Goal: Task Accomplishment & Management: Complete application form

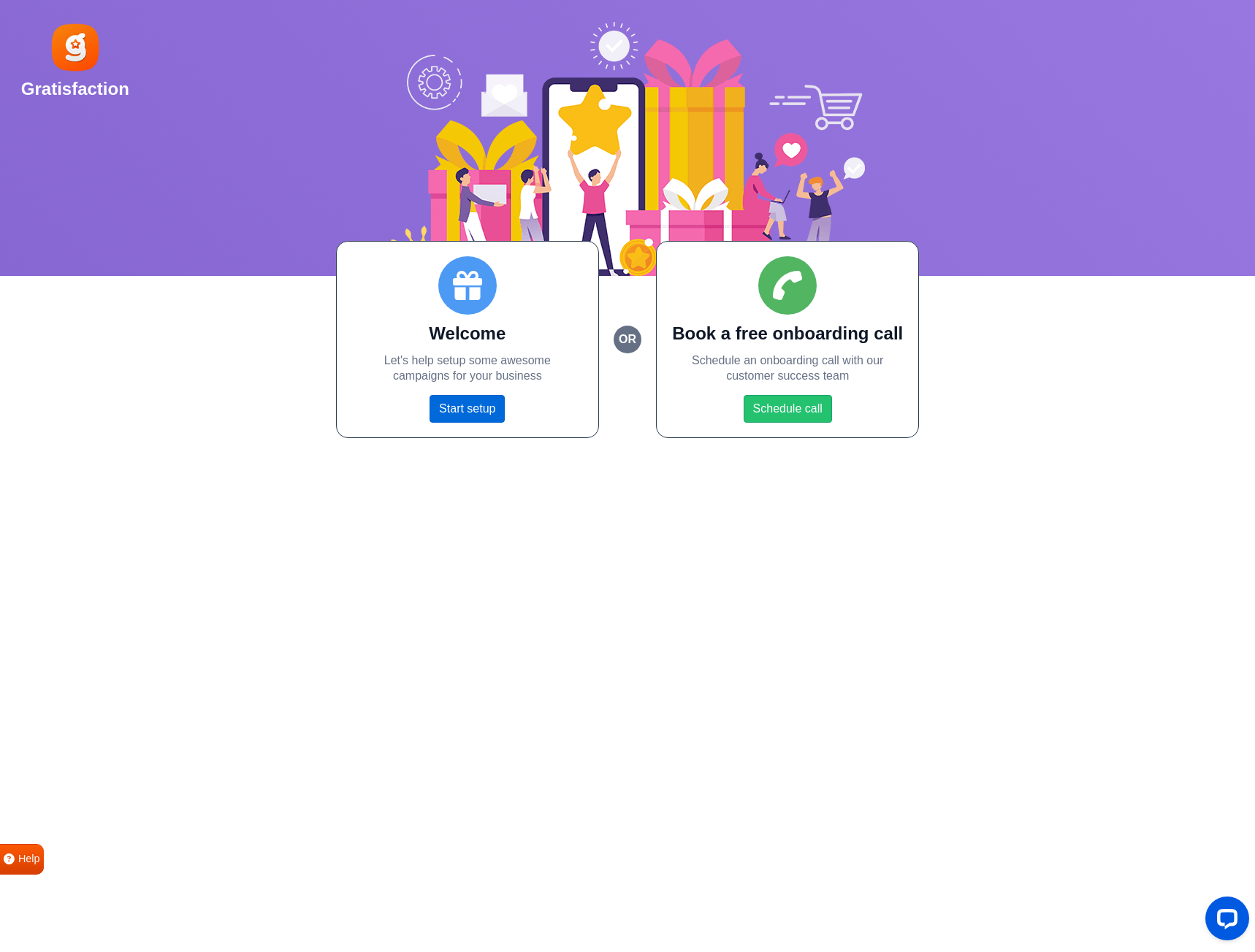
click at [459, 411] on link "Start setup" at bounding box center [466, 409] width 75 height 27
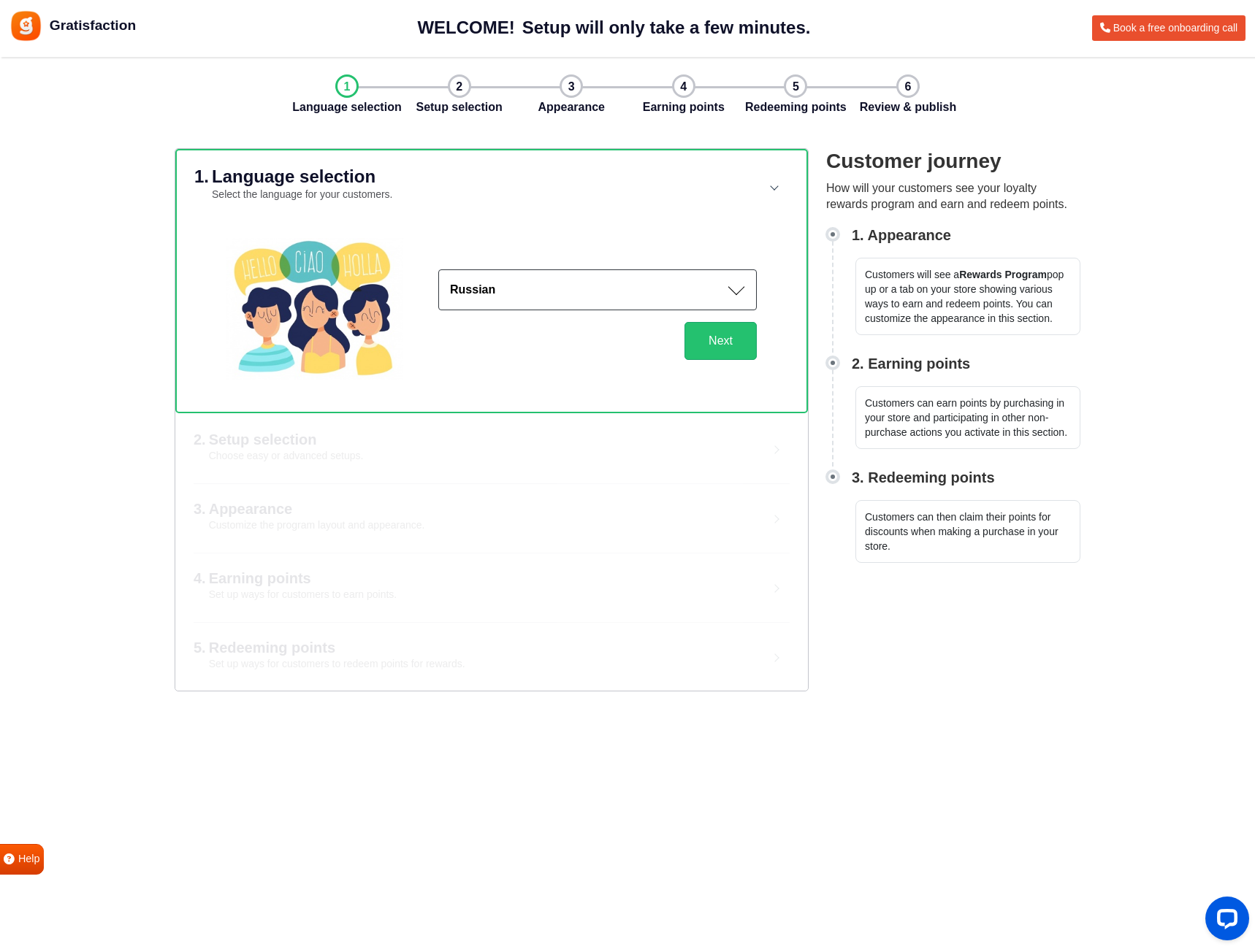
click at [503, 285] on button "Russian" at bounding box center [597, 290] width 319 height 41
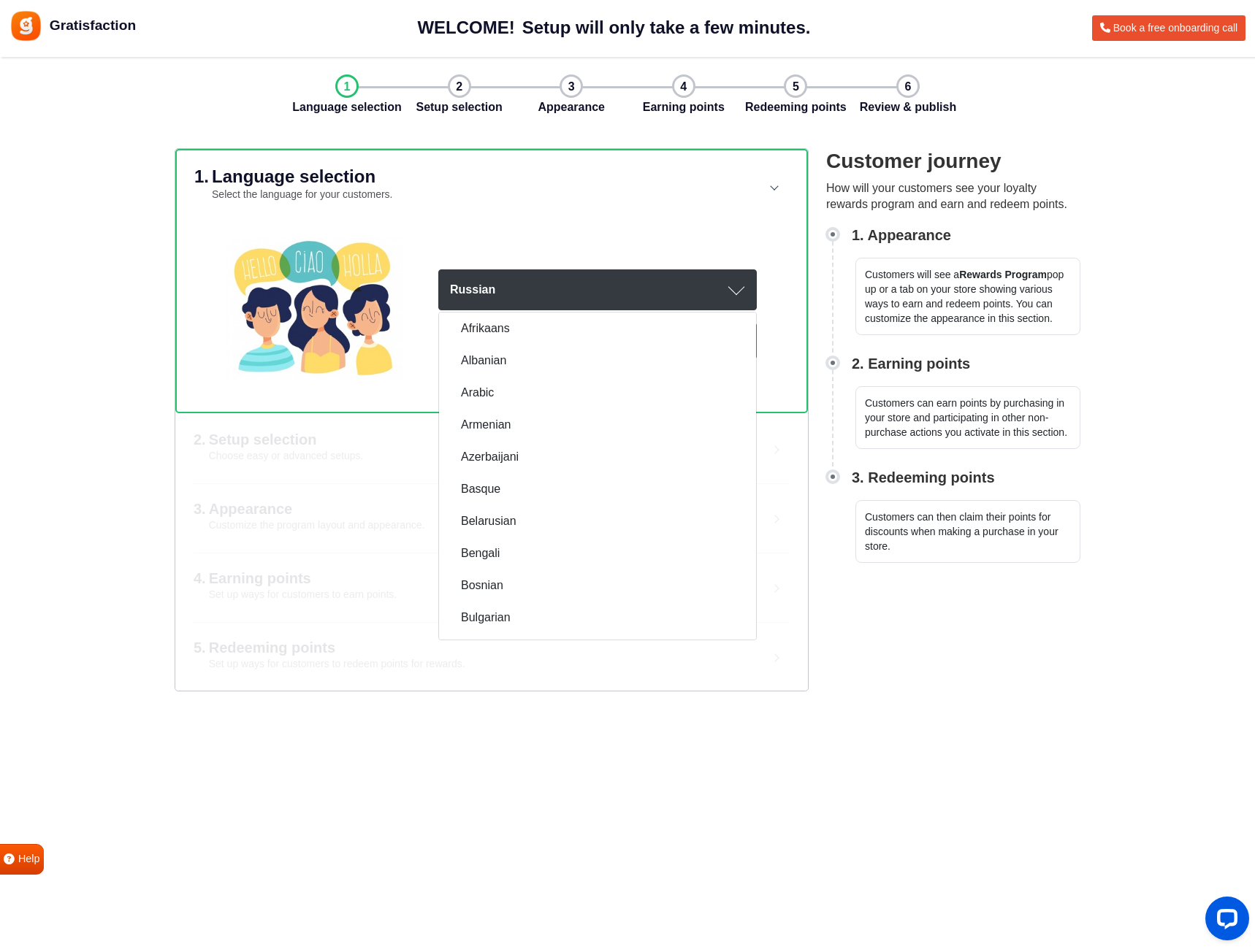
click at [519, 205] on header "1. Language selection Select the language for your customers." at bounding box center [491, 185] width 594 height 70
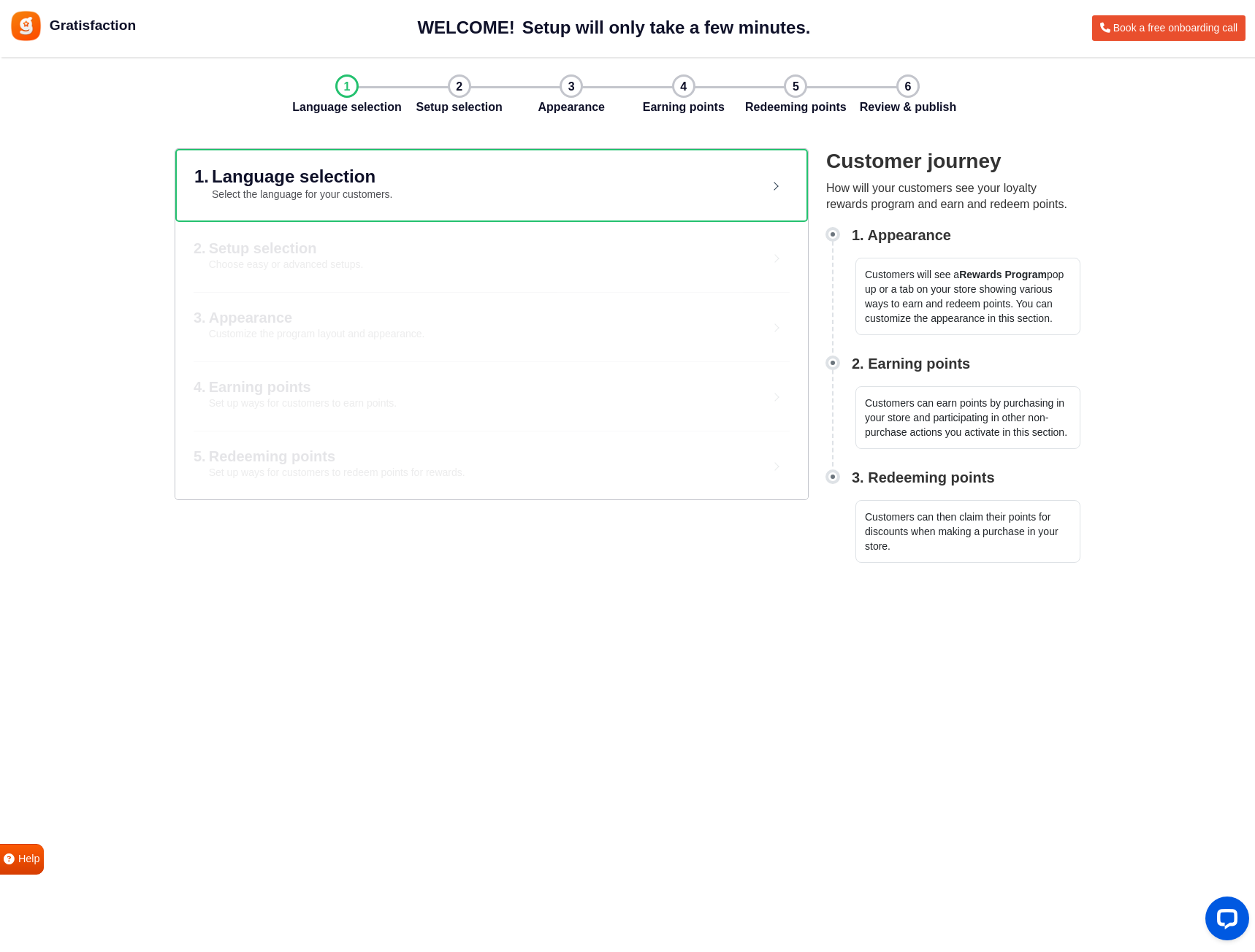
click at [664, 197] on div "1. Language selection Select the language for your customers." at bounding box center [469, 186] width 551 height 35
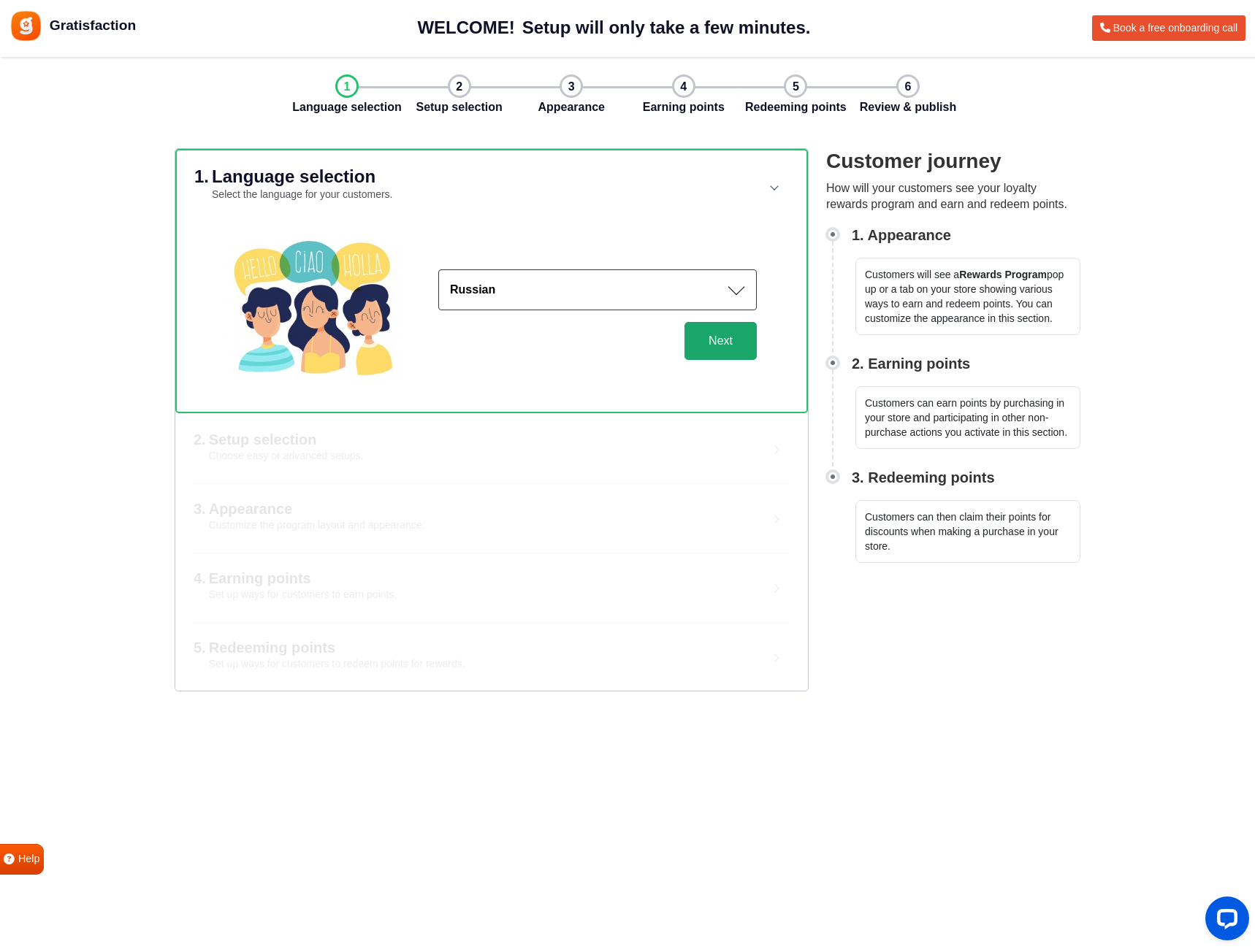
click at [704, 340] on button "Next" at bounding box center [720, 340] width 72 height 38
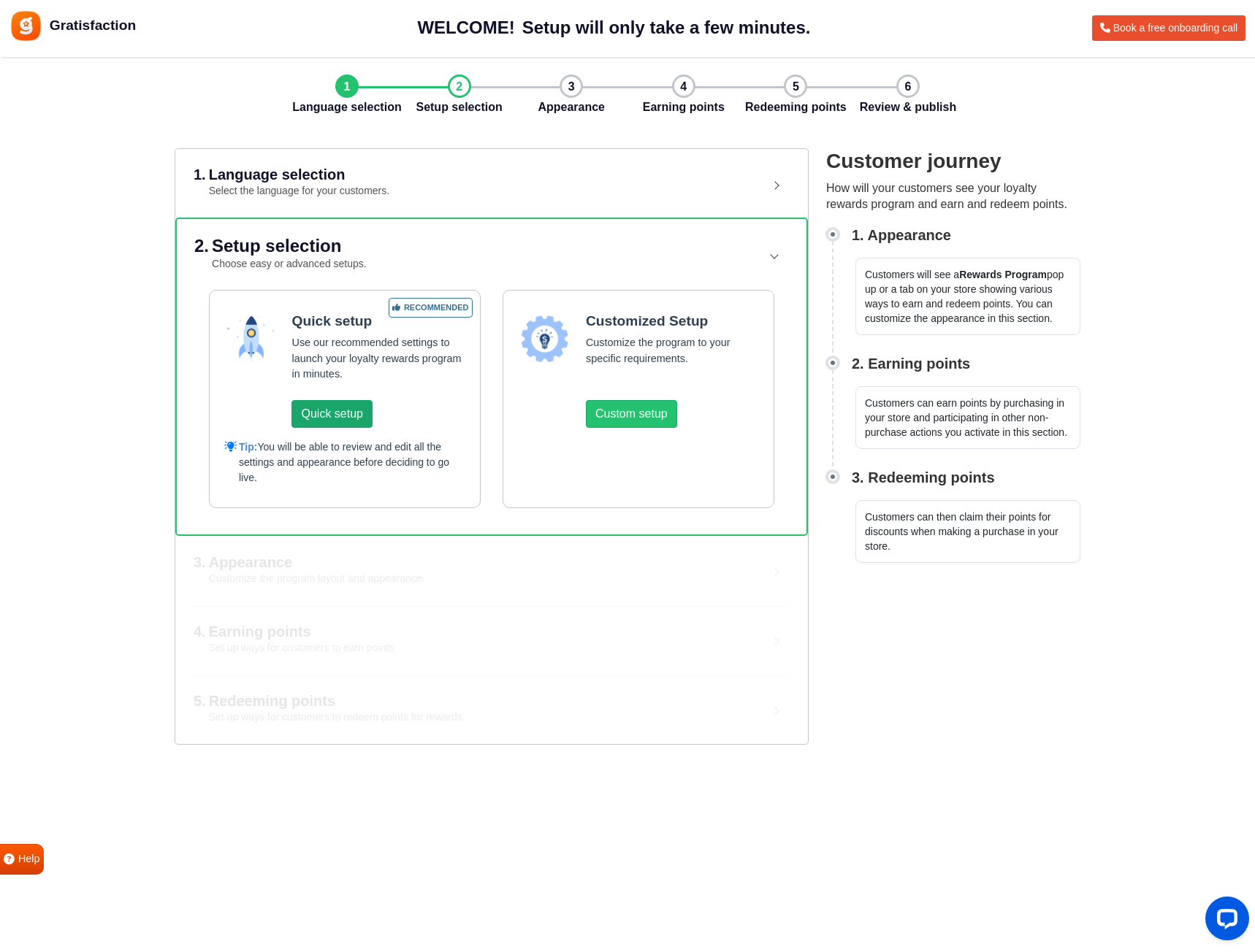
click at [340, 410] on button "Quick setup" at bounding box center [332, 414] width 81 height 27
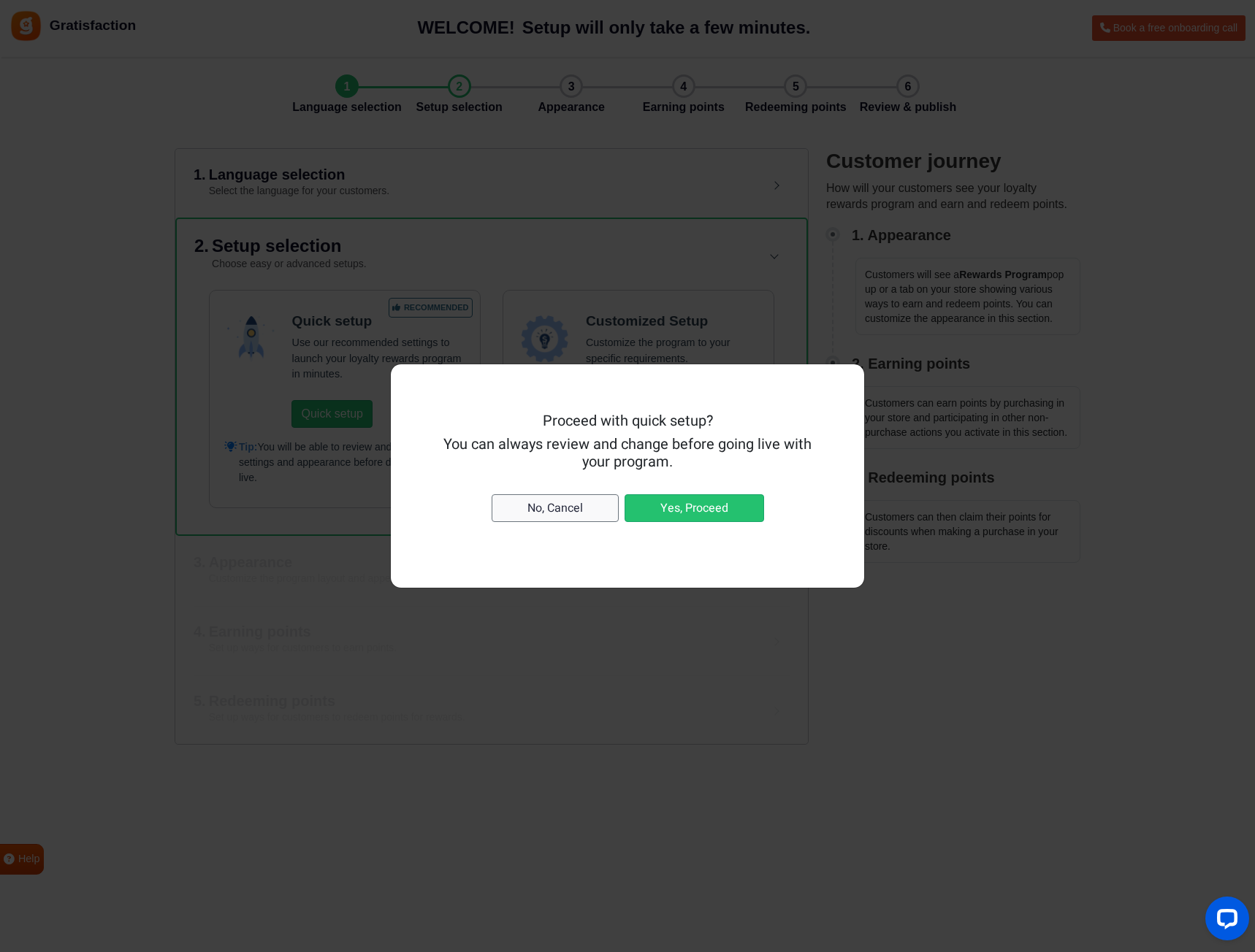
click at [548, 505] on button "No, Cancel" at bounding box center [555, 508] width 127 height 27
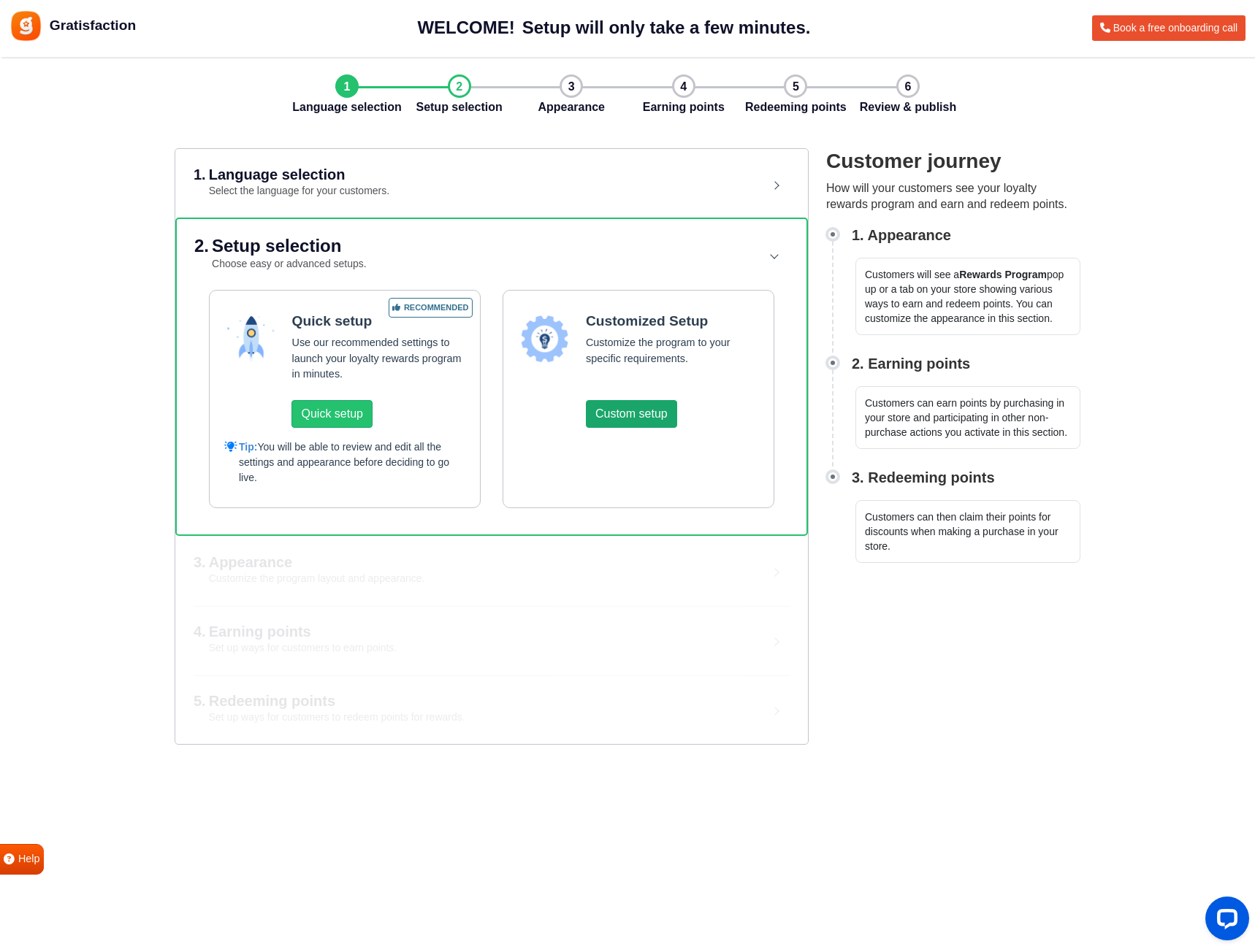
click at [639, 427] on button "Custom setup" at bounding box center [631, 414] width 91 height 27
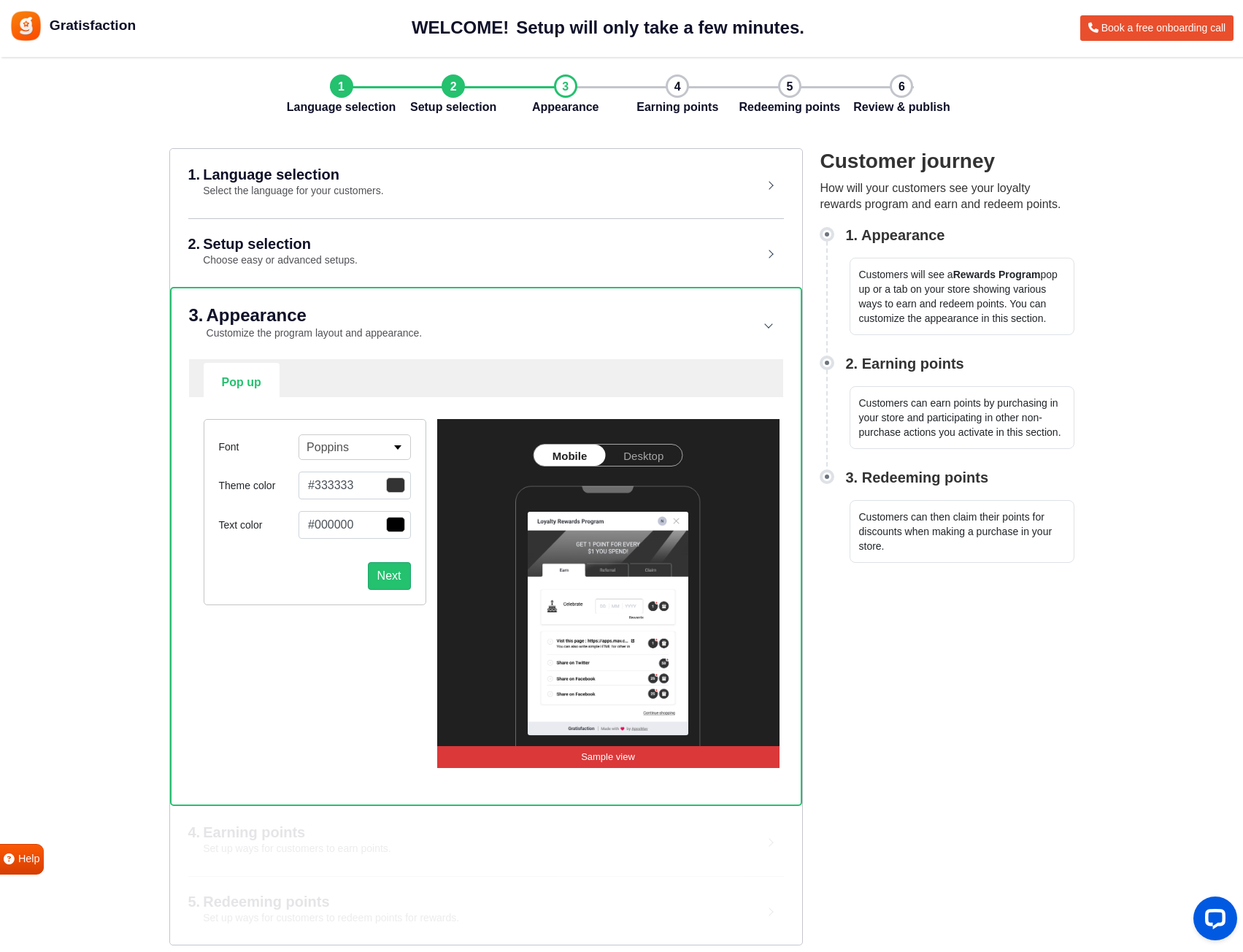
click at [378, 443] on button "Poppins" at bounding box center [354, 447] width 112 height 26
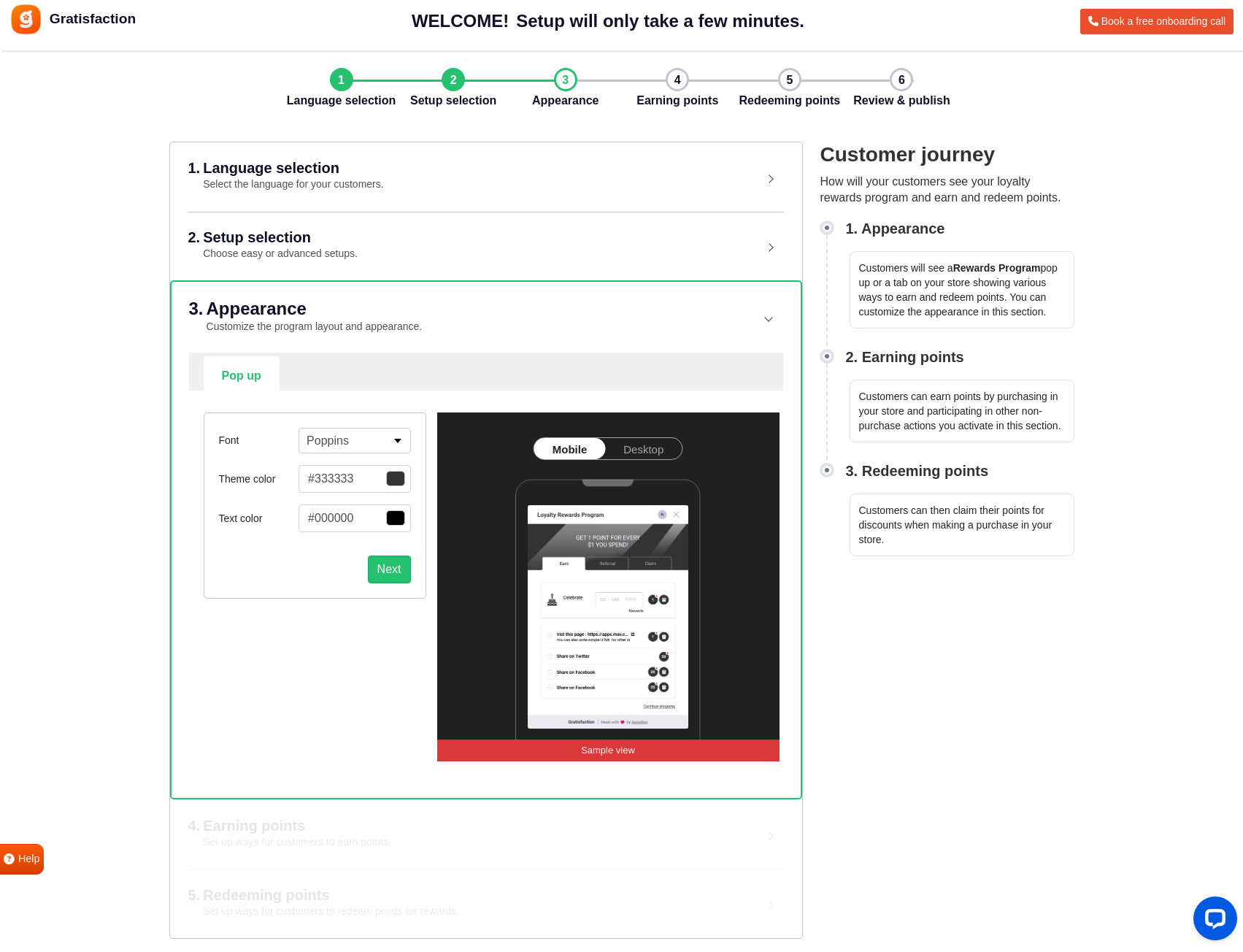
scroll to position [8, 0]
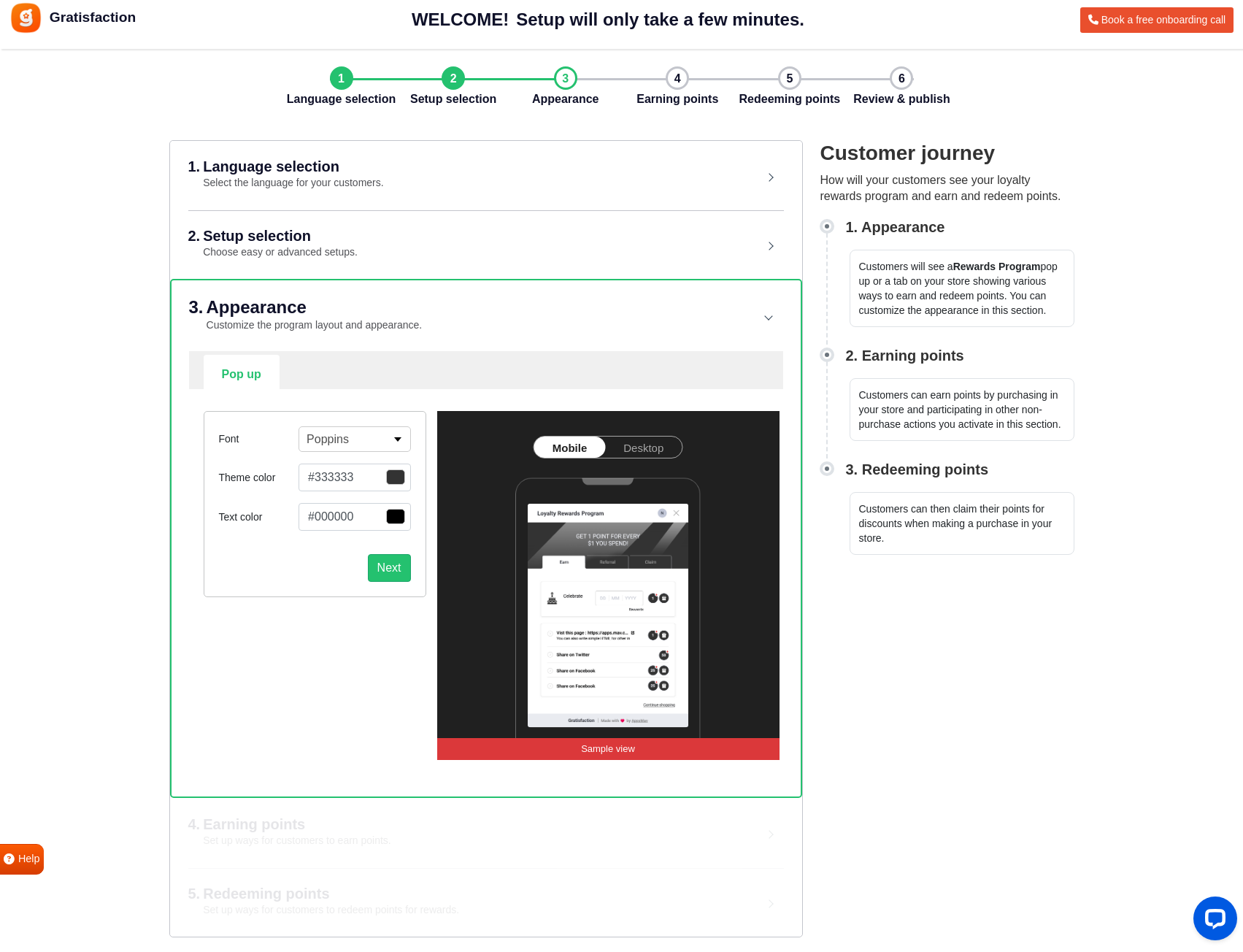
click at [234, 373] on link "Pop up" at bounding box center [241, 373] width 76 height 35
click at [363, 369] on ul "Pop up Widget Setup" at bounding box center [486, 372] width 565 height 35
click at [358, 439] on button "Poppins" at bounding box center [354, 439] width 112 height 26
click at [334, 521] on button "Anton" at bounding box center [354, 521] width 110 height 26
click at [347, 442] on button "Anton" at bounding box center [363, 439] width 130 height 26
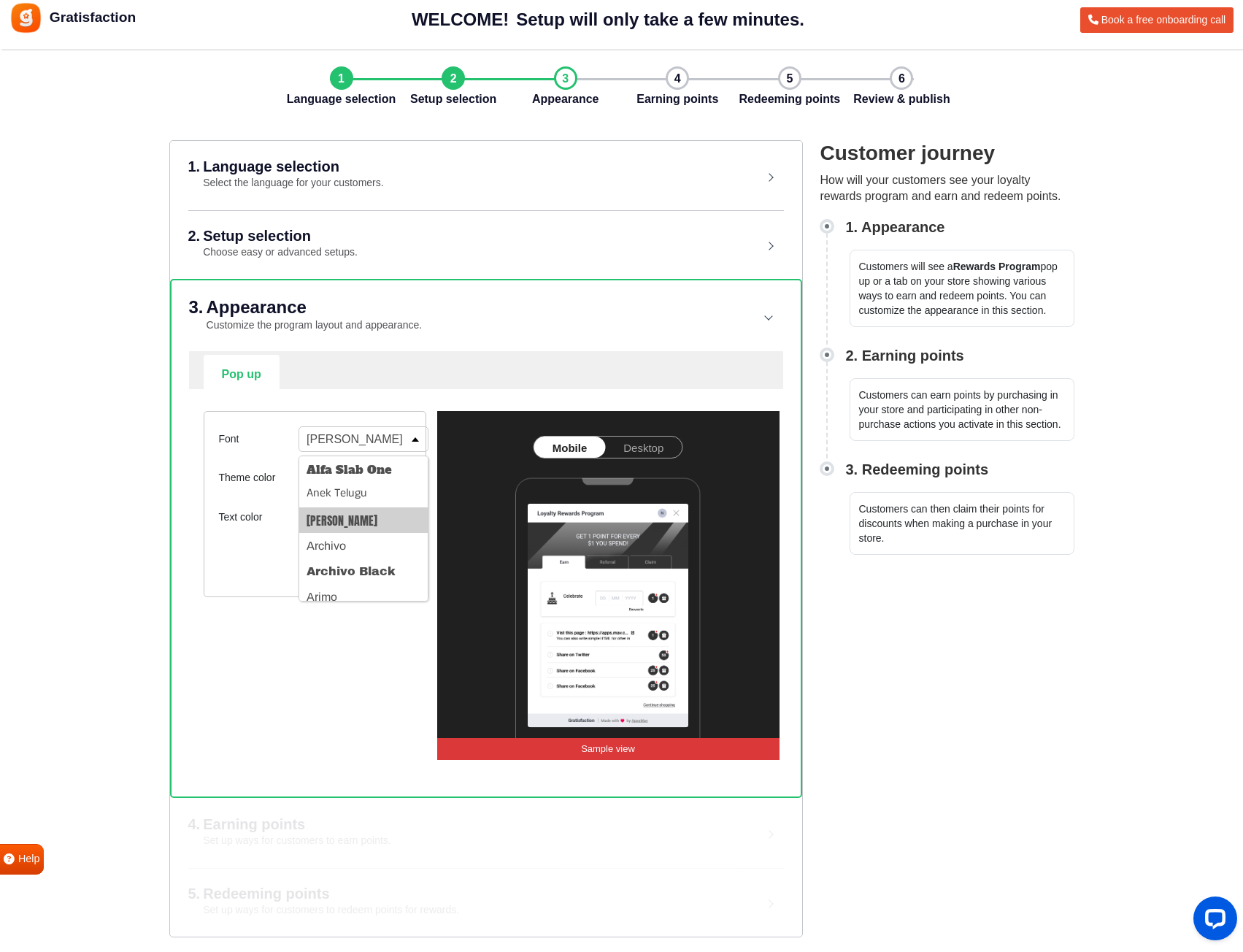
click at [690, 434] on img at bounding box center [607, 576] width 342 height 331
click at [649, 442] on link "Desktop" at bounding box center [643, 447] width 76 height 21
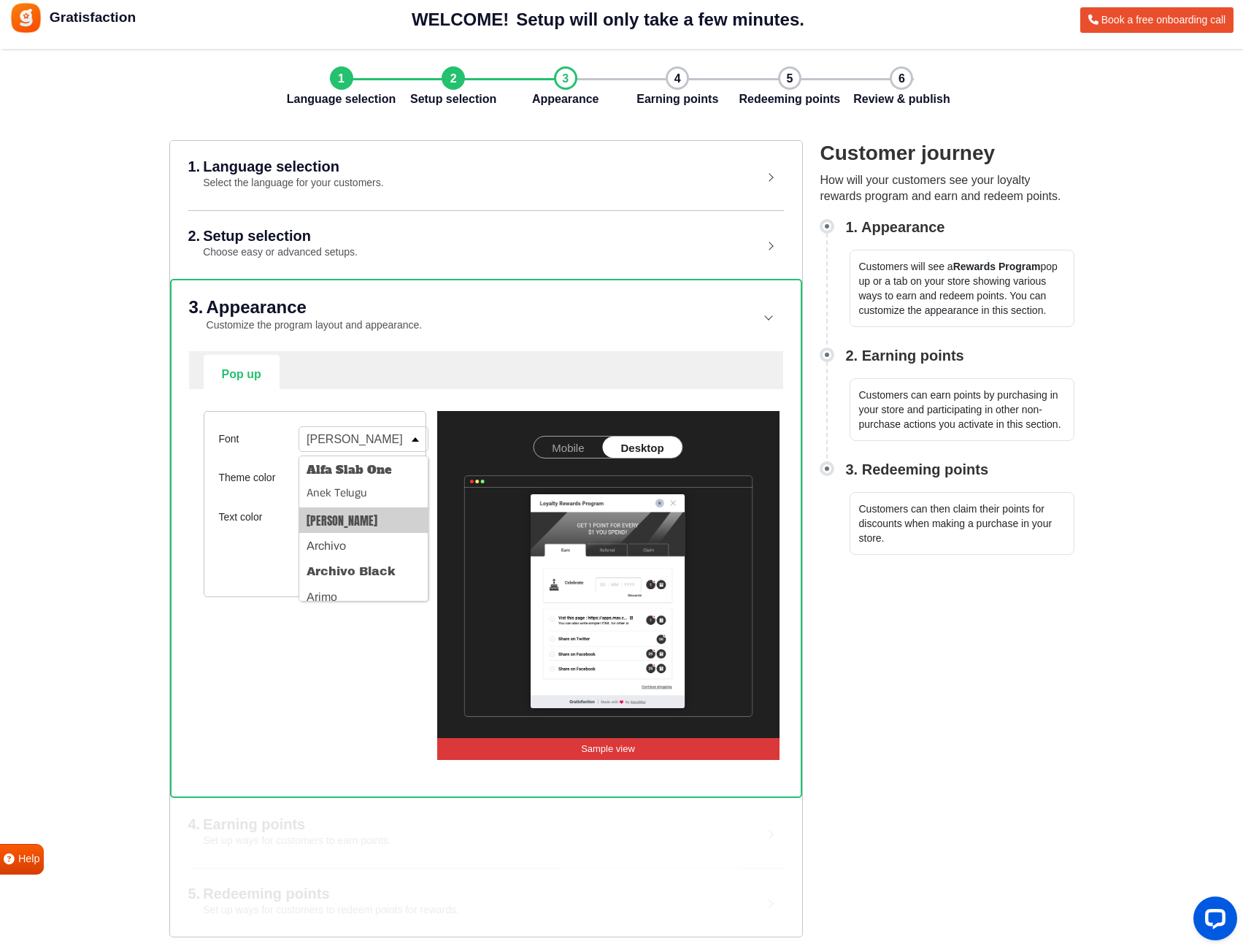
scroll to position [0, 0]
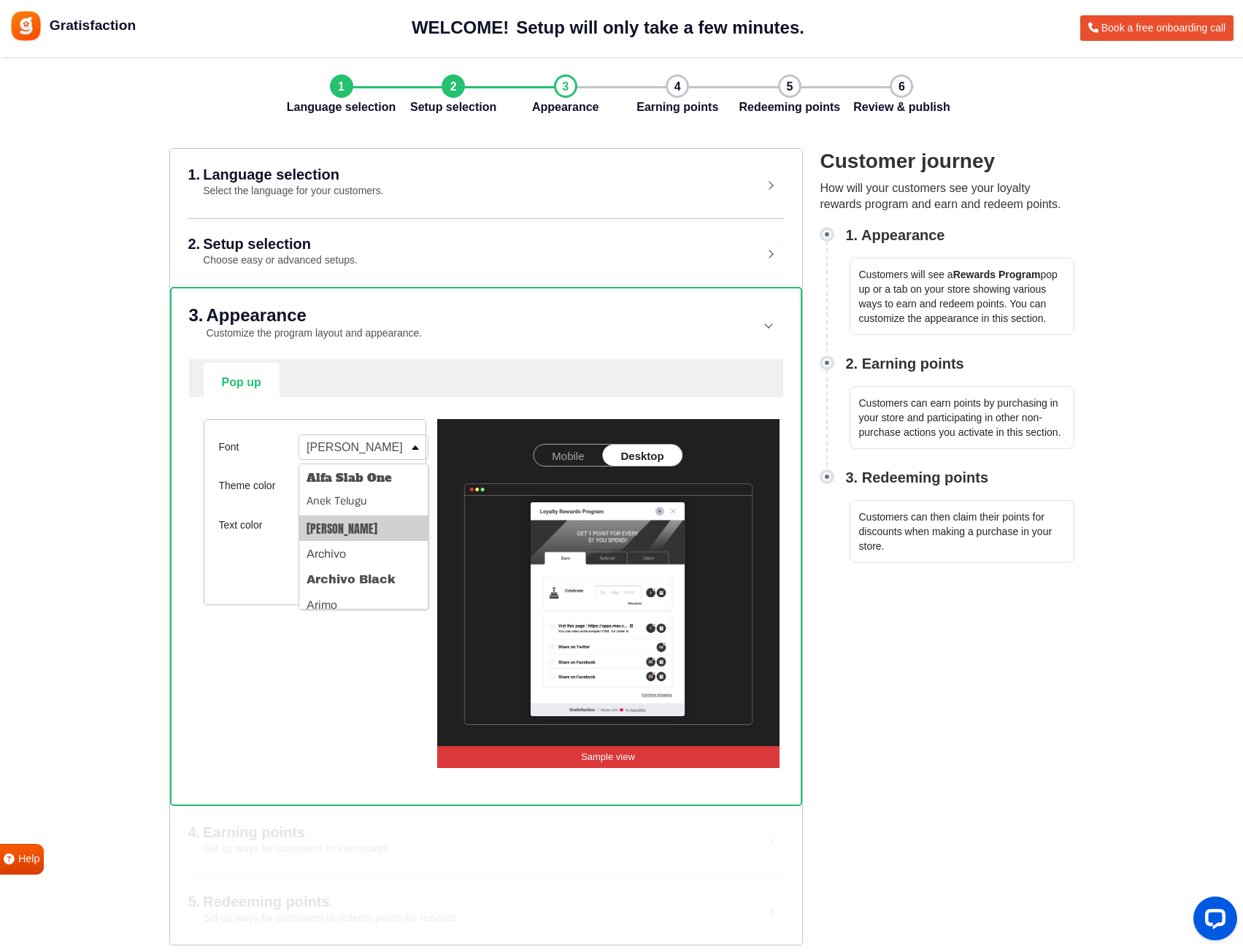
click at [557, 453] on link "Mobile" at bounding box center [567, 455] width 68 height 21
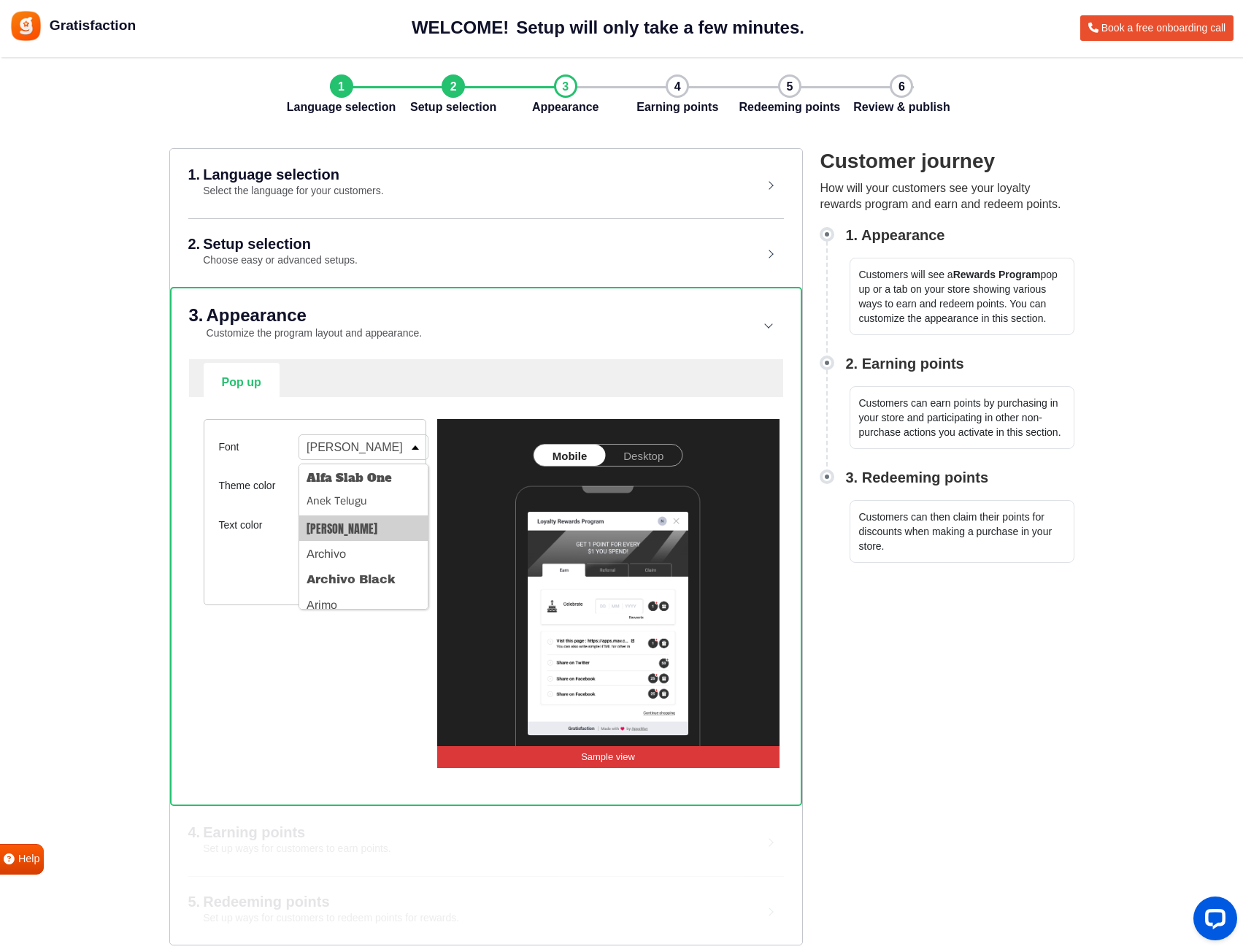
click at [253, 659] on div "Font Anton Alfa Slab One Anek Telugu Anton Archivo Archivo Black Arimo Assistan…" at bounding box center [315, 593] width 245 height 348
click at [319, 555] on button "Archivo" at bounding box center [364, 554] width 129 height 26
click at [393, 484] on span "button" at bounding box center [396, 484] width 19 height 15
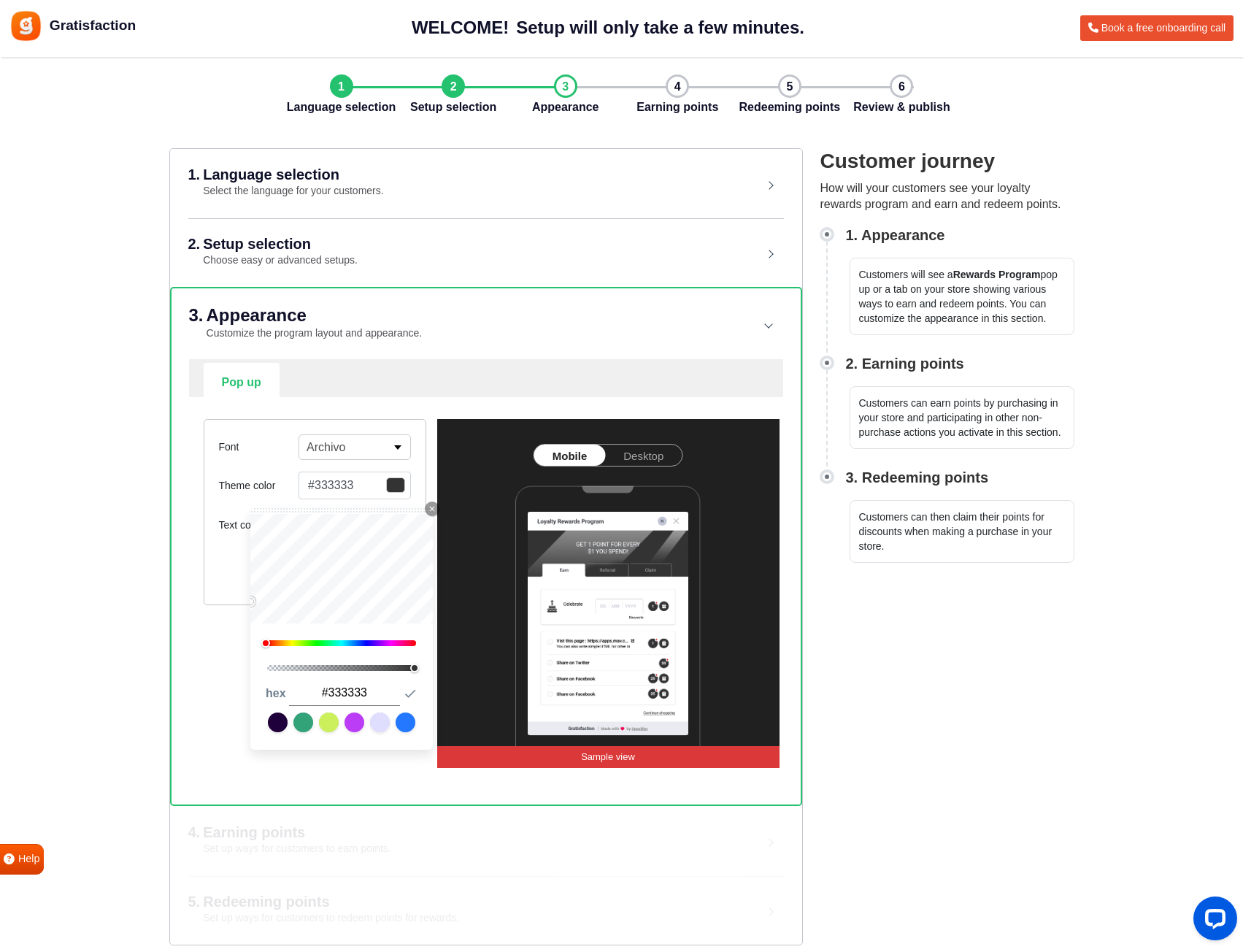
type input "#ff4444"
type input "#ff4242"
type input "#ff3f3f"
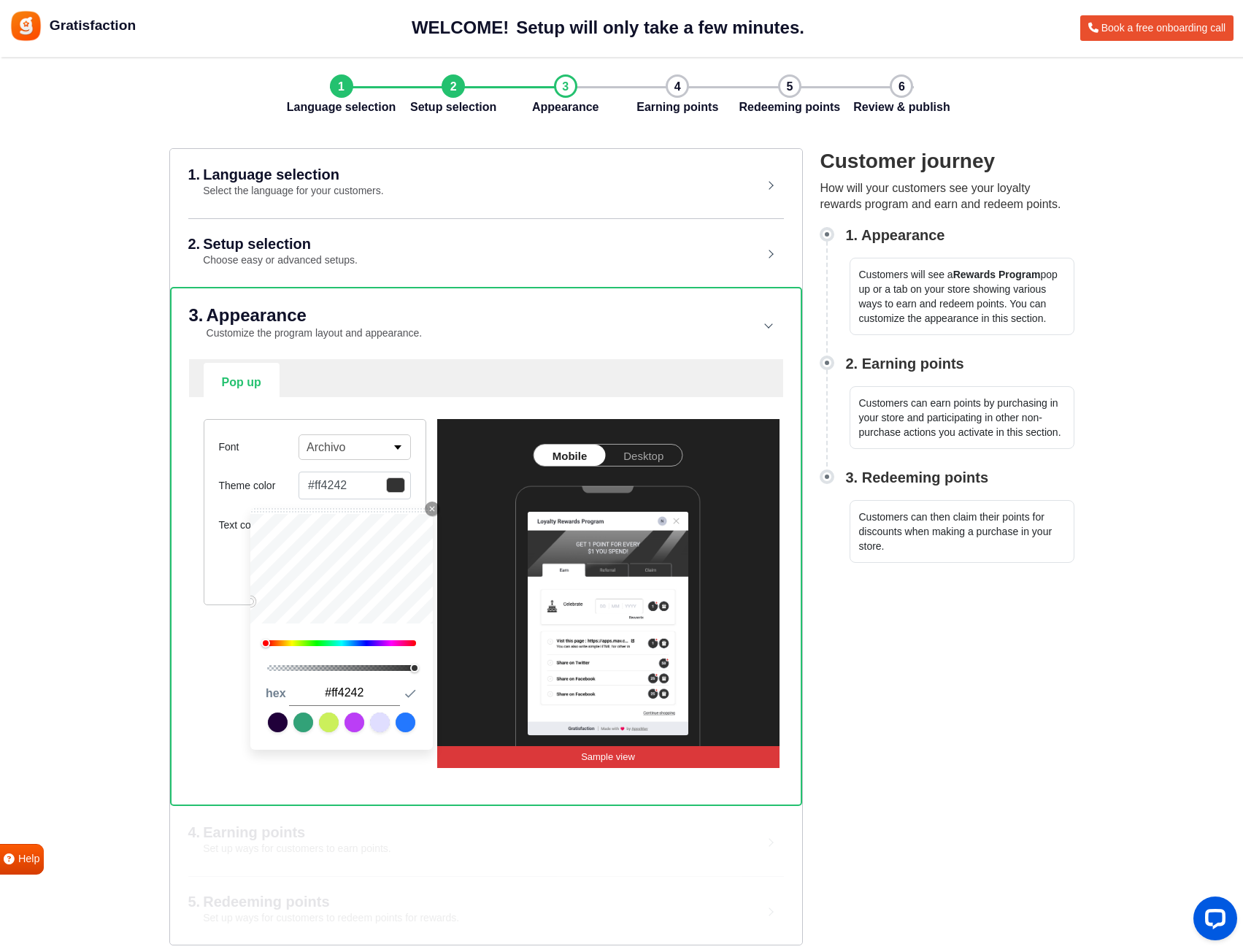
type input "#ff3f3f"
type input "#ff3838"
type input "#ff2f2f"
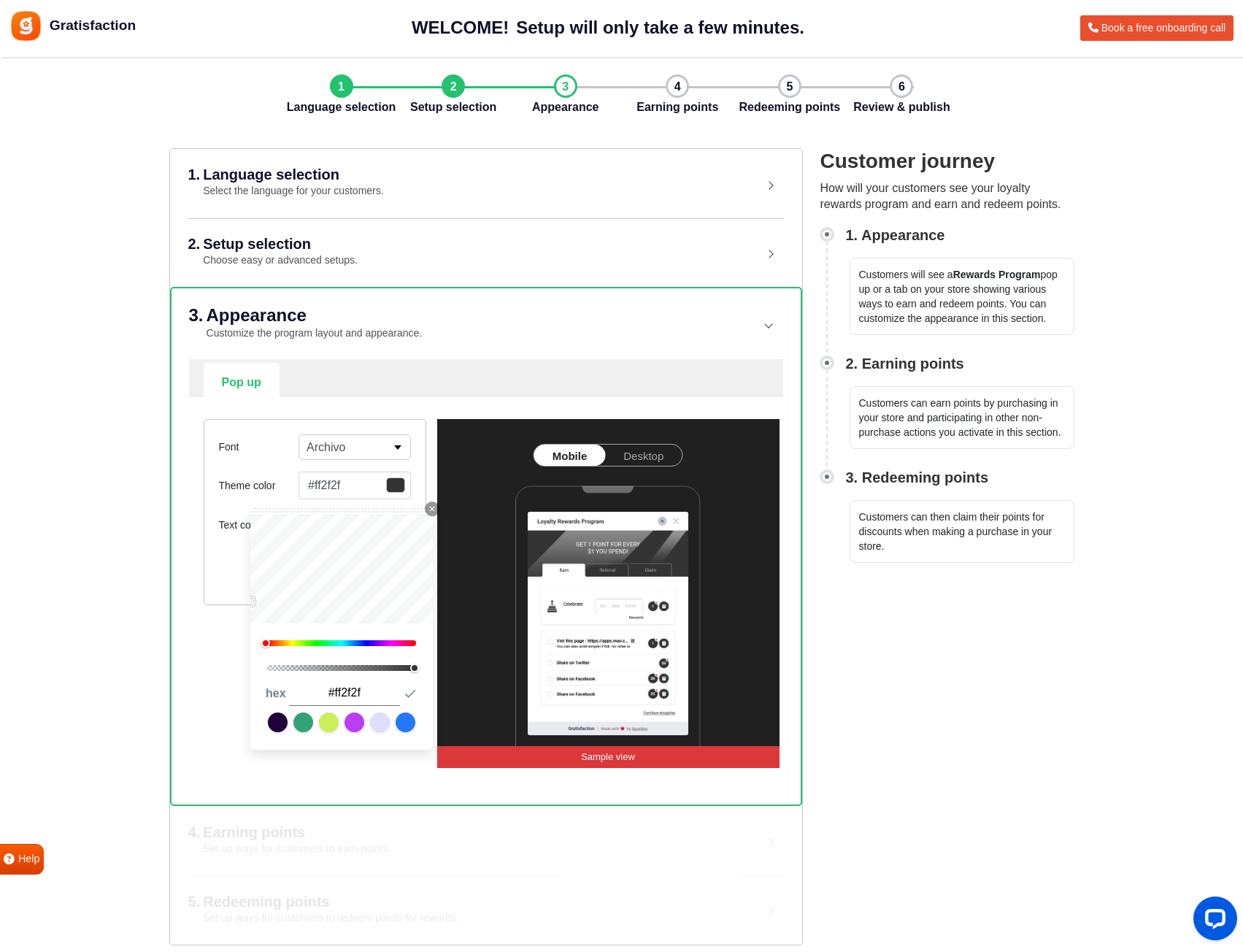
type input "#ff2a2a"
type input "#ff2727"
type input "#ff2424"
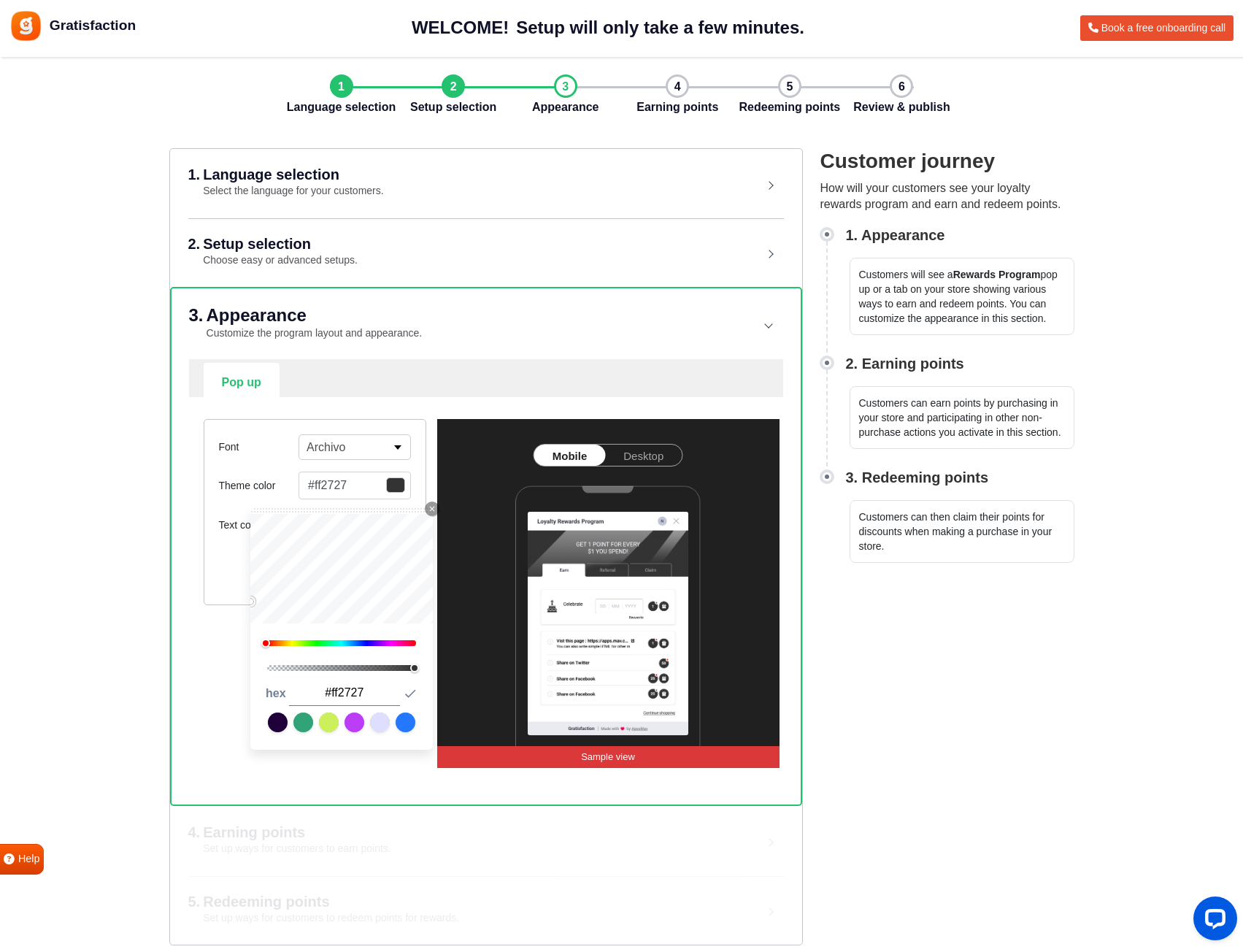
type input "#ff2424"
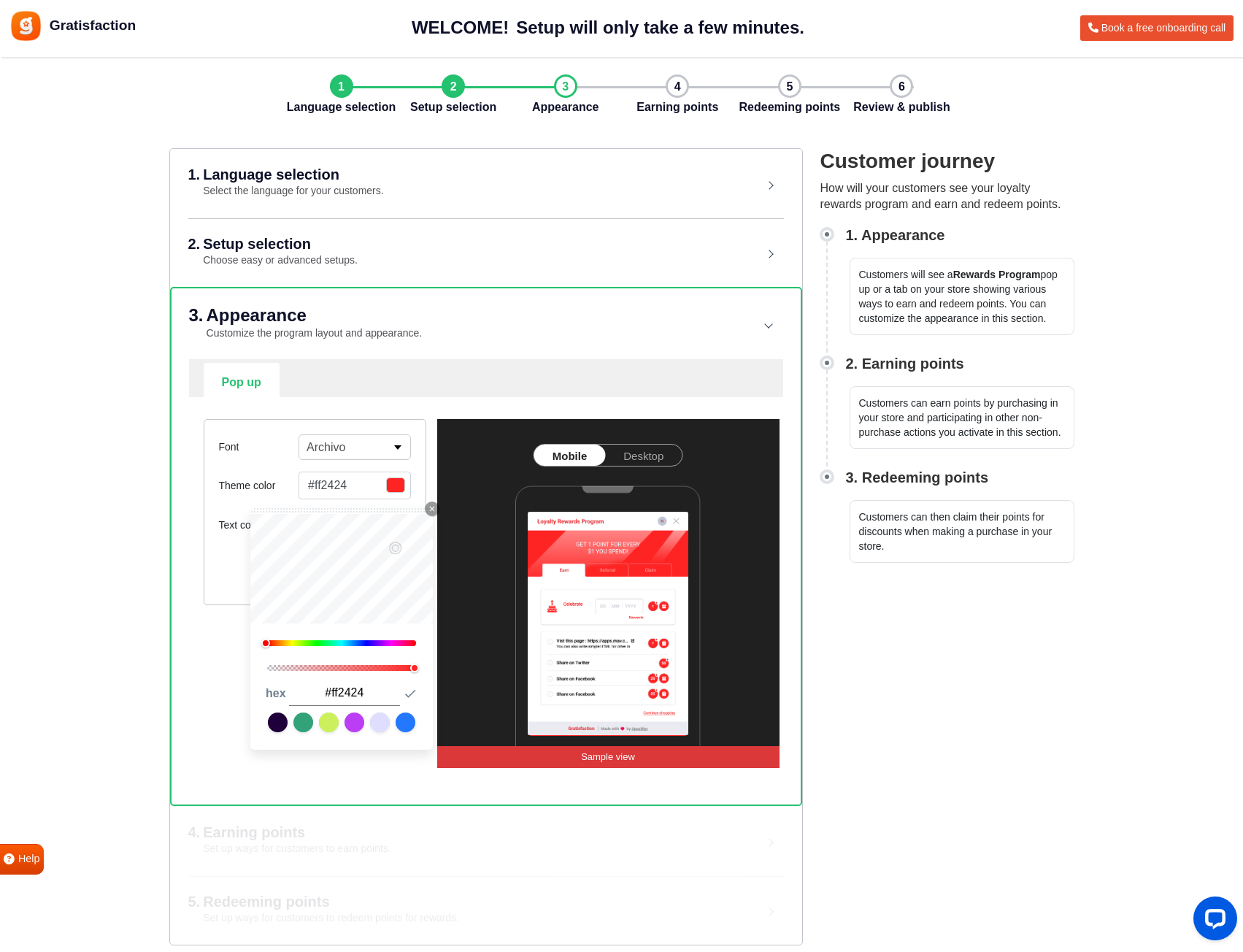
type input "#ff2323"
type input "#ff2121"
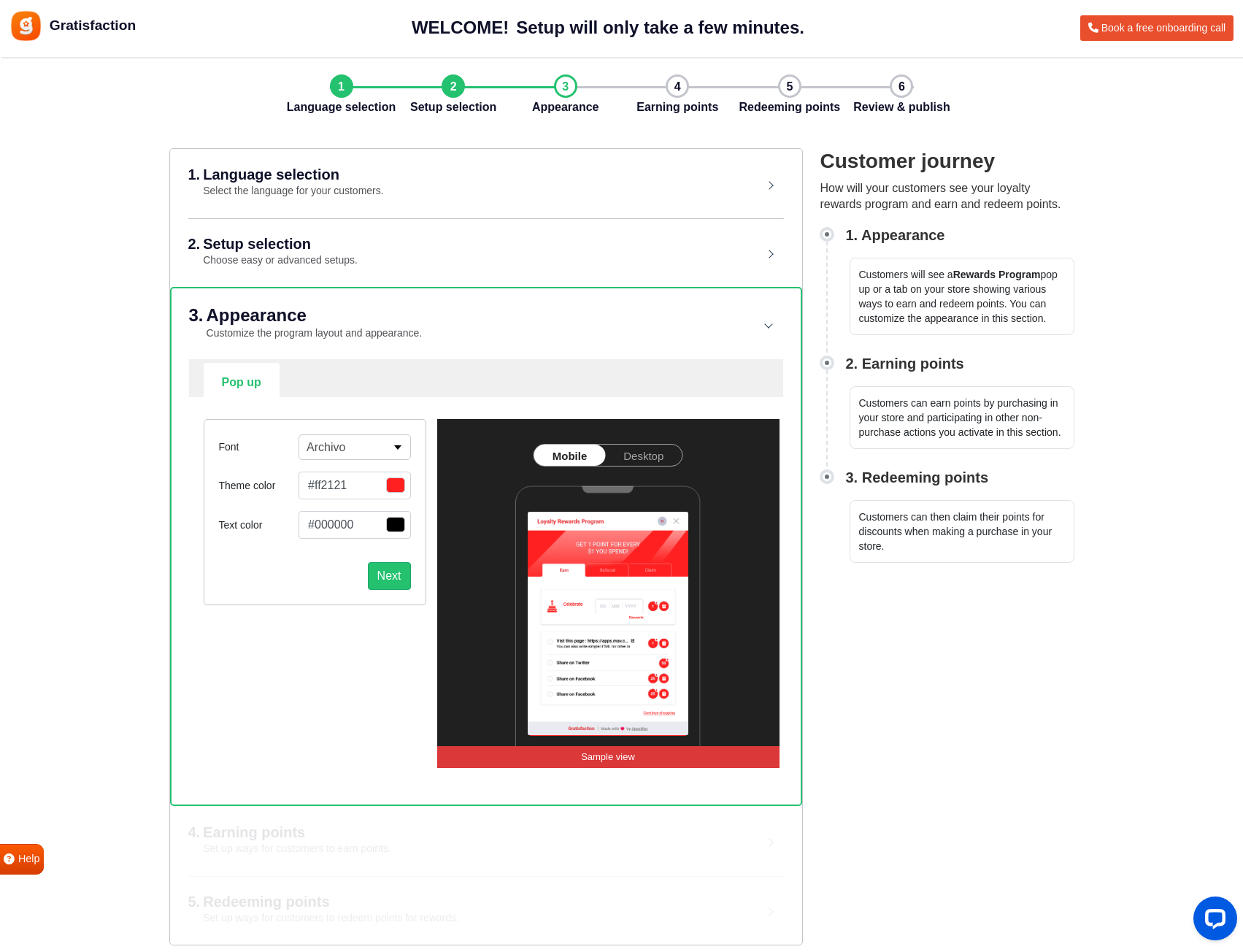
click at [189, 645] on div "Pop up Widget Setup Font Archivo Alfa Slab One Anek Telugu Anton Archivo Archiv…" at bounding box center [486, 581] width 594 height 444
click at [397, 524] on span "button" at bounding box center [396, 524] width 19 height 15
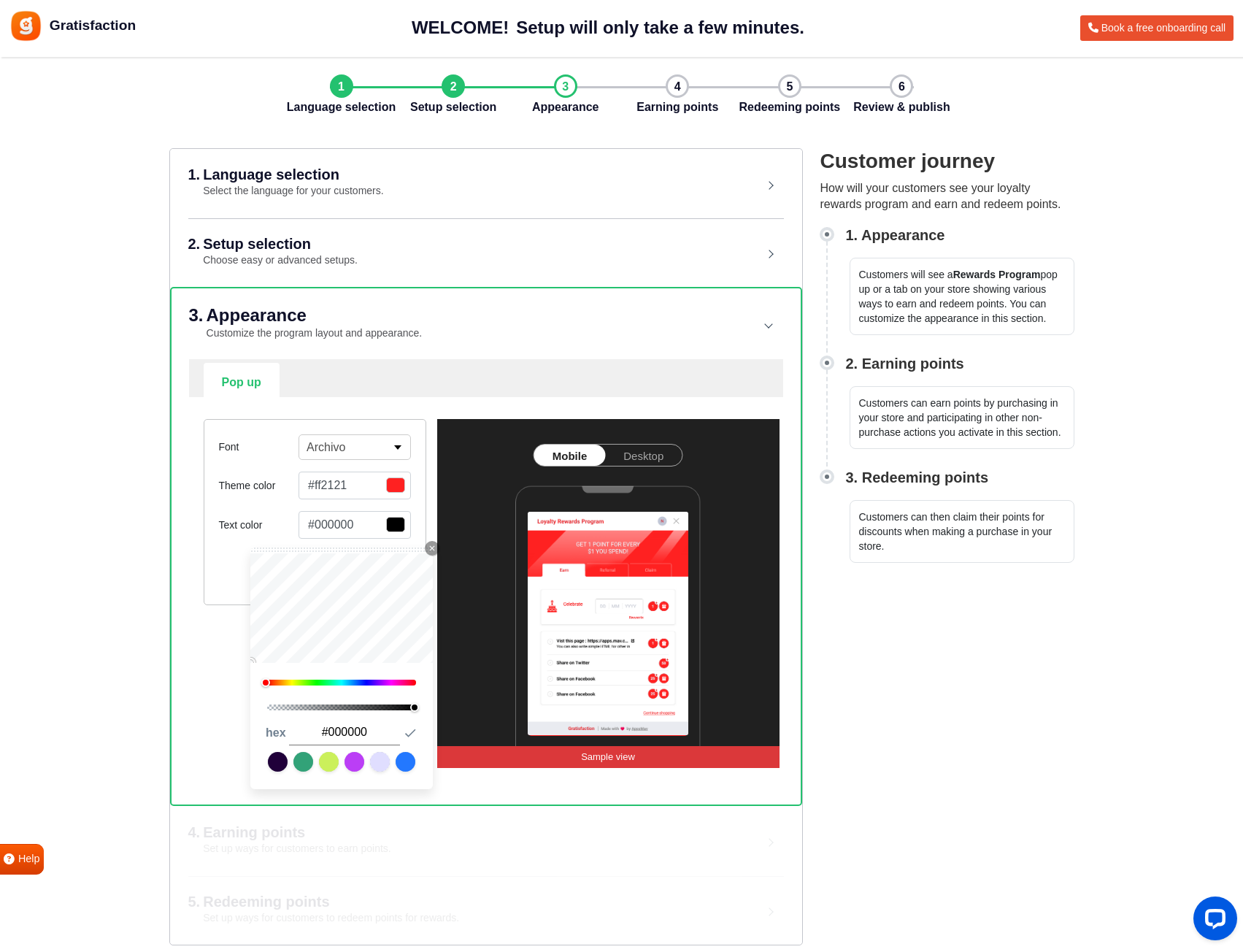
type input "#bd4141"
type input "#a73939"
type input "#8c3030"
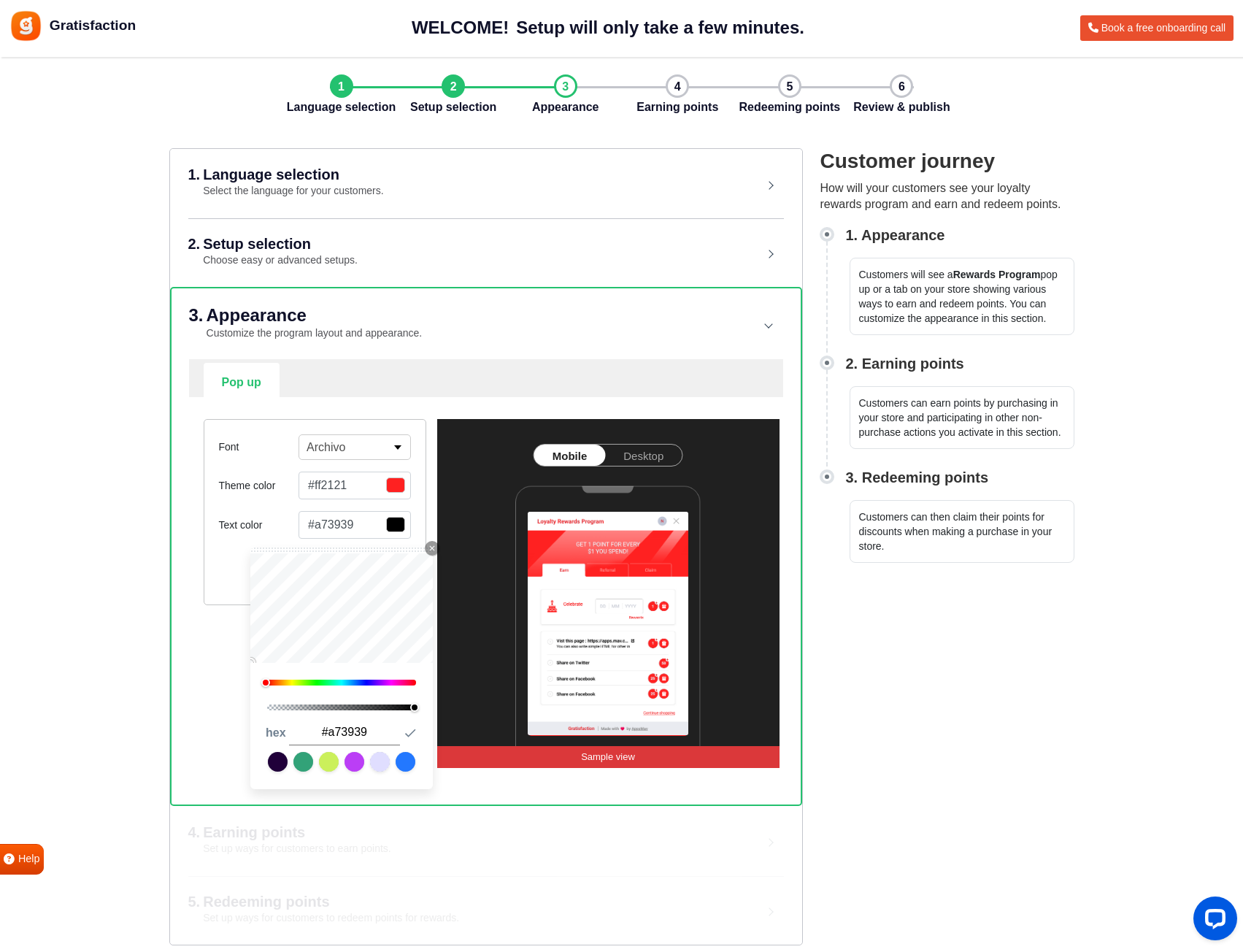
type input "#8c3030"
type input "#782a2a"
type input "#6c2727"
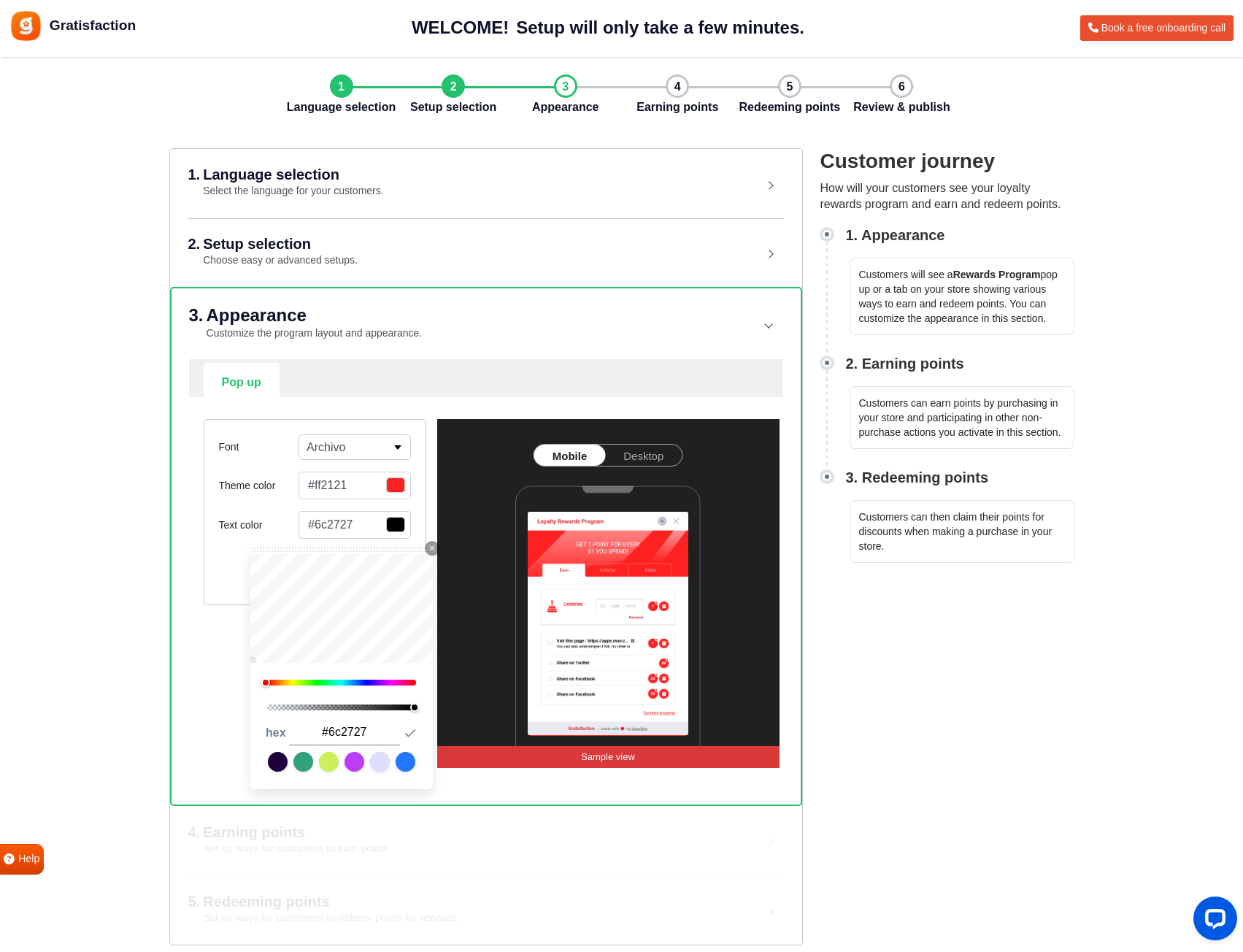
type input "#682626"
type input "#632525"
type input "#672727"
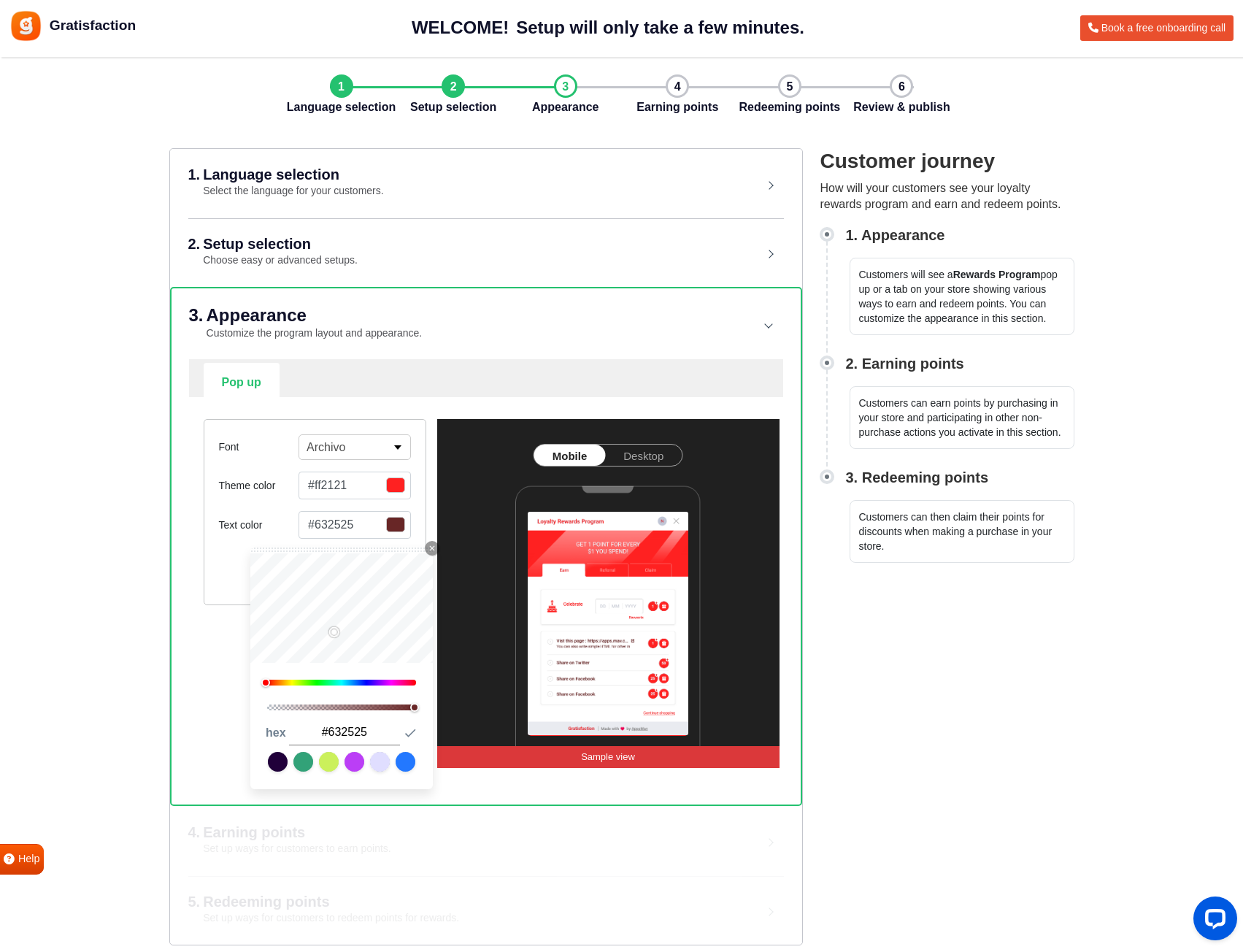
type input "#672727"
type input "#6b2828"
type input "#6f2929"
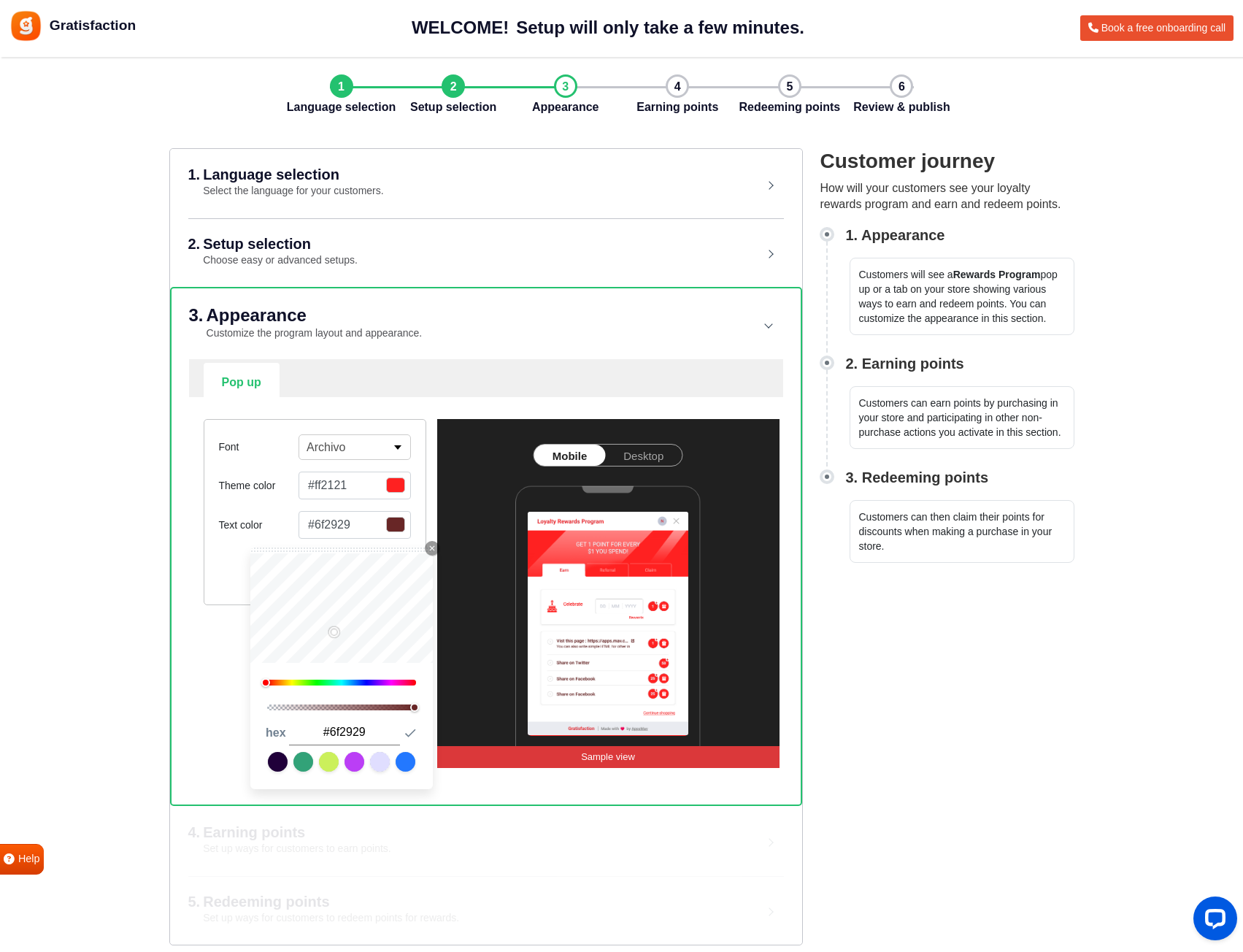
type input "#732a2a"
type input "#772c2c"
type input "#772b2b"
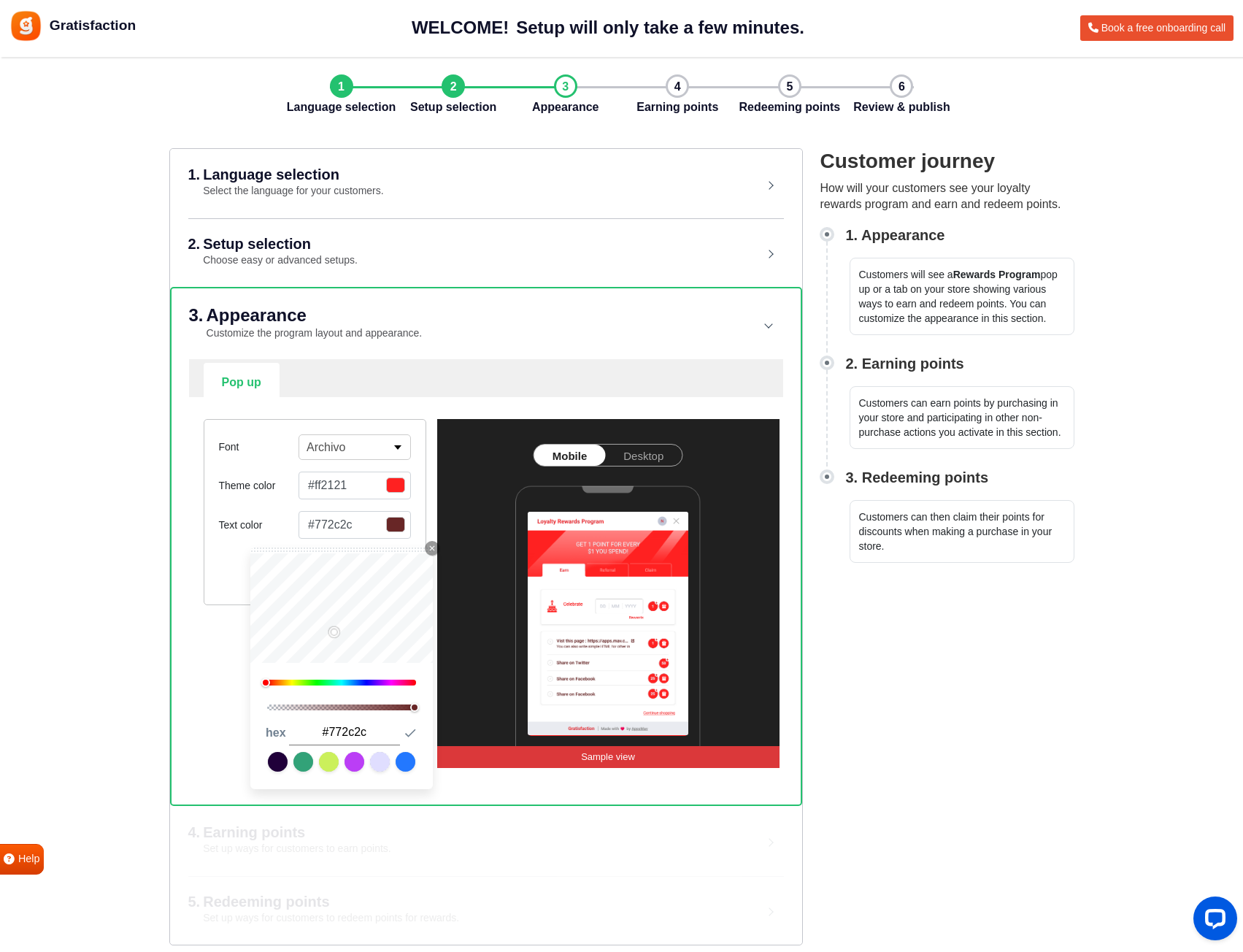
type input "#772b2b"
type input "#7b2c2c"
type input "#7f2d2d"
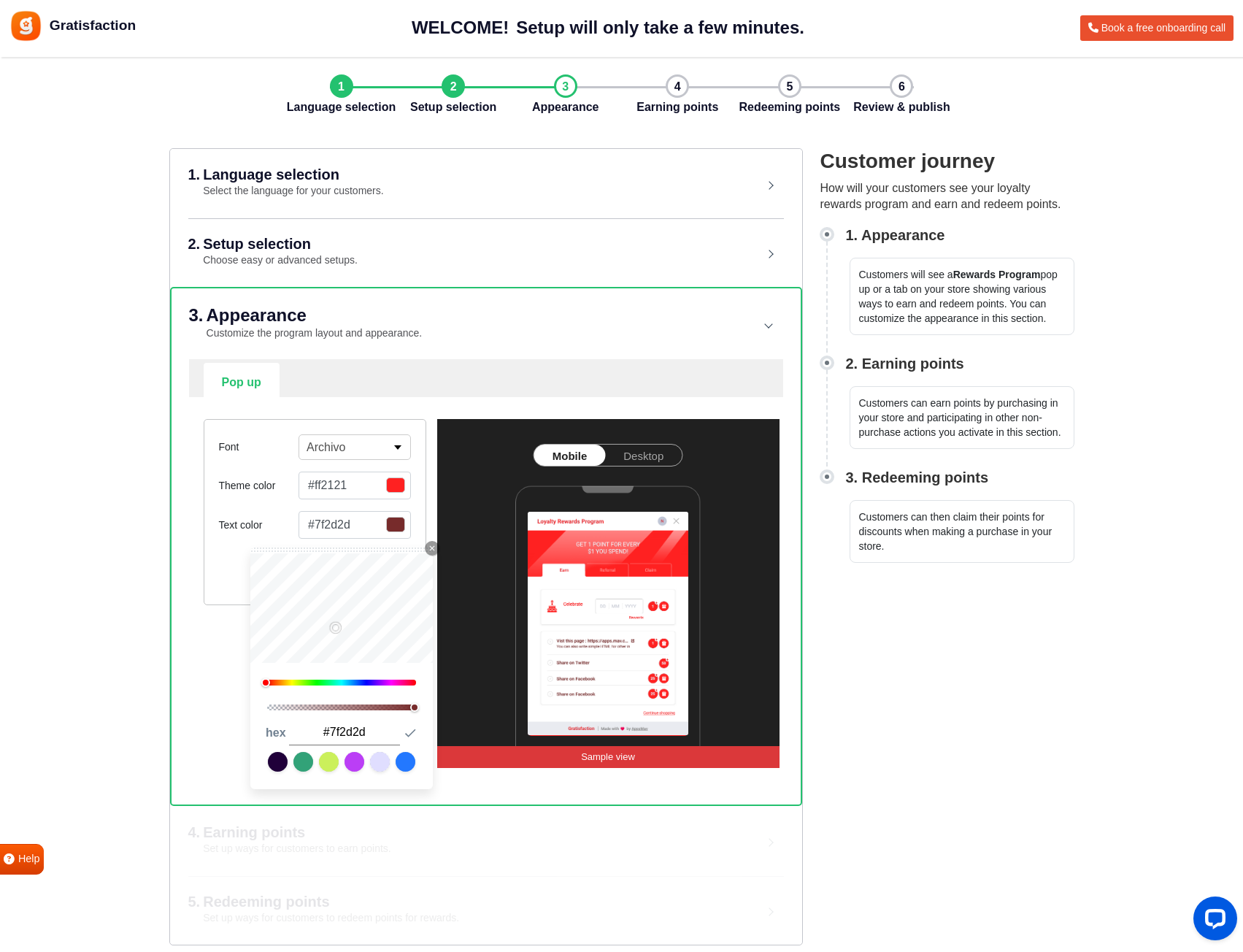
type input "#872f2f"
type input "#943232"
type input "#9d3333"
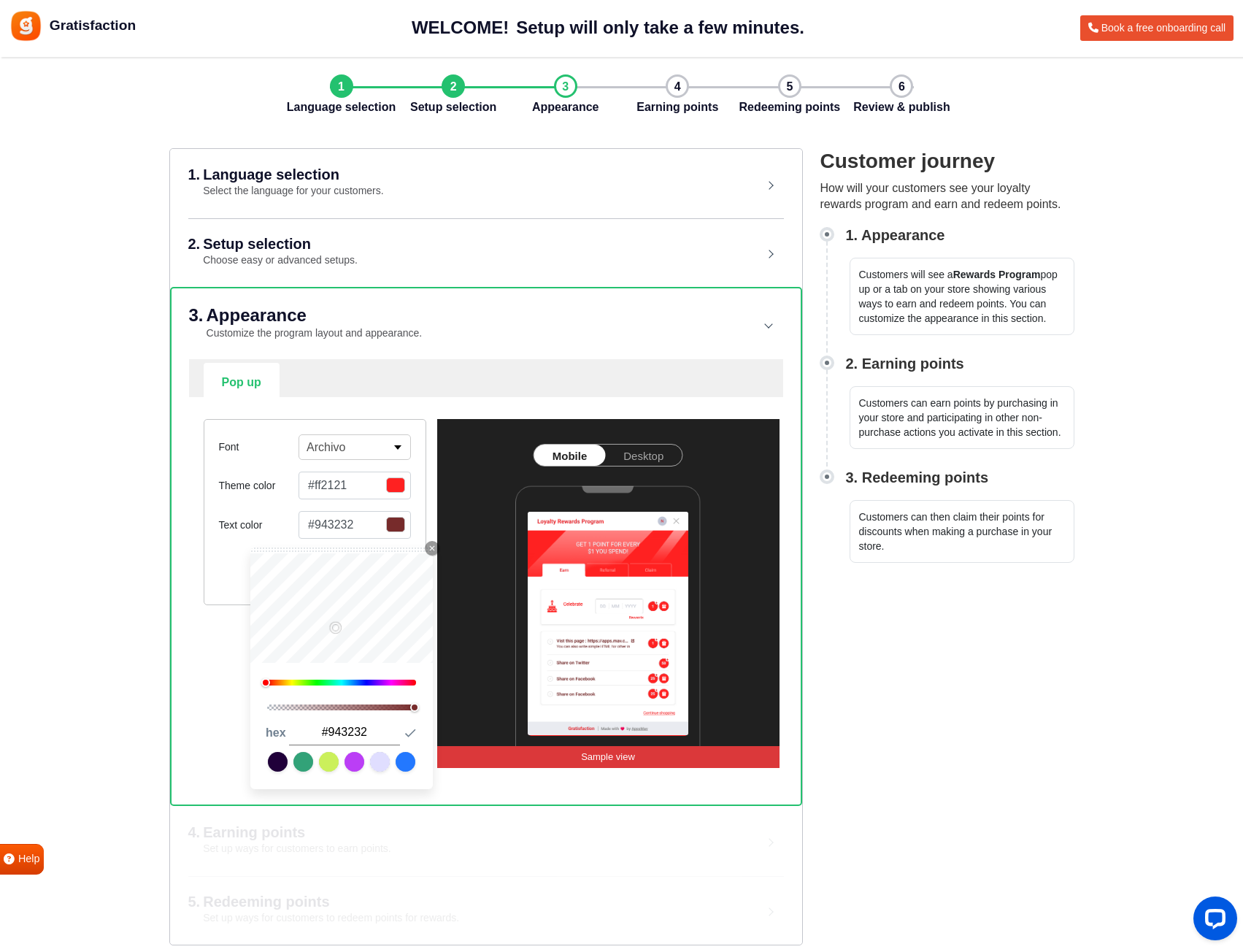
type input "#9d3333"
type input "#a63434"
type input "#aa3535"
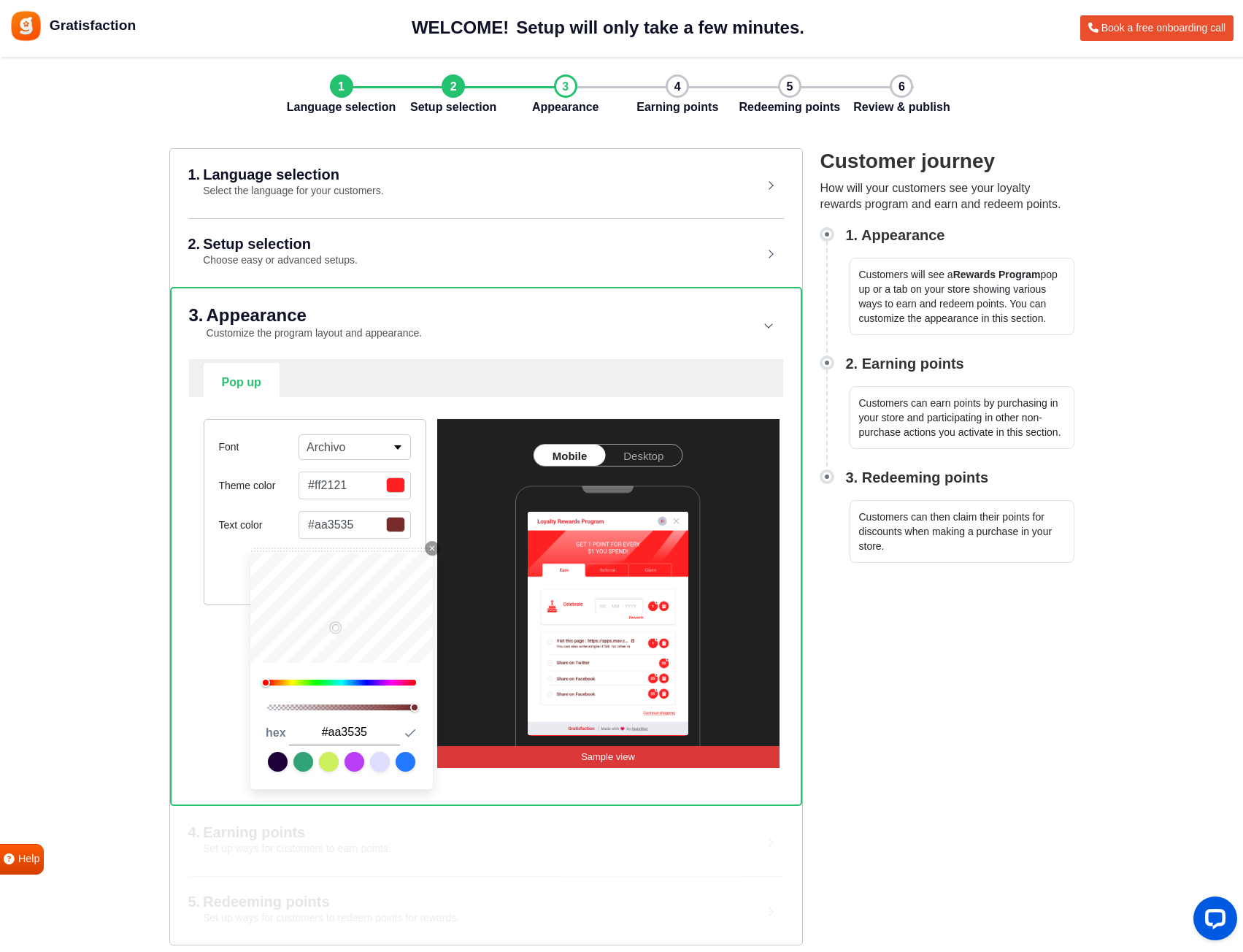
type input "#b03434"
type input "#ba3434"
type input "#c23232"
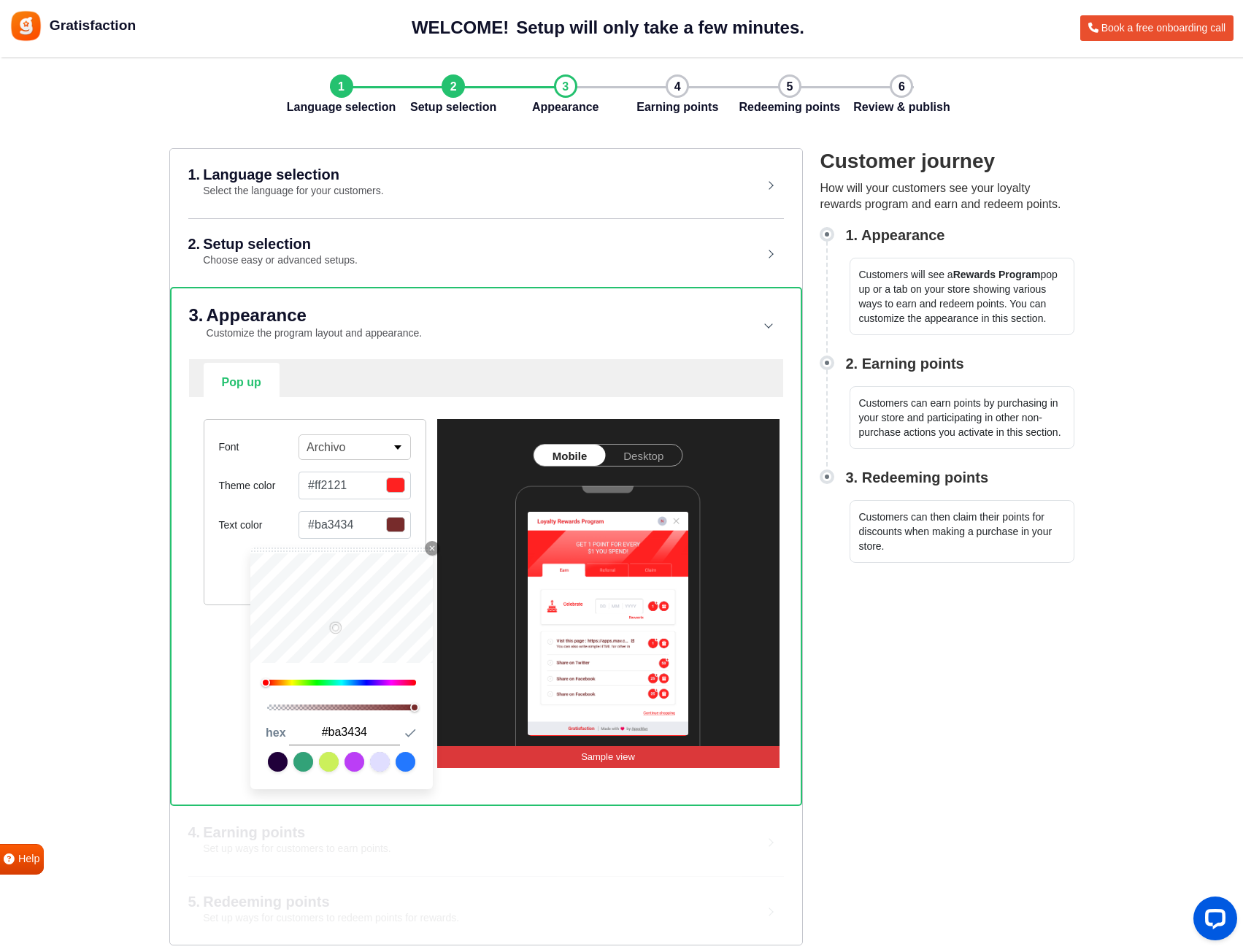
type input "#c23232"
type input "#c52f2f"
type input "#c62e2e"
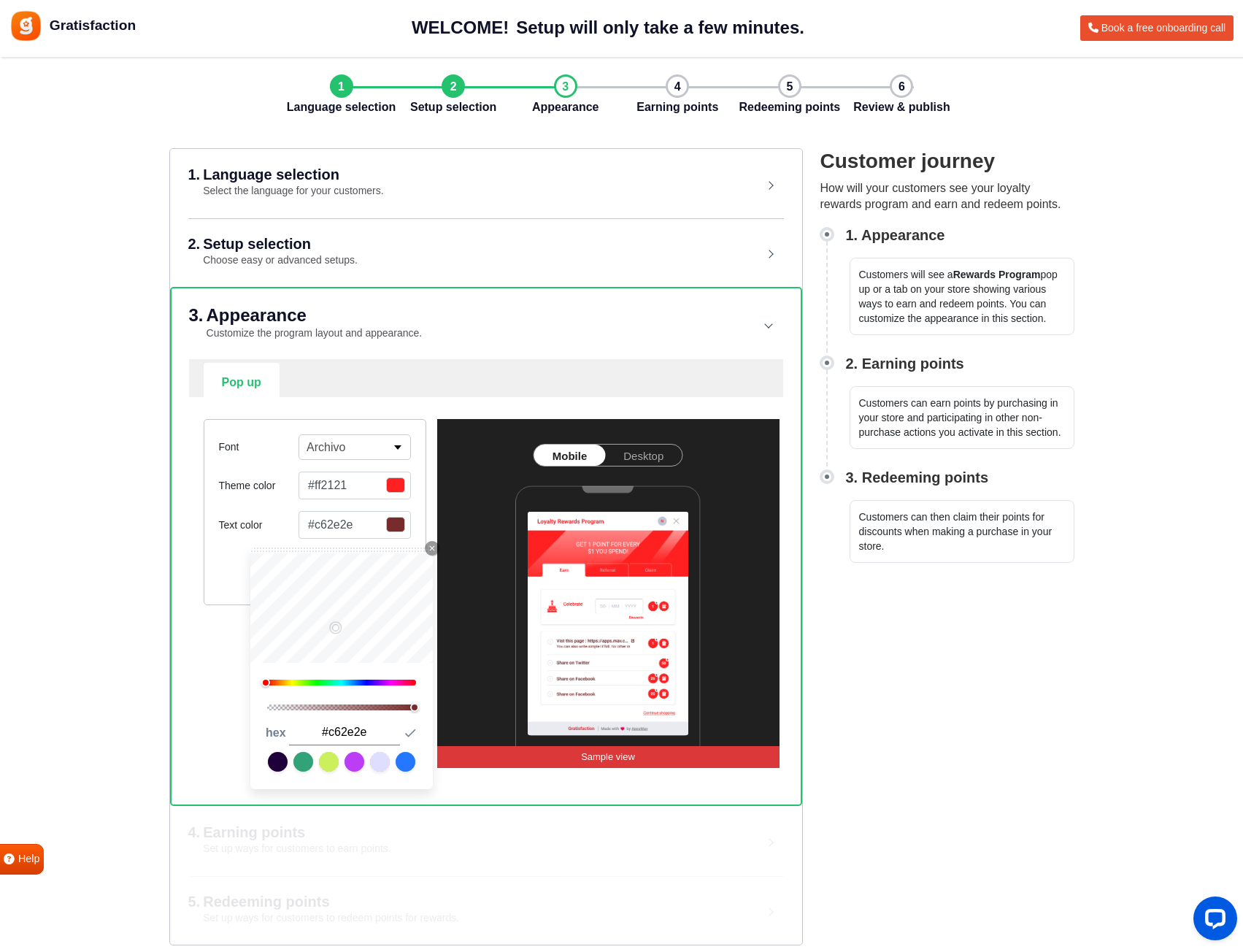
type input "#c72d2d"
type input "#c32c2c"
type input "#bf2b2b"
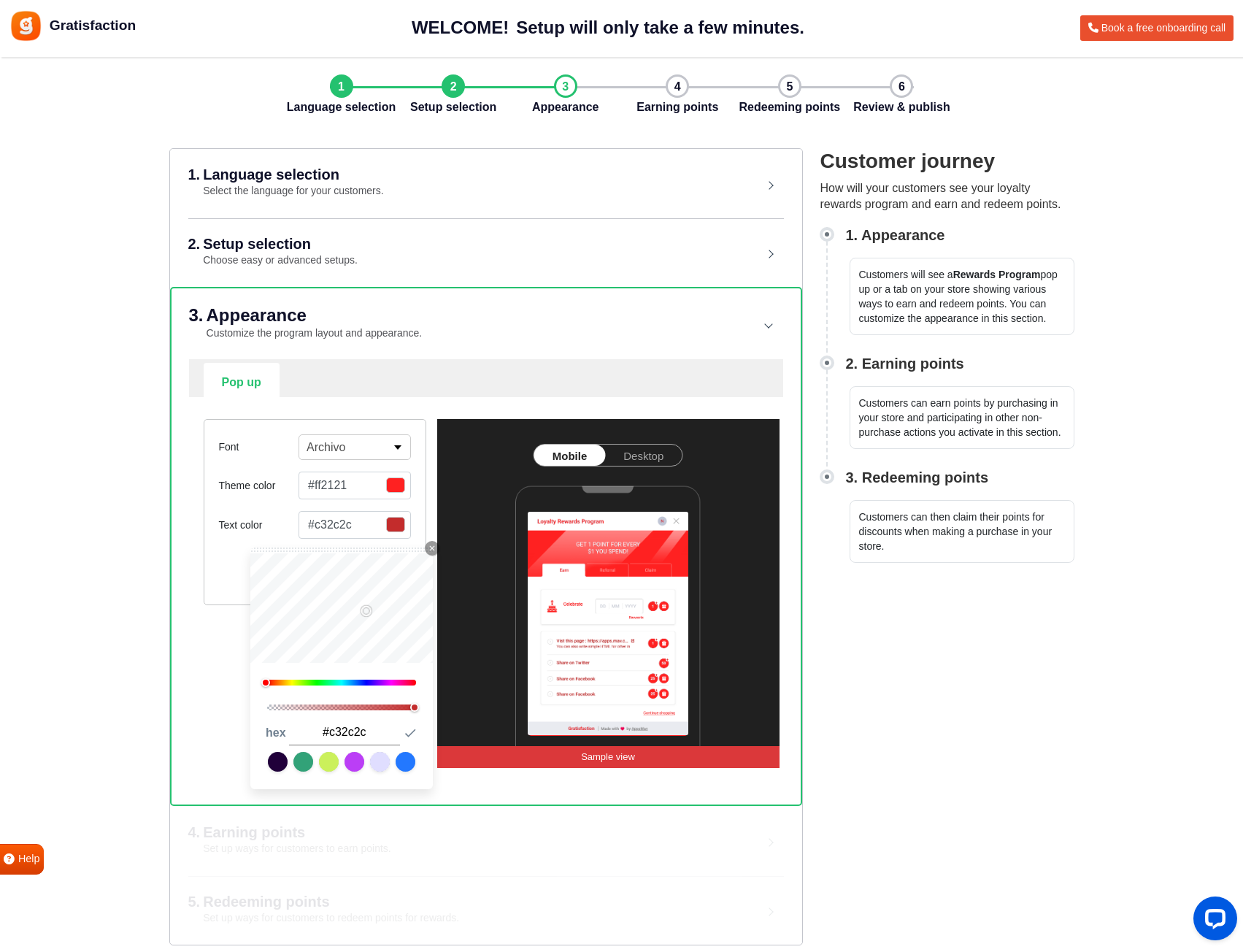
type input "#bf2b2b"
type input "#bb2a2a"
type input "#b62929"
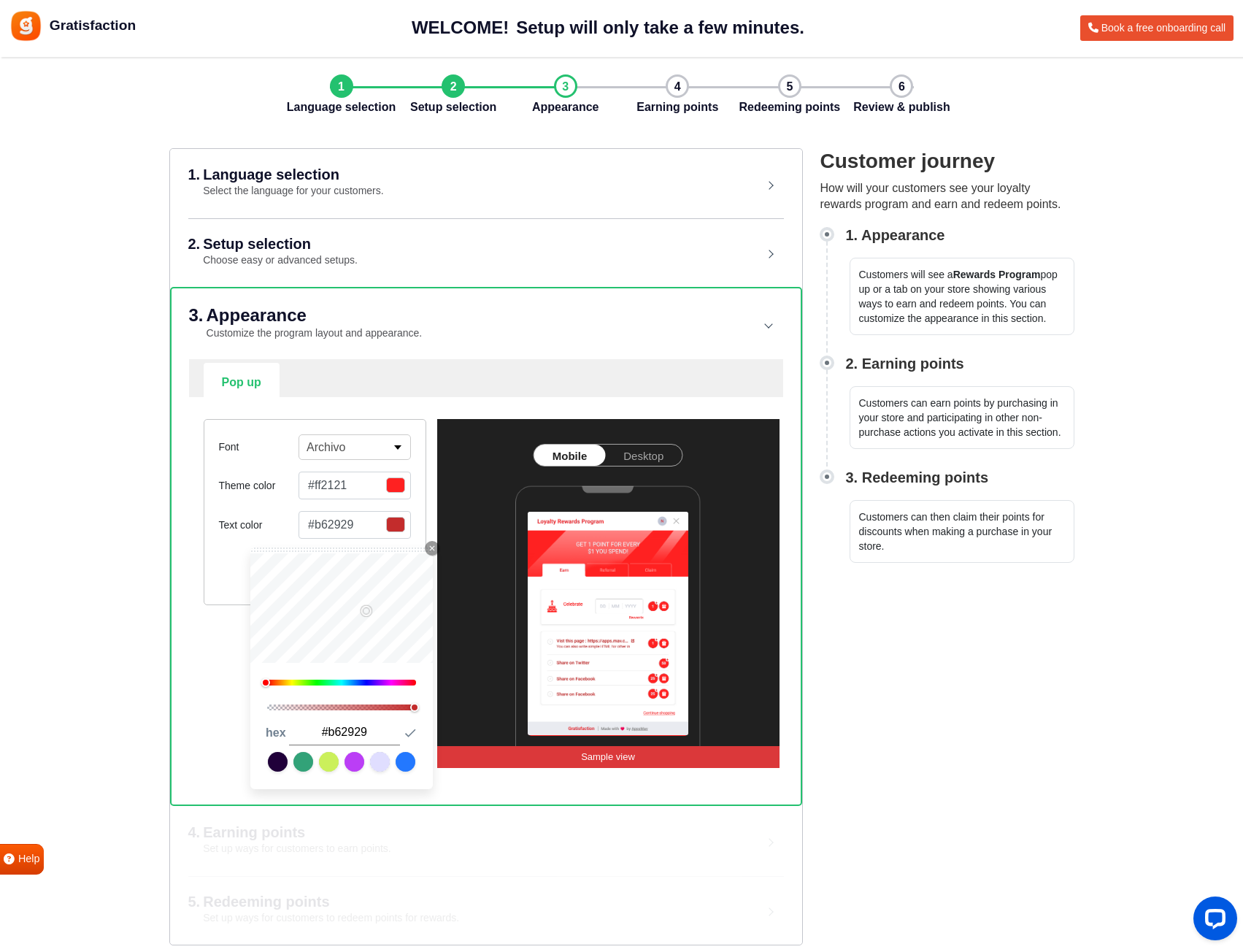
type input "#b22828"
type input "#b12929"
type input "#ad2828"
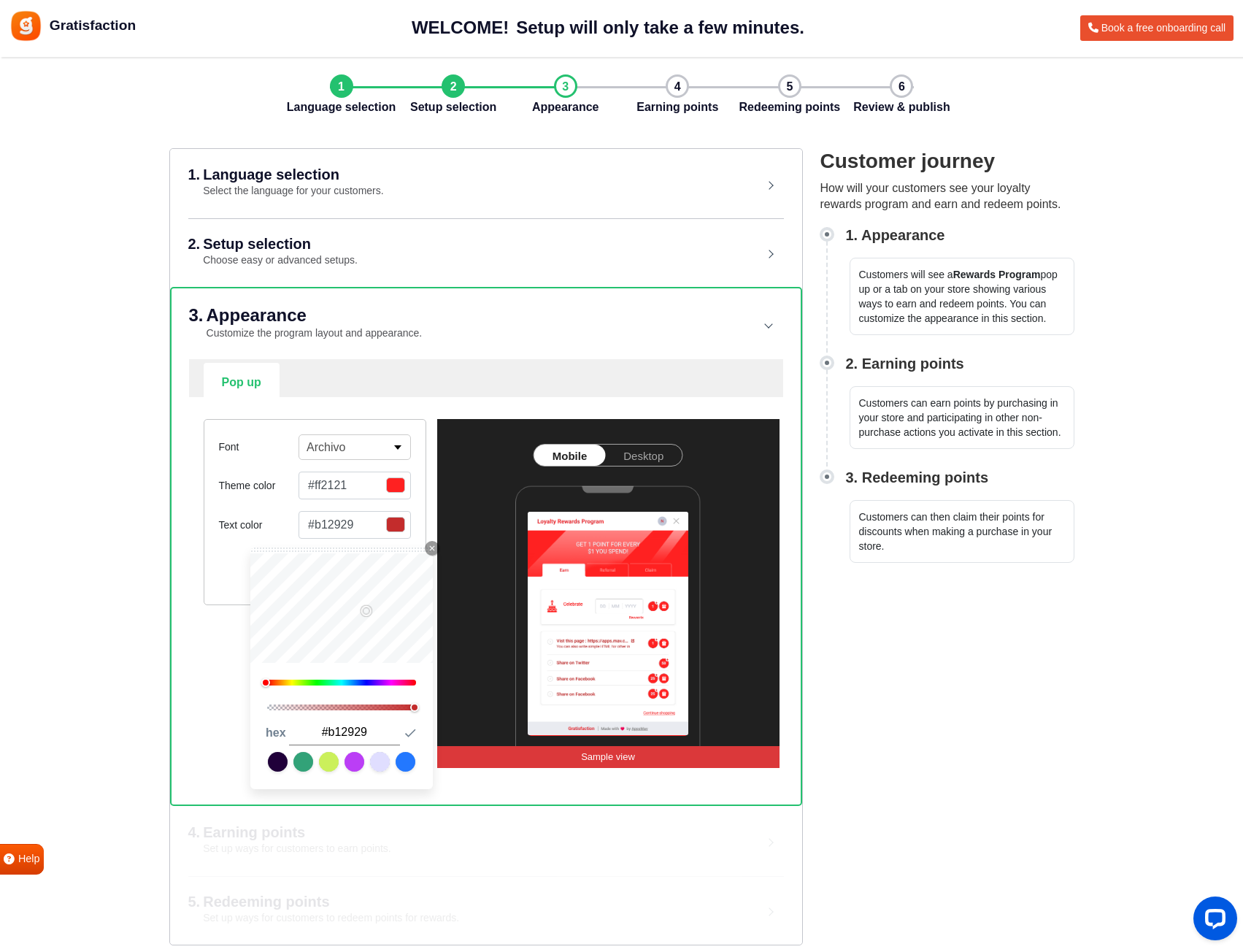
type input "#ad2828"
click at [361, 687] on div "0" at bounding box center [341, 682] width 154 height 10
type input "#2841ad"
type input "#283cad"
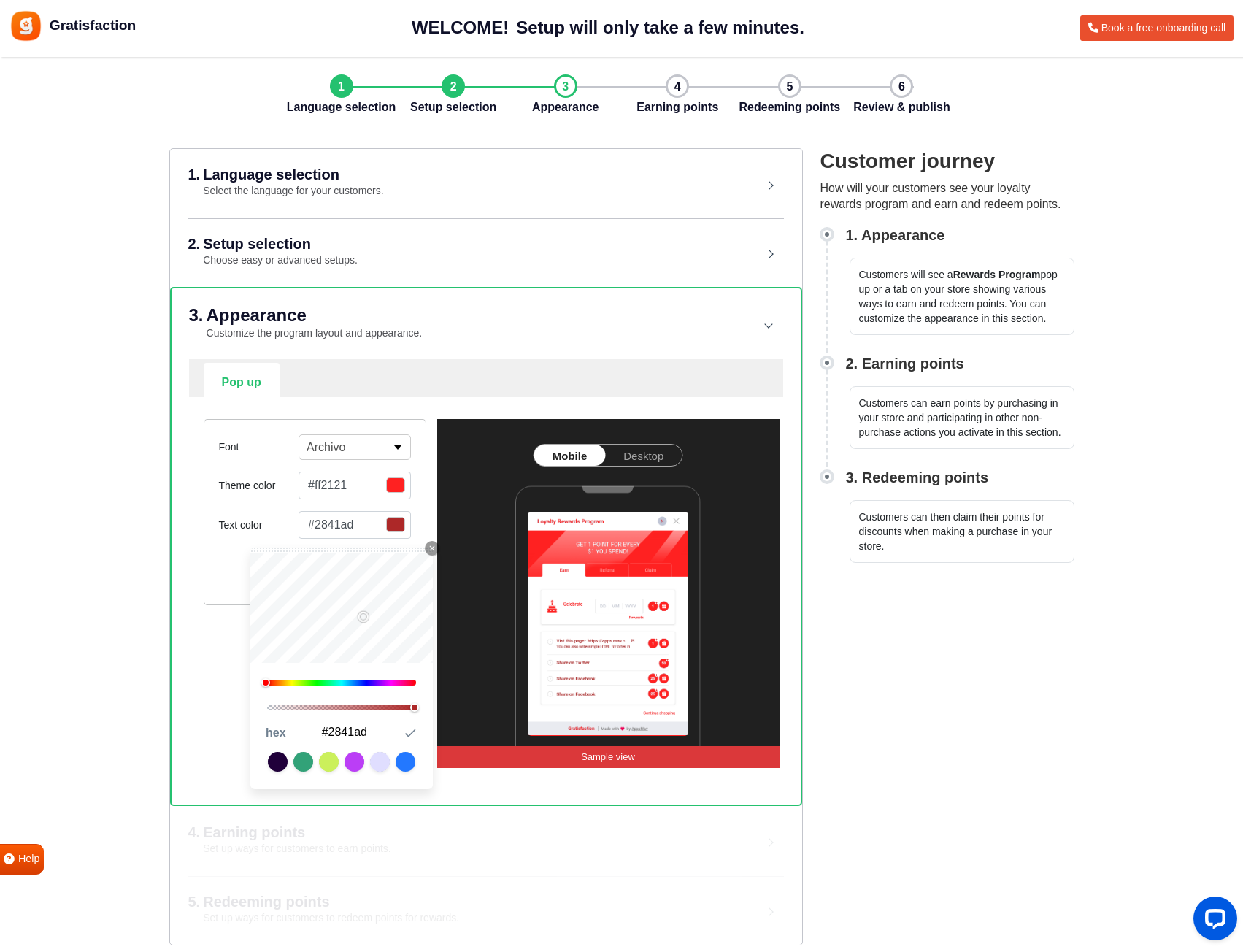
type input "#283cad"
click at [364, 682] on div at bounding box center [341, 682] width 149 height 6
type input "#283aad"
type input "#3243b3"
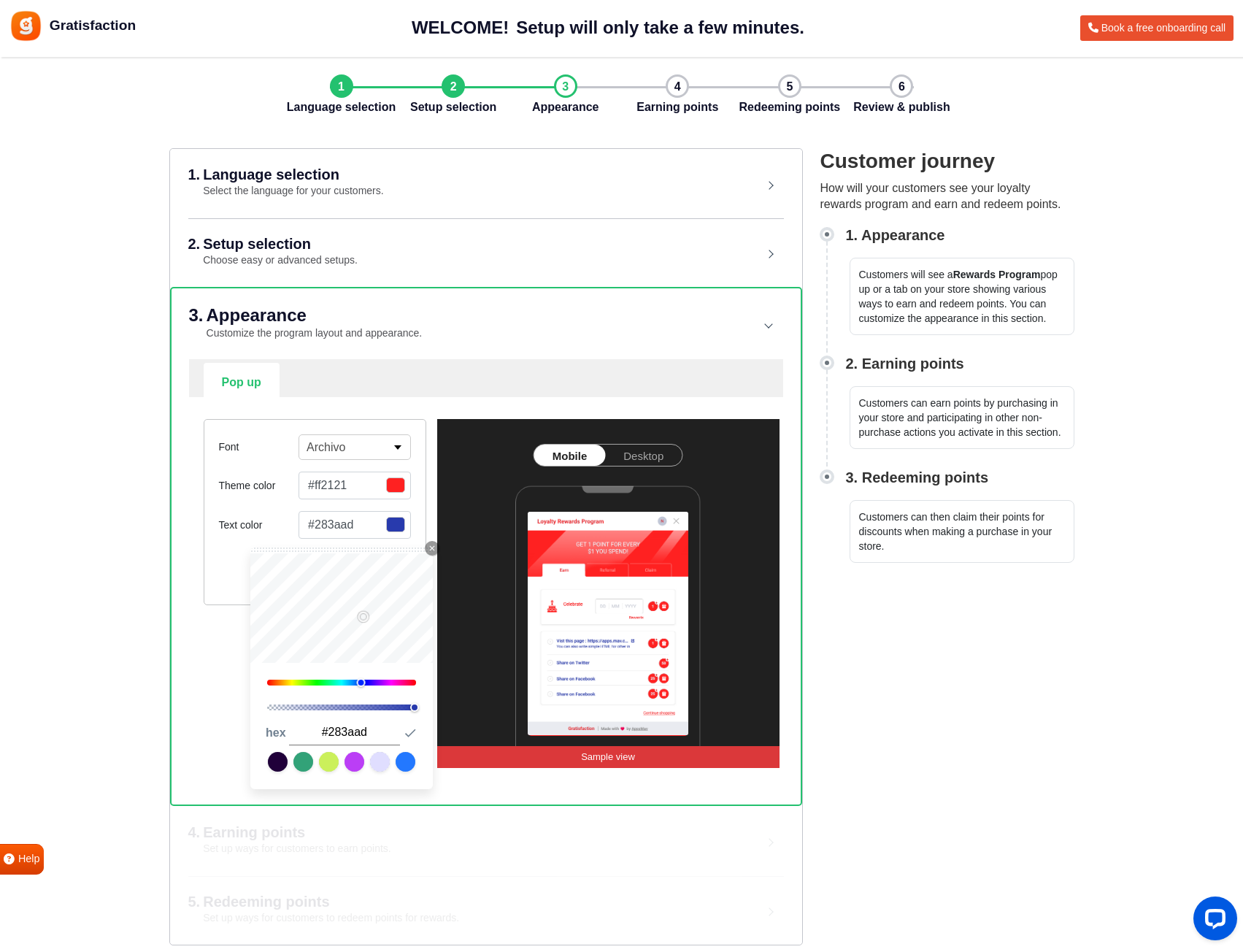
type input "#3243b3"
type input "#3041b5"
type input "#2b3daf"
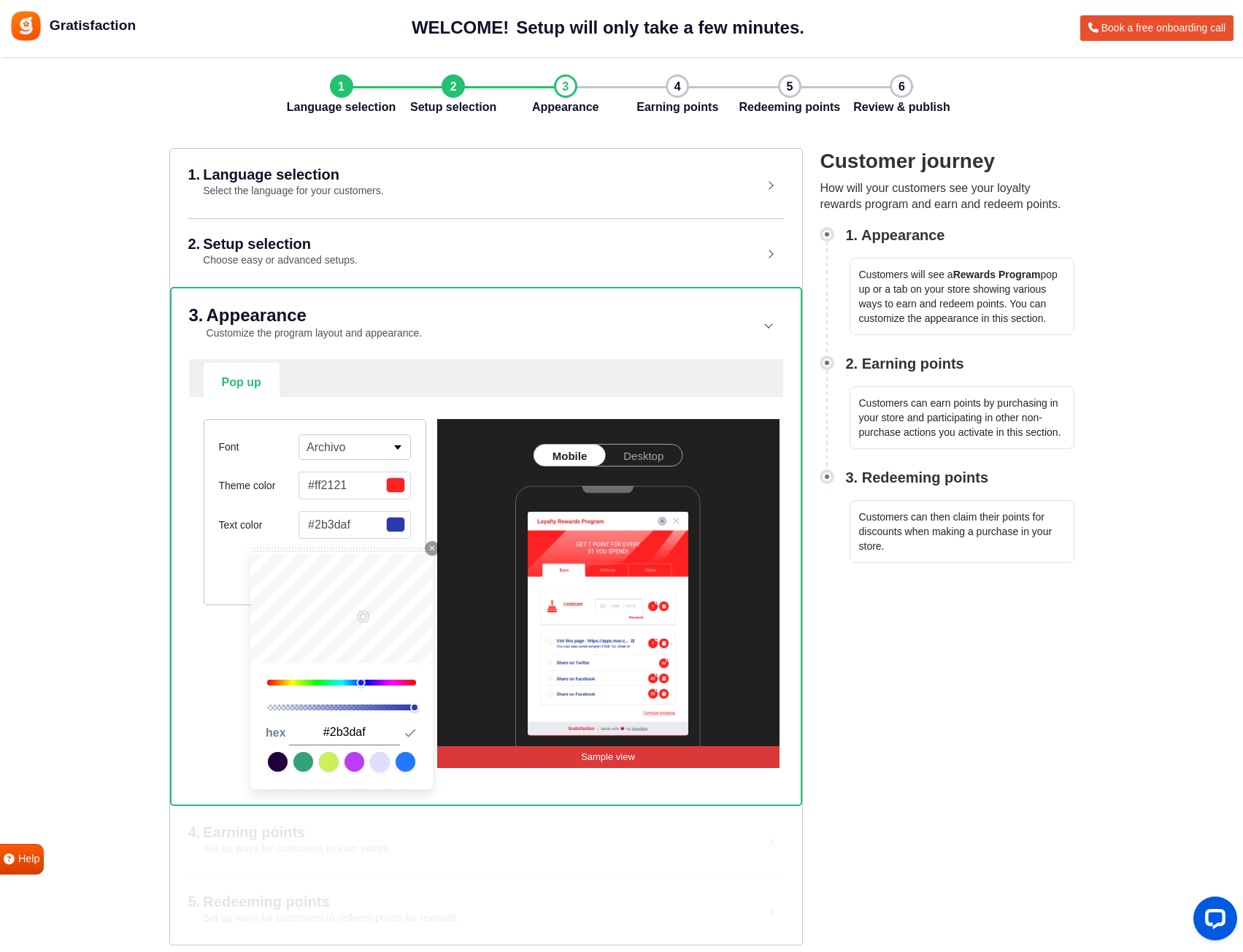
type input "#293bb1"
type input "#283ab2"
type input "#273ab3"
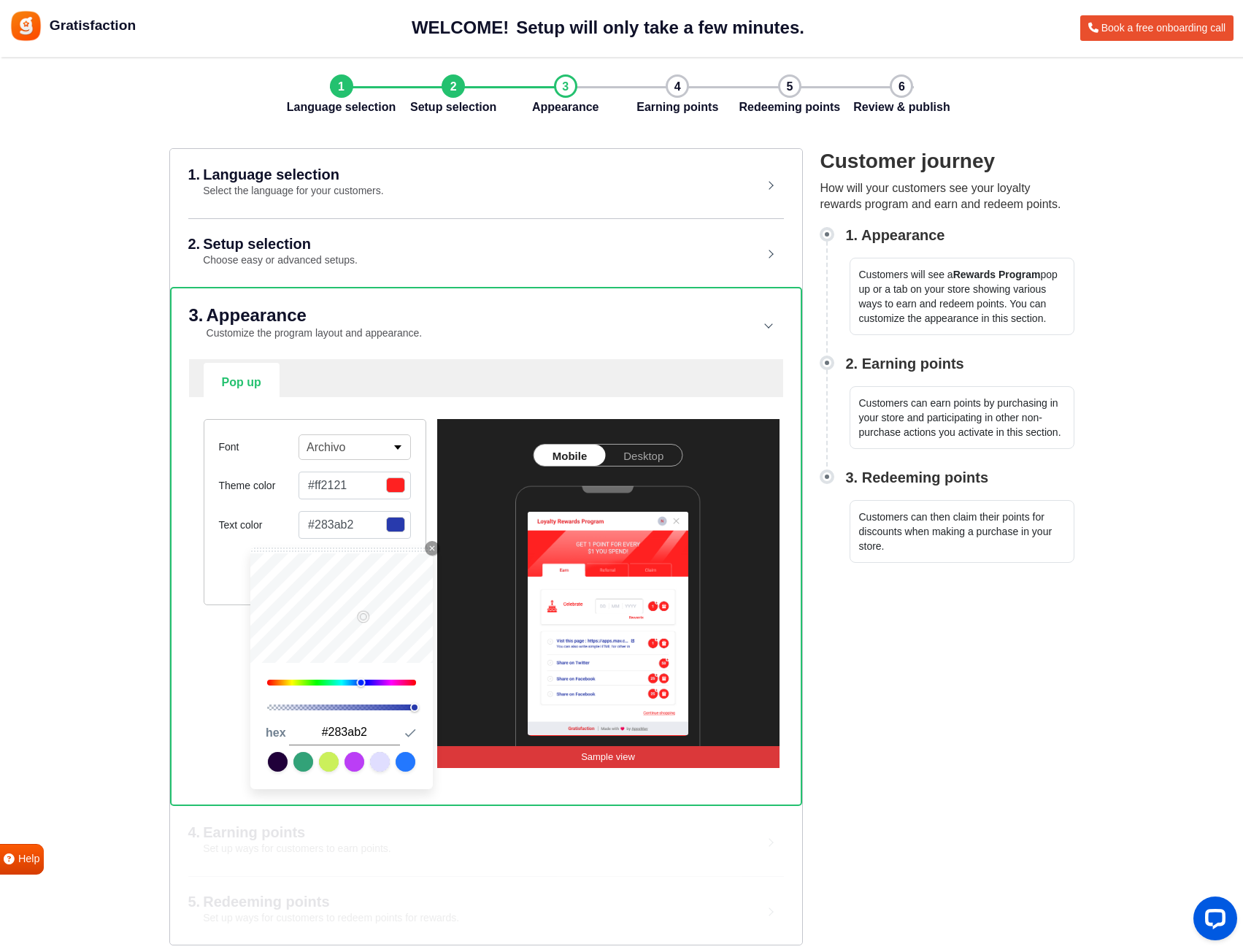
type input "#273ab3"
type input "#2639b4"
type input "#273bbe"
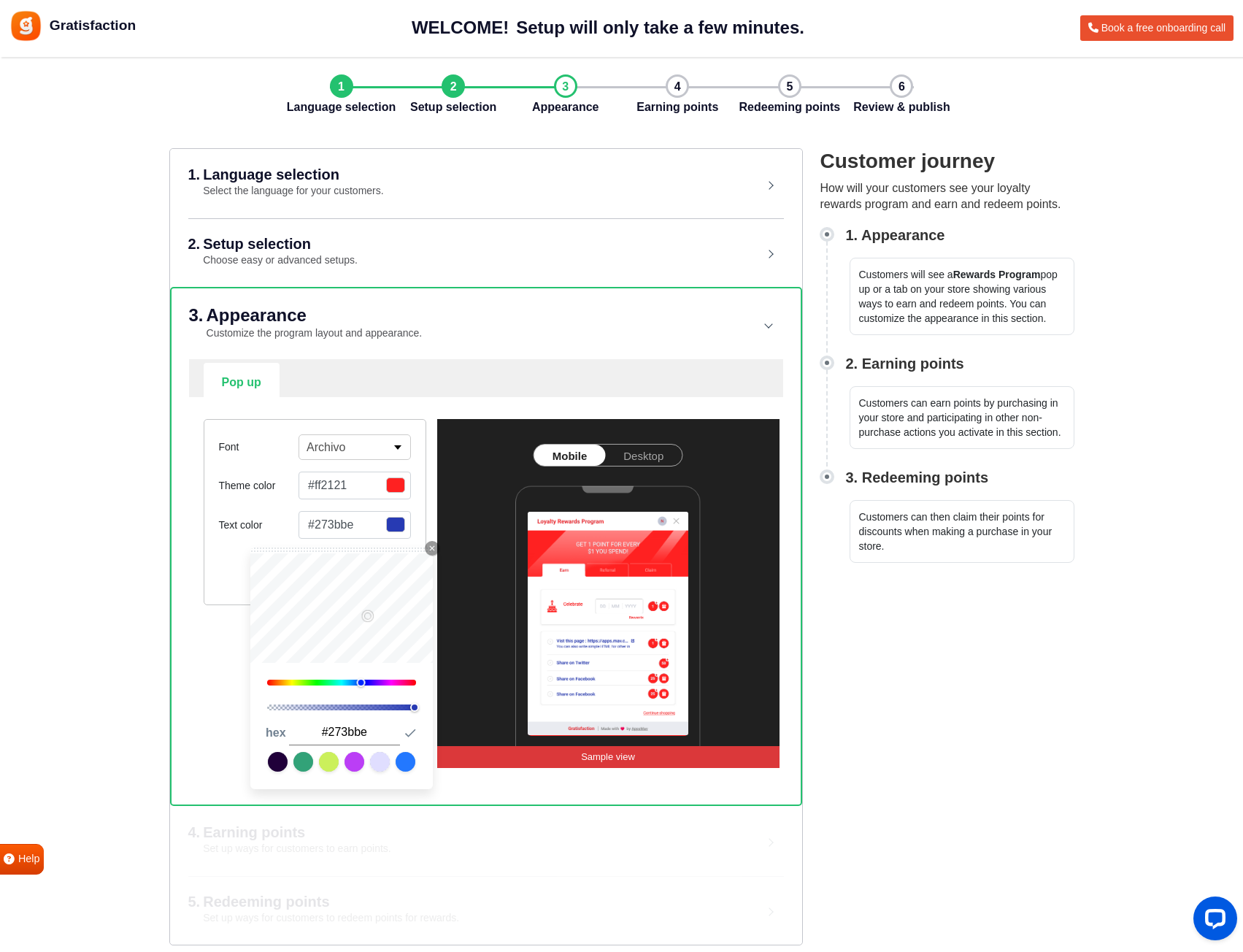
type input "#273cc8"
type input "#293fd0"
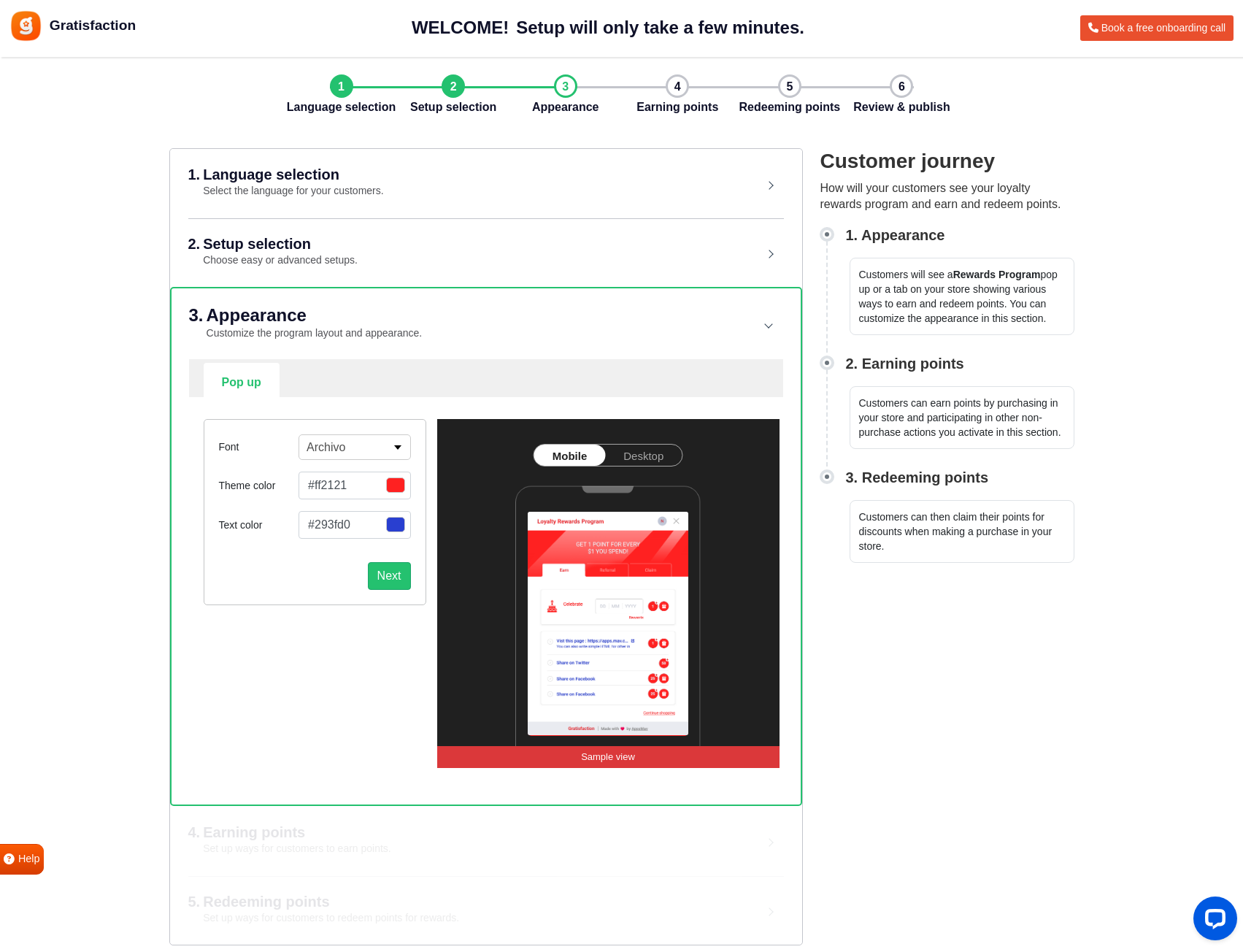
click at [186, 710] on div "3. Appearance Customize the program layout and appearance. Pop up Widget Setup …" at bounding box center [486, 546] width 632 height 518
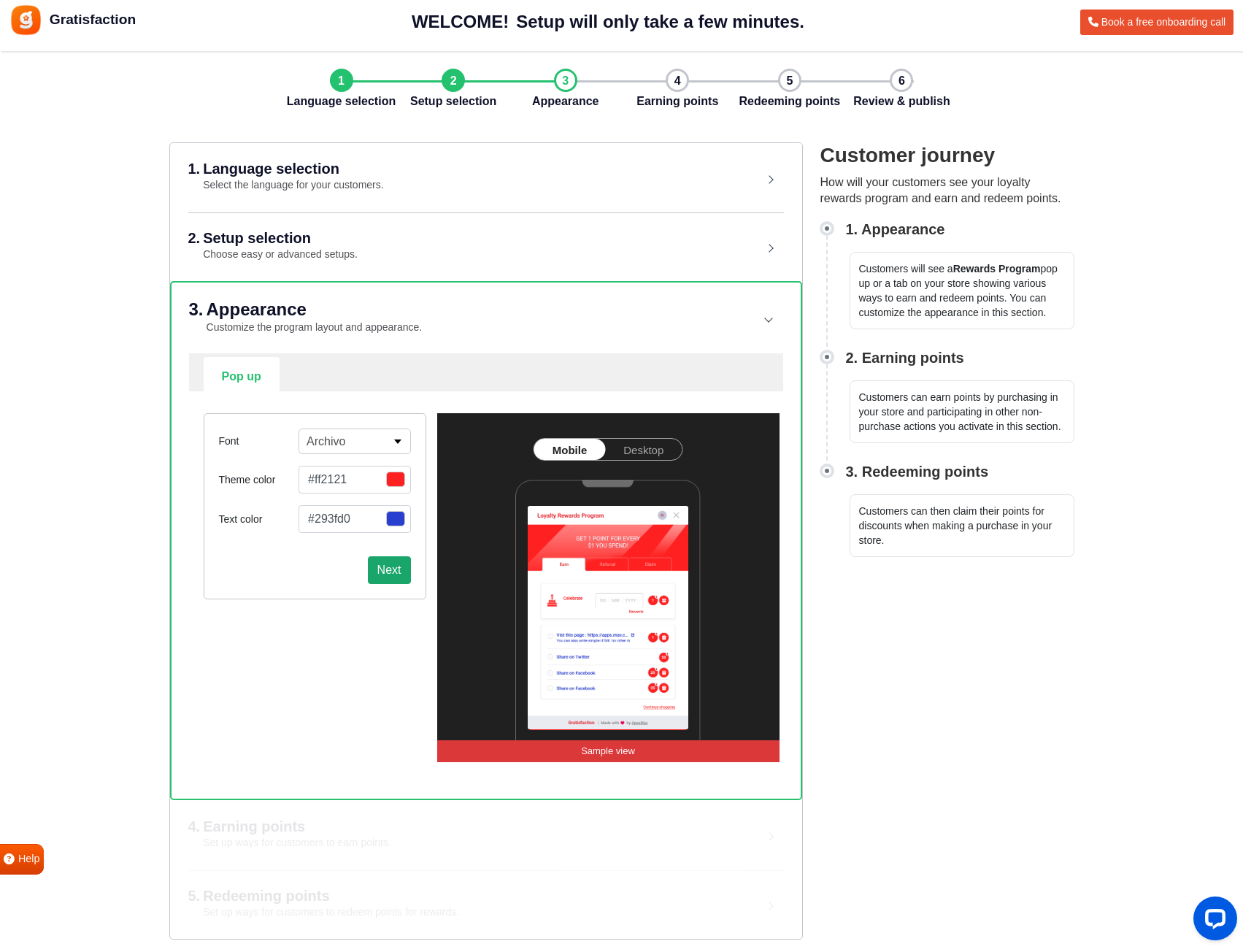
scroll to position [8, 0]
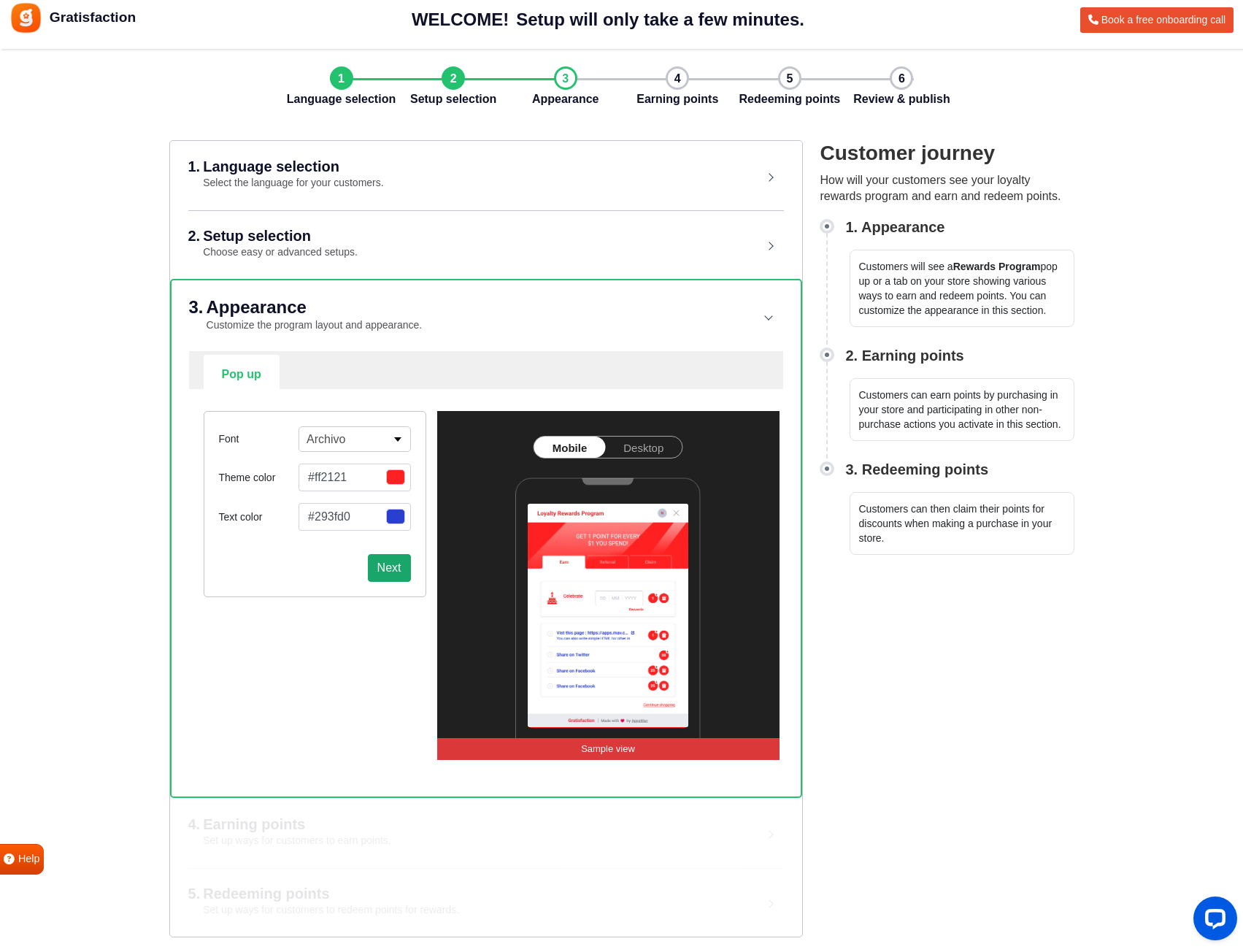
click at [401, 567] on button "Next" at bounding box center [389, 568] width 43 height 27
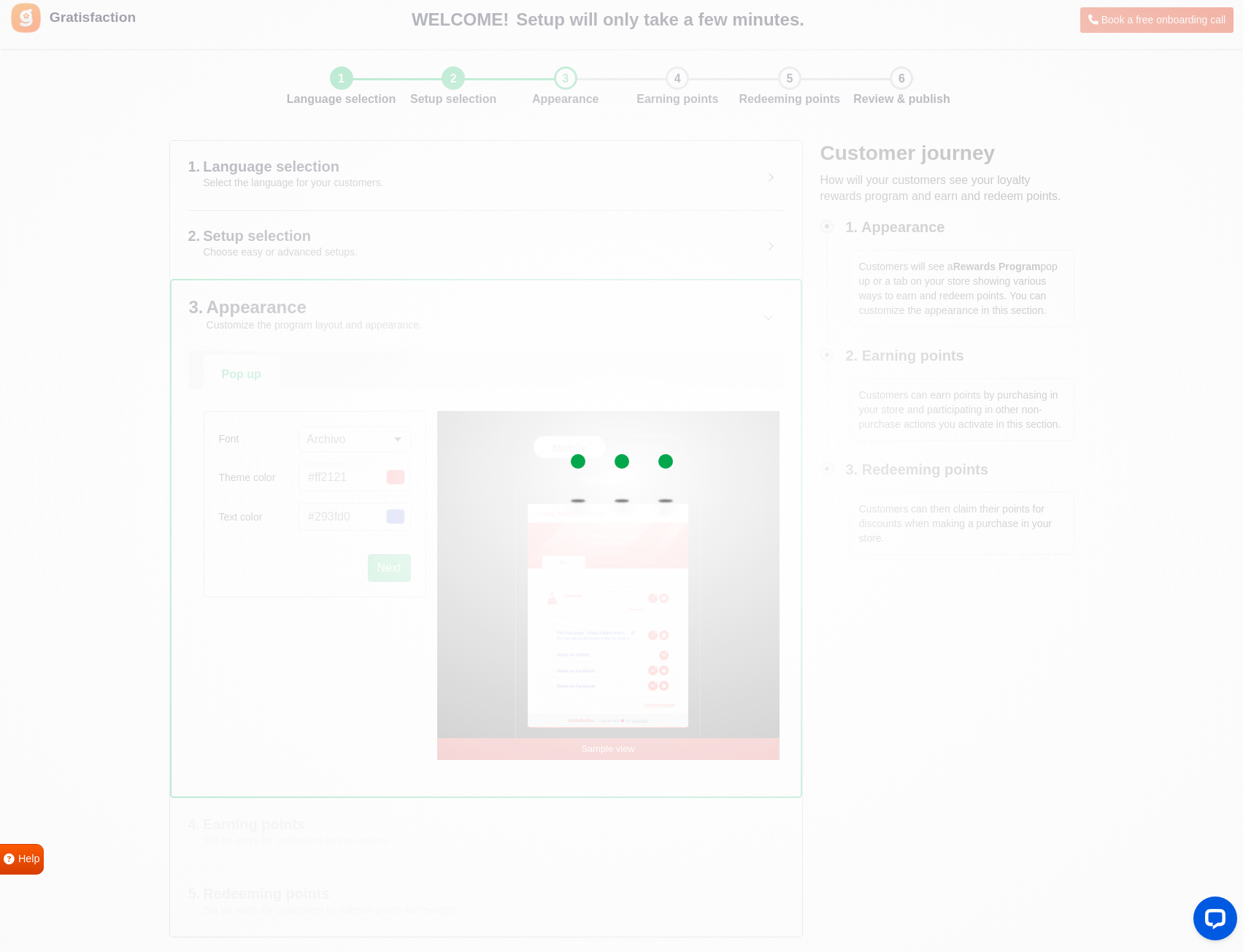
select select "right"
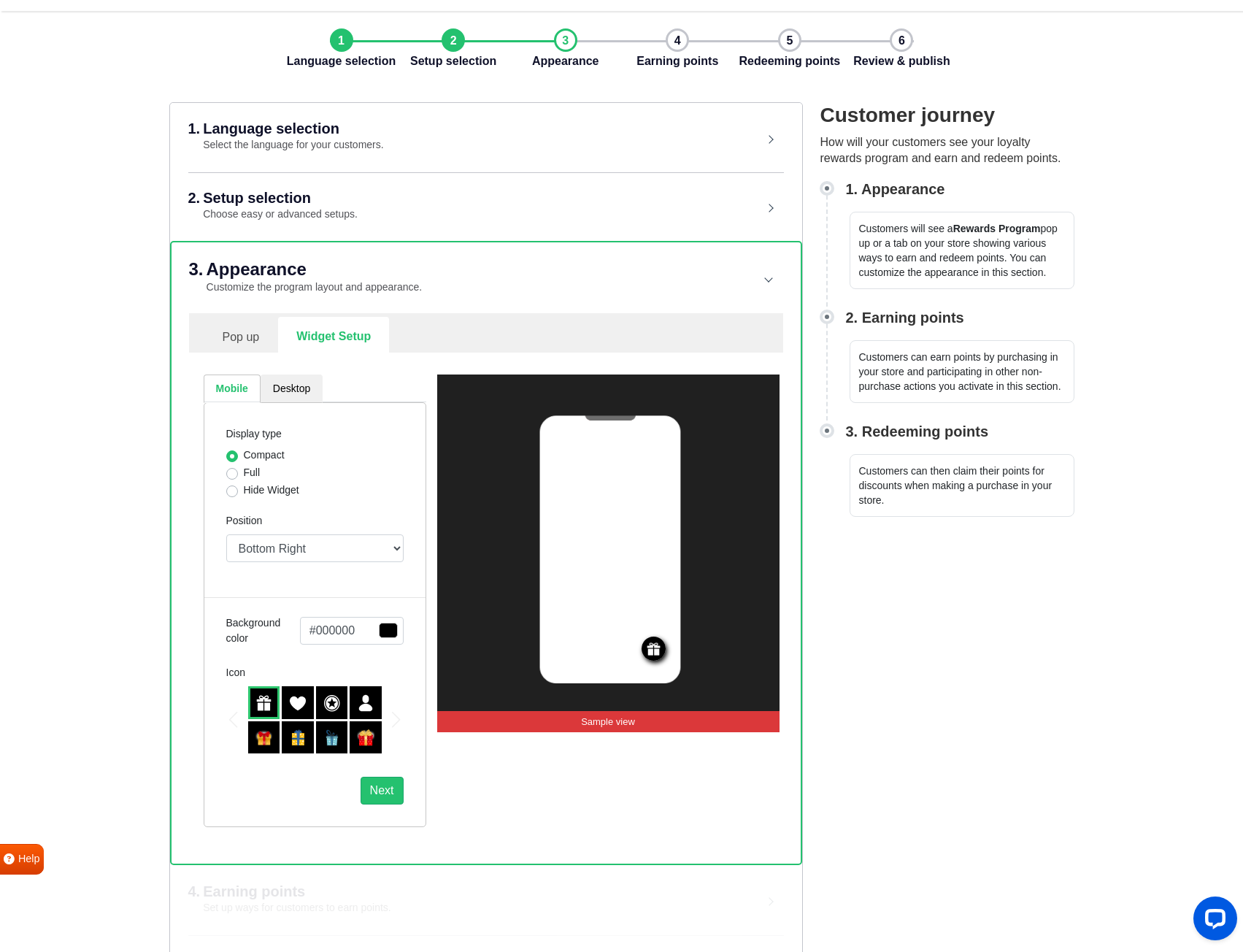
scroll to position [81, 0]
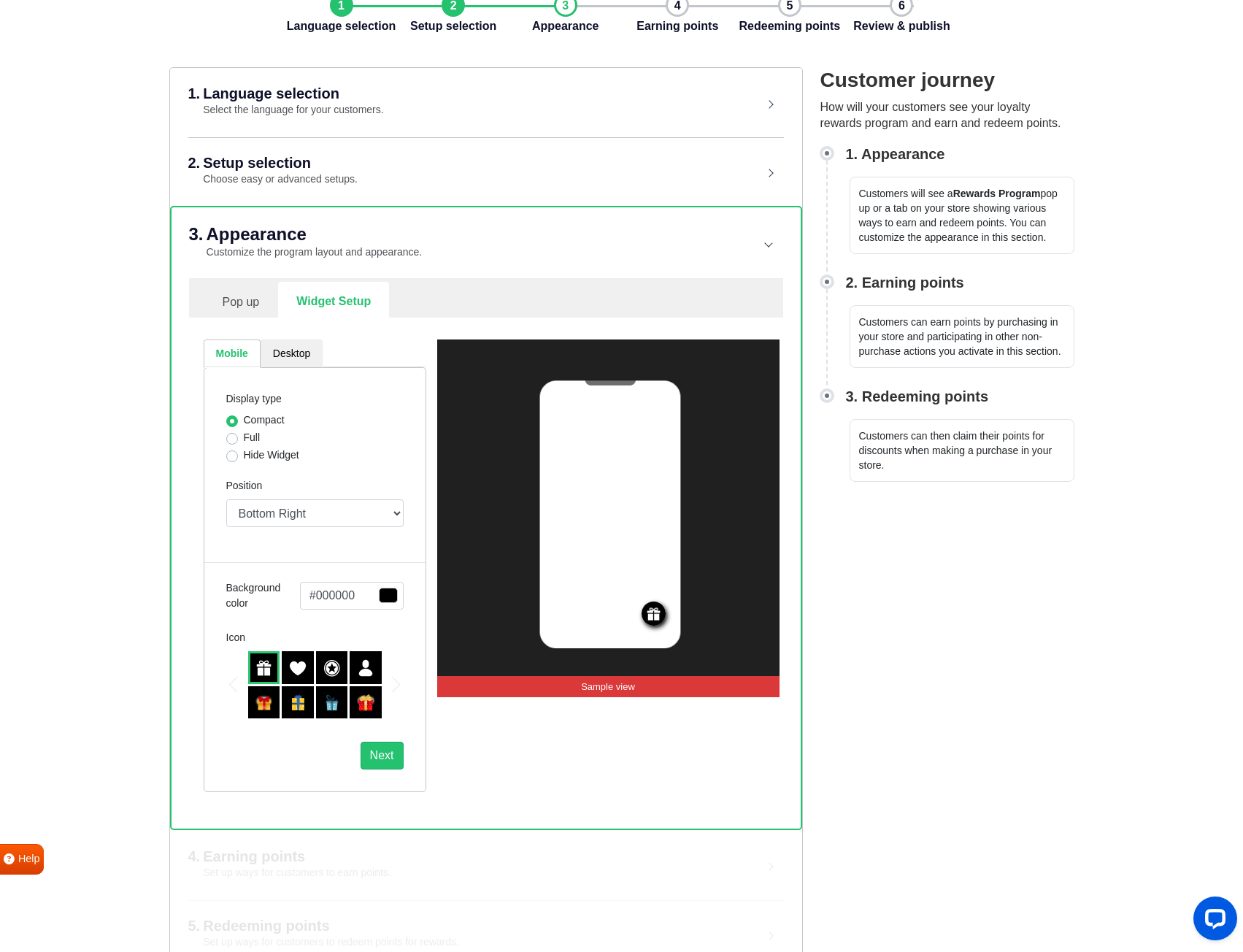
click at [291, 350] on link "Desktop" at bounding box center [291, 353] width 62 height 28
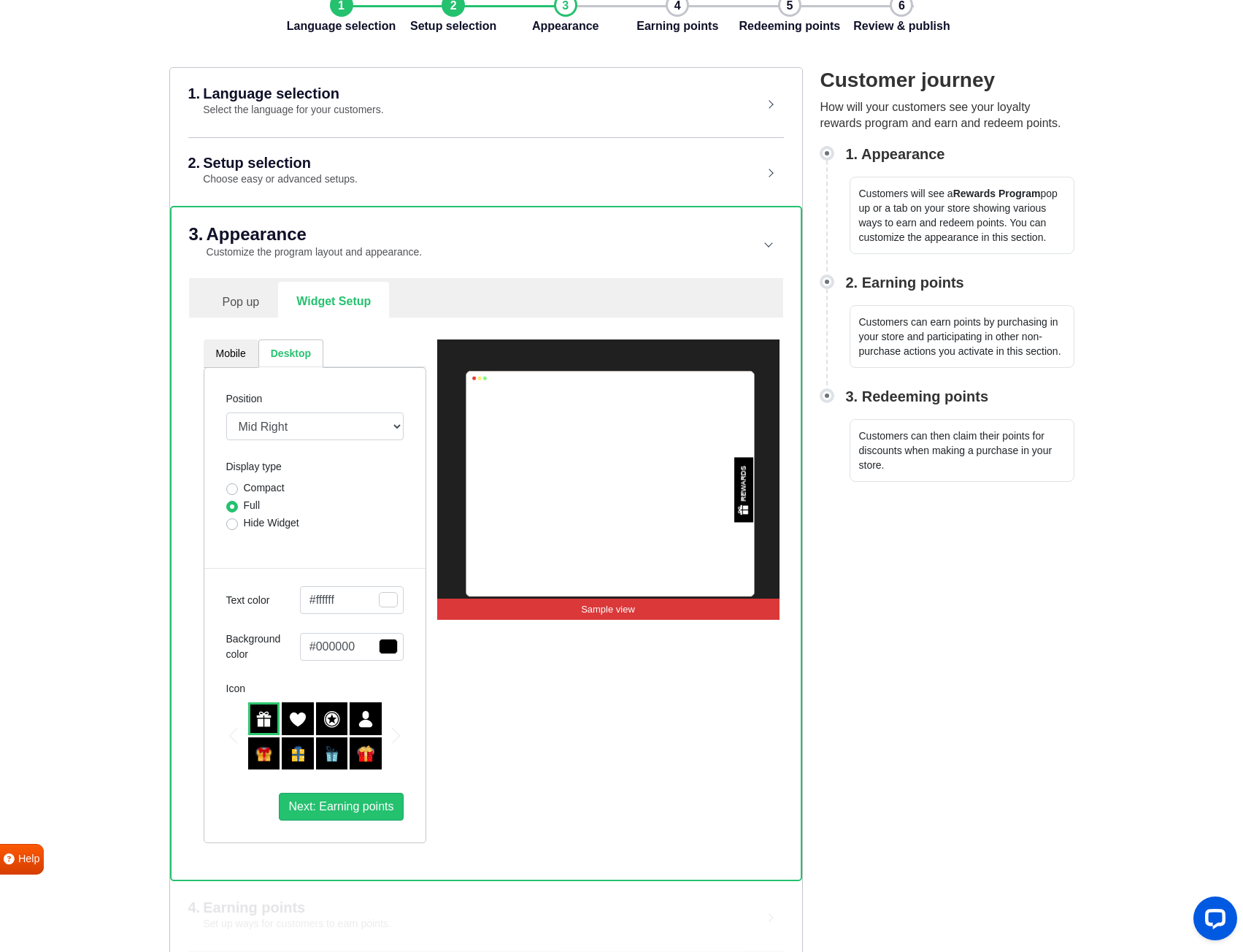
click at [332, 718] on img at bounding box center [332, 719] width 18 height 18
click at [257, 720] on img at bounding box center [265, 719] width 18 height 18
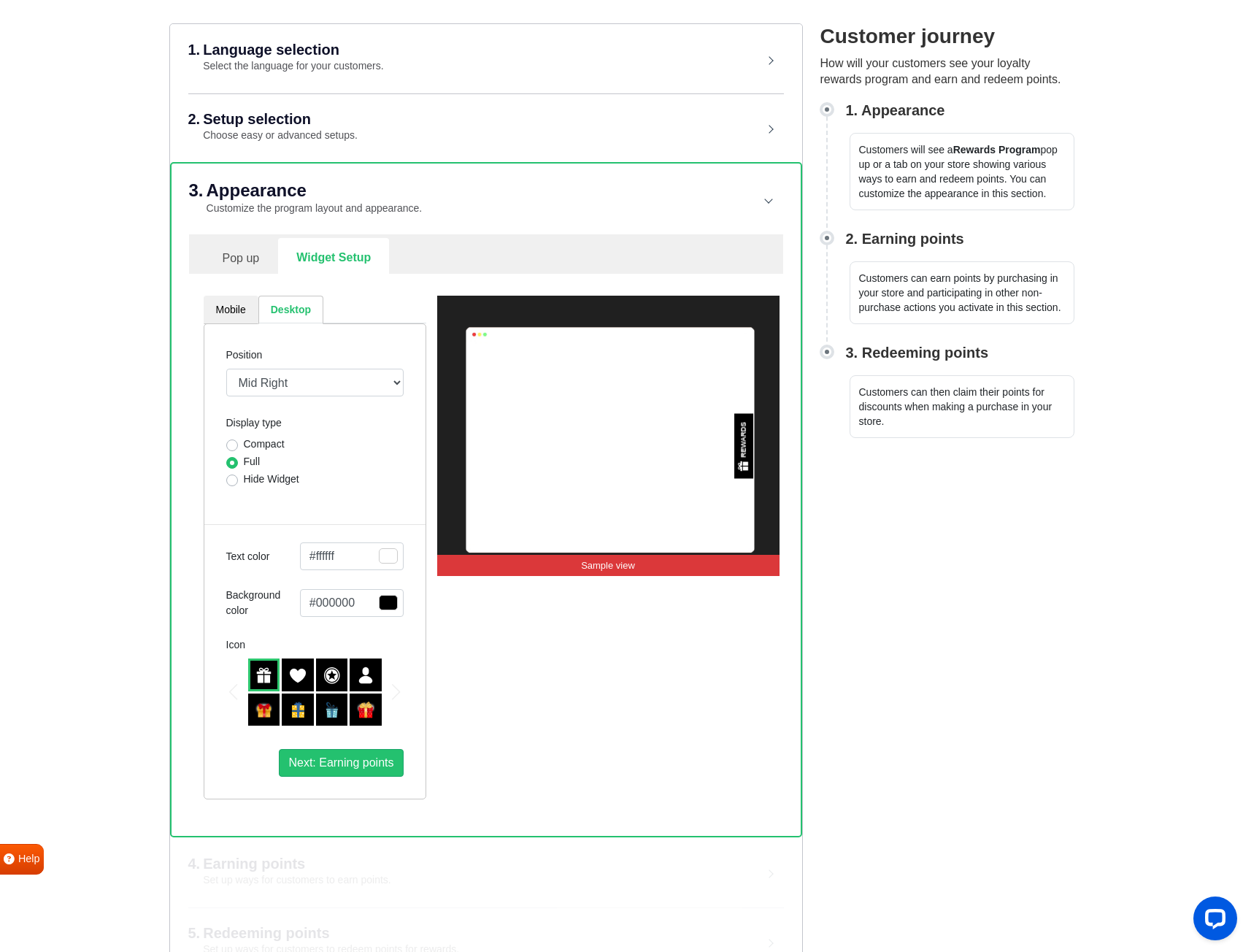
scroll to position [164, 0]
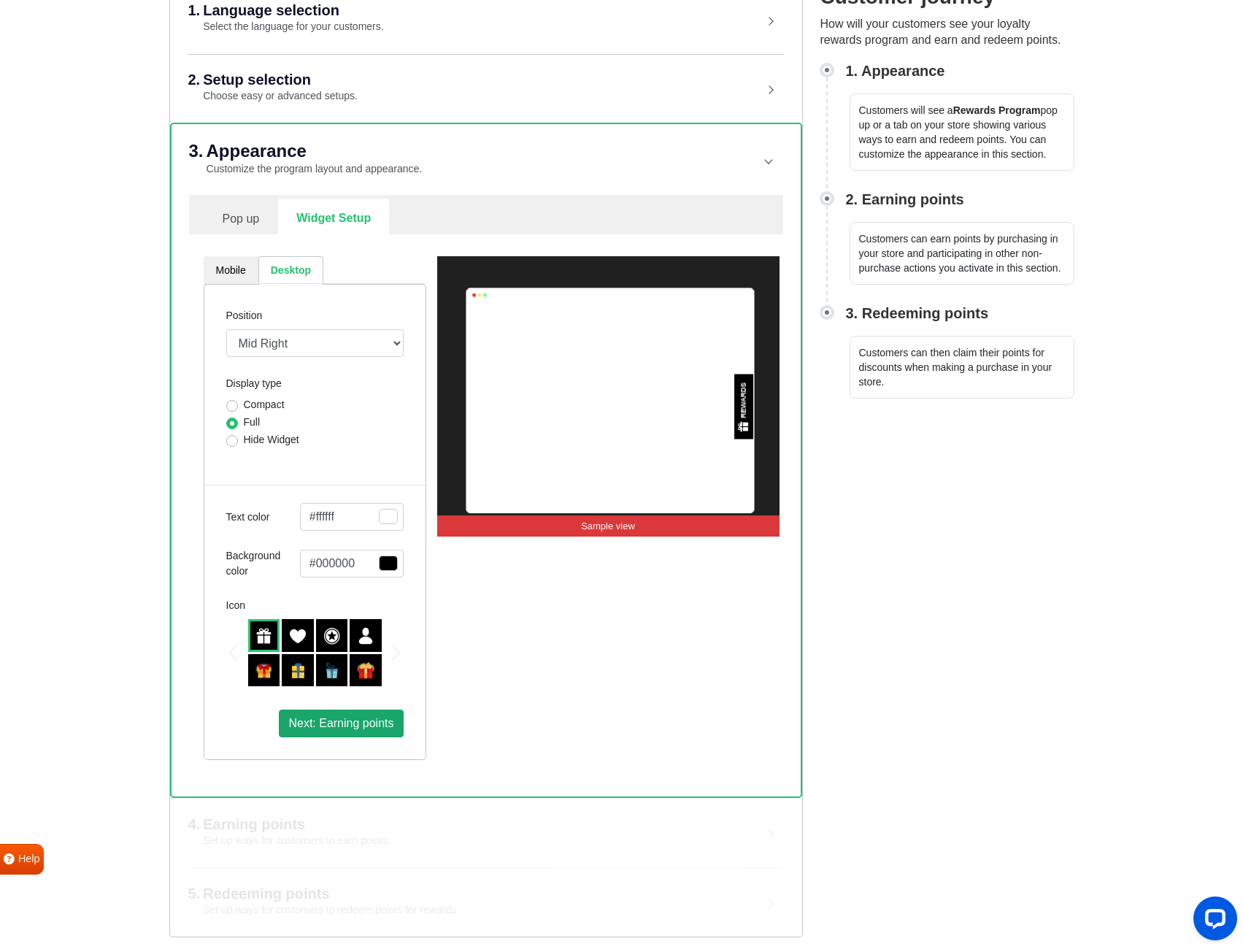
click at [326, 724] on span "Next: Earning points" at bounding box center [340, 723] width 105 height 12
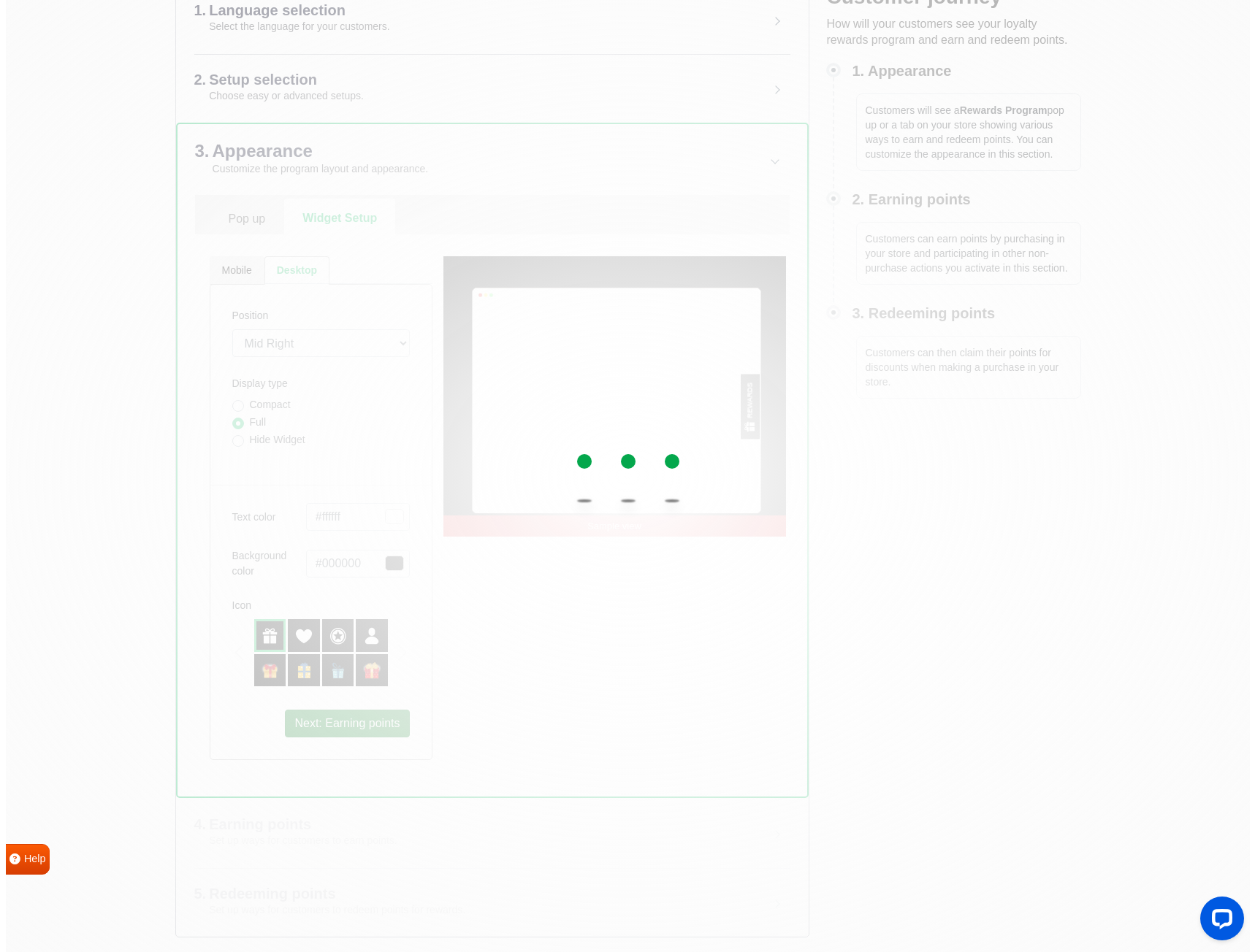
scroll to position [0, 0]
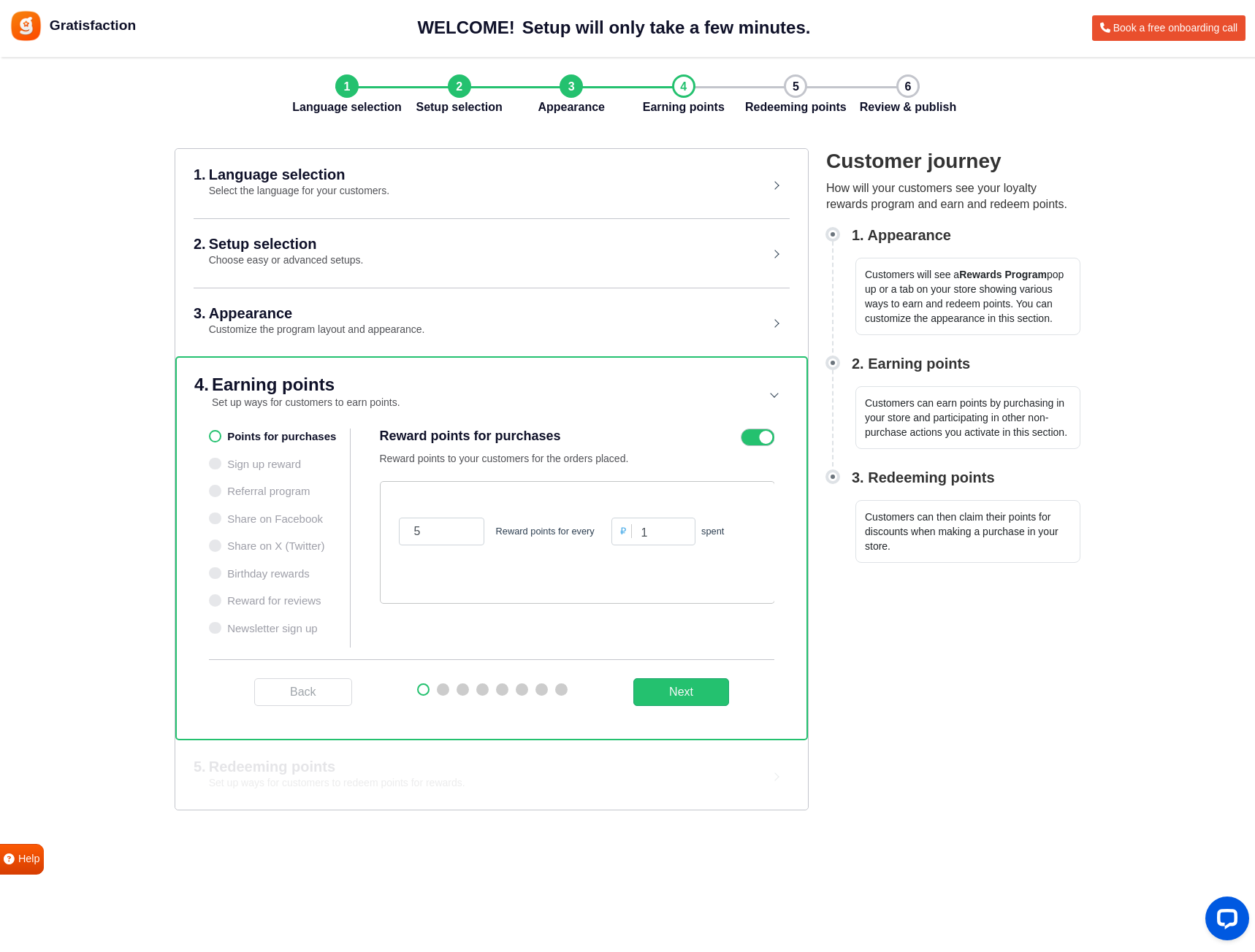
click at [248, 435] on ul "Points for purchases Sign up reward Referral program Share on Facebook Share on…" at bounding box center [279, 538] width 142 height 219
click at [217, 435] on ul "Points for purchases Sign up reward Referral program Share on Facebook Share on…" at bounding box center [279, 538] width 142 height 219
drag, startPoint x: 435, startPoint y: 534, endPoint x: 398, endPoint y: 533, distance: 37.0
click at [398, 533] on div "5 Reward points for every" at bounding box center [502, 531] width 213 height 27
type input "1"
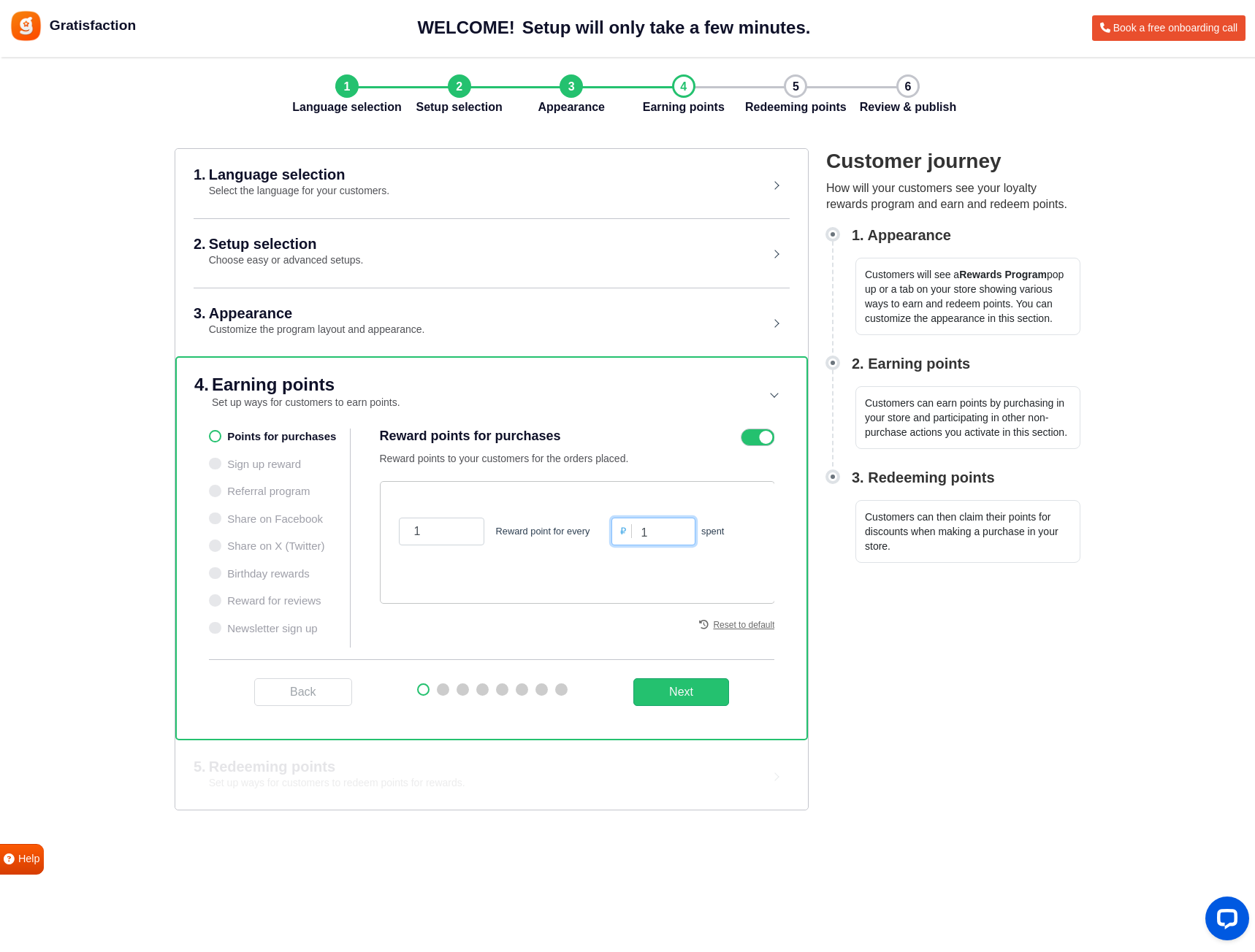
click at [652, 530] on input "1" at bounding box center [653, 531] width 84 height 27
type input "100"
click at [670, 699] on button "Next" at bounding box center [681, 692] width 96 height 27
drag, startPoint x: 459, startPoint y: 536, endPoint x: 409, endPoint y: 532, distance: 50.2
click at [409, 532] on input "100" at bounding box center [482, 531] width 168 height 27
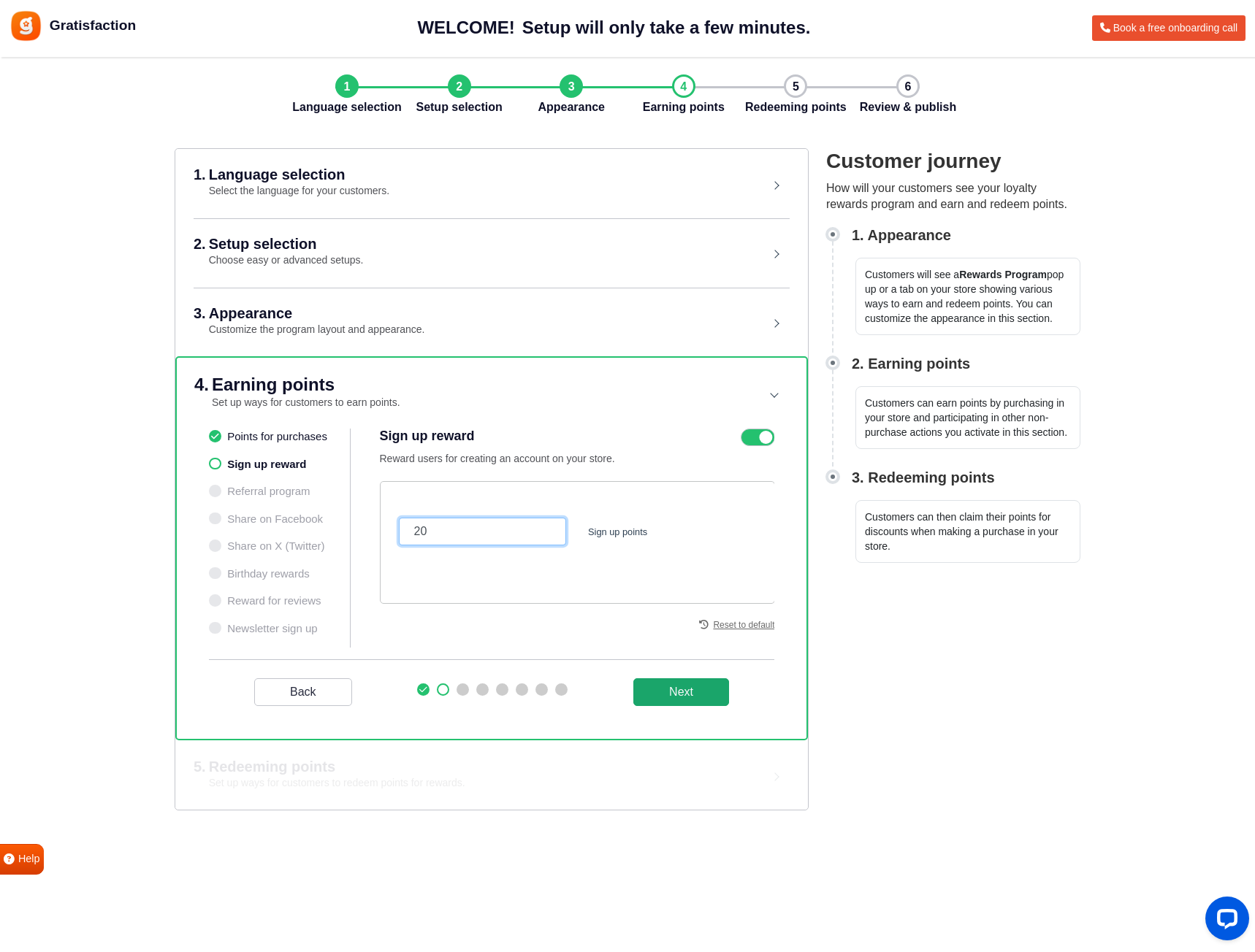
type input "20"
click at [646, 693] on button "Next" at bounding box center [681, 692] width 96 height 27
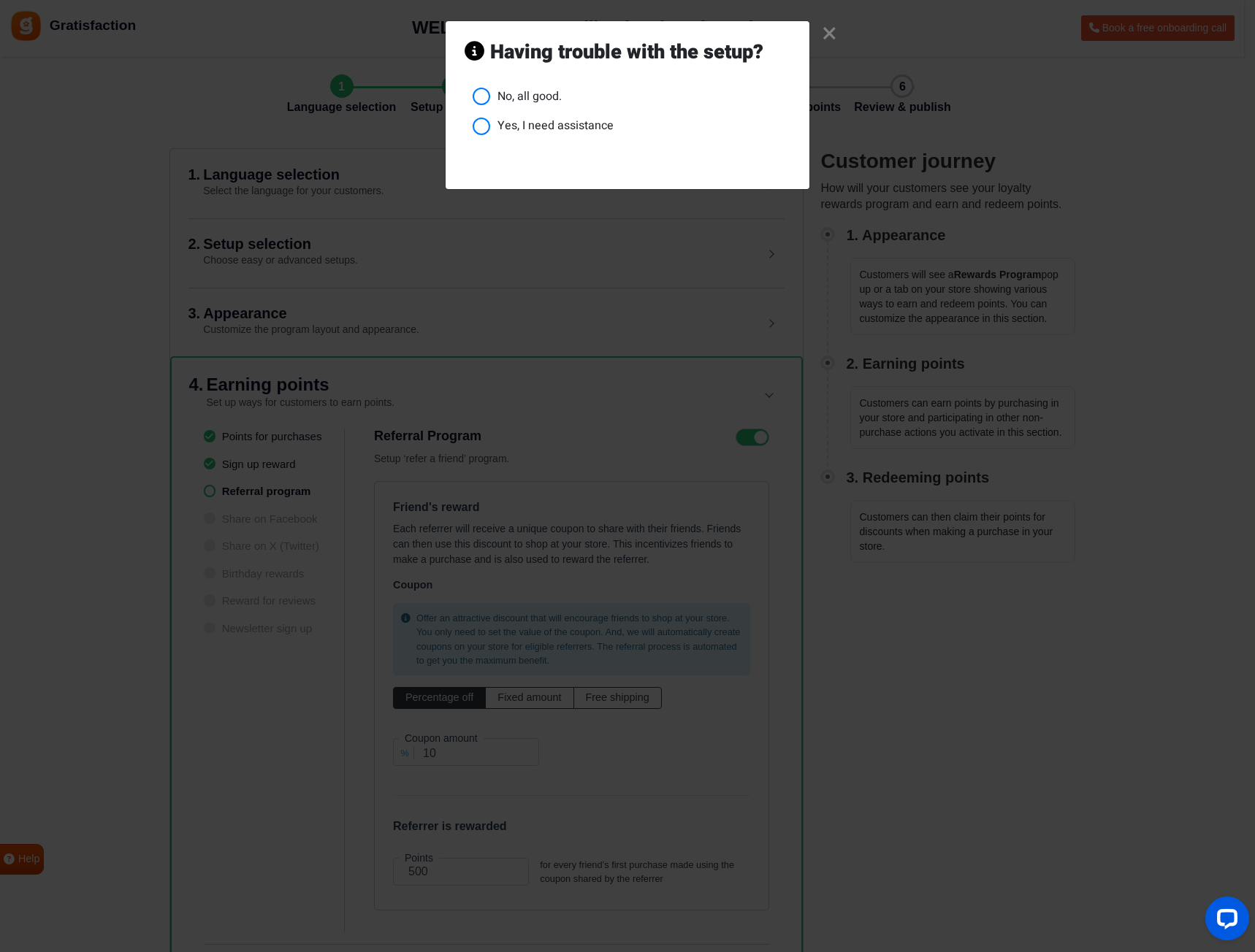
click at [477, 95] on li "No, all good." at bounding box center [631, 97] width 318 height 19
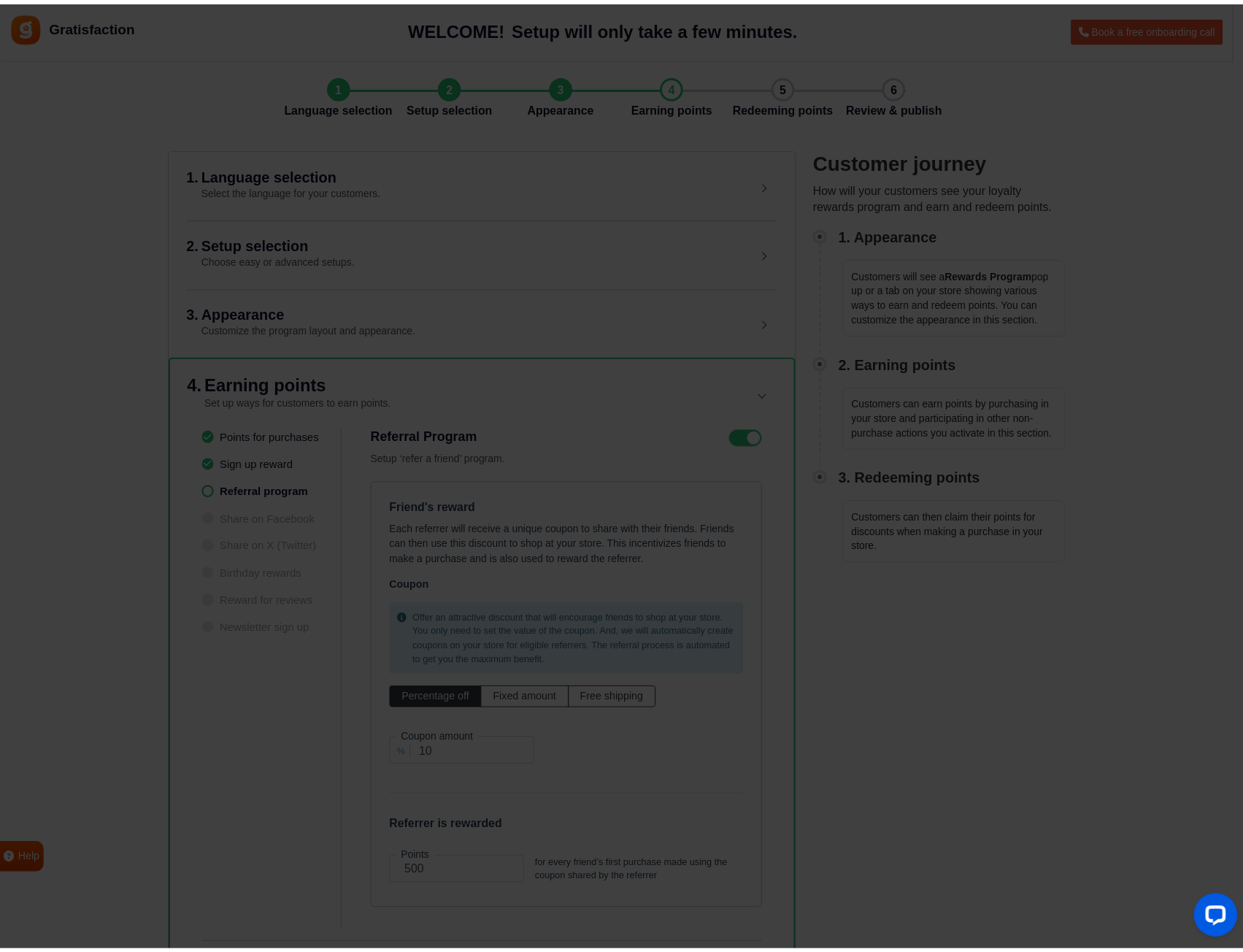
scroll to position [158, 0]
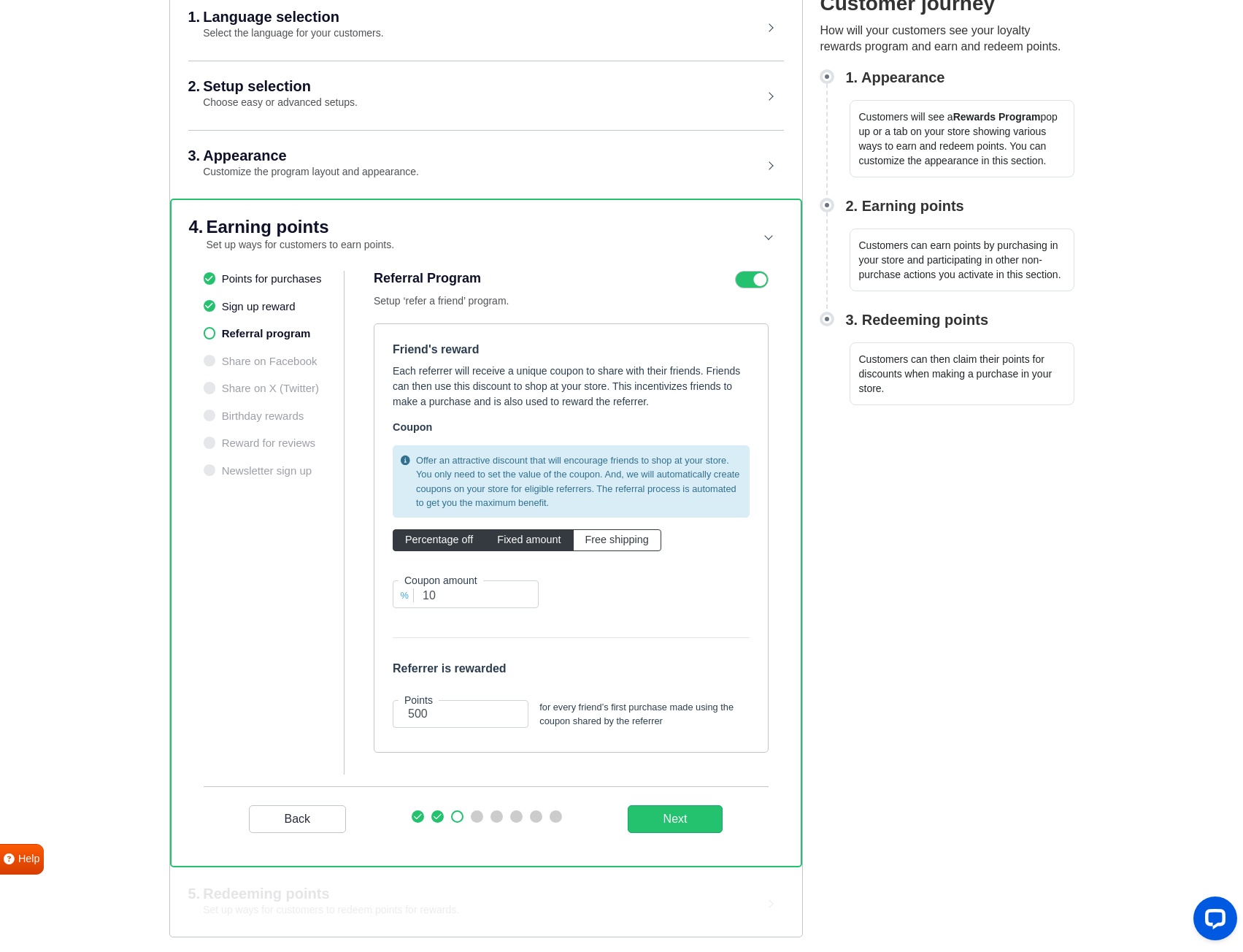
click at [522, 537] on span "Fixed amount" at bounding box center [529, 539] width 64 height 12
click at [507, 537] on input "Fixed amount" at bounding box center [502, 537] width 10 height 10
radio input "true"
click at [432, 542] on span "Percentage off" at bounding box center [439, 539] width 68 height 12
click at [414, 542] on input "Percentage off" at bounding box center [410, 537] width 10 height 10
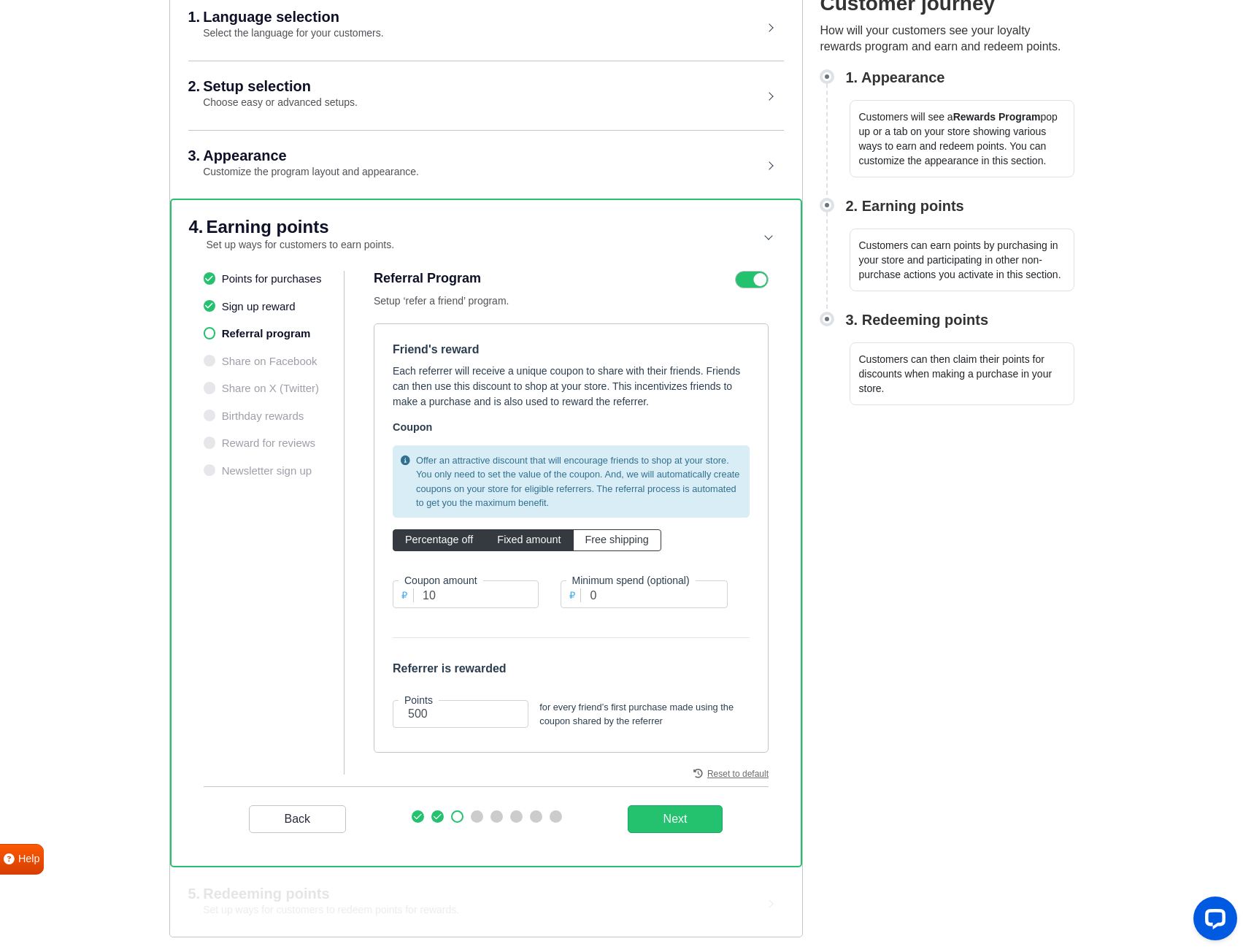
radio input "true"
click at [510, 541] on span "Fixed amount" at bounding box center [529, 539] width 64 height 12
click at [507, 541] on input "Fixed amount" at bounding box center [502, 537] width 10 height 10
radio input "true"
drag, startPoint x: 422, startPoint y: 715, endPoint x: 430, endPoint y: 712, distance: 8.5
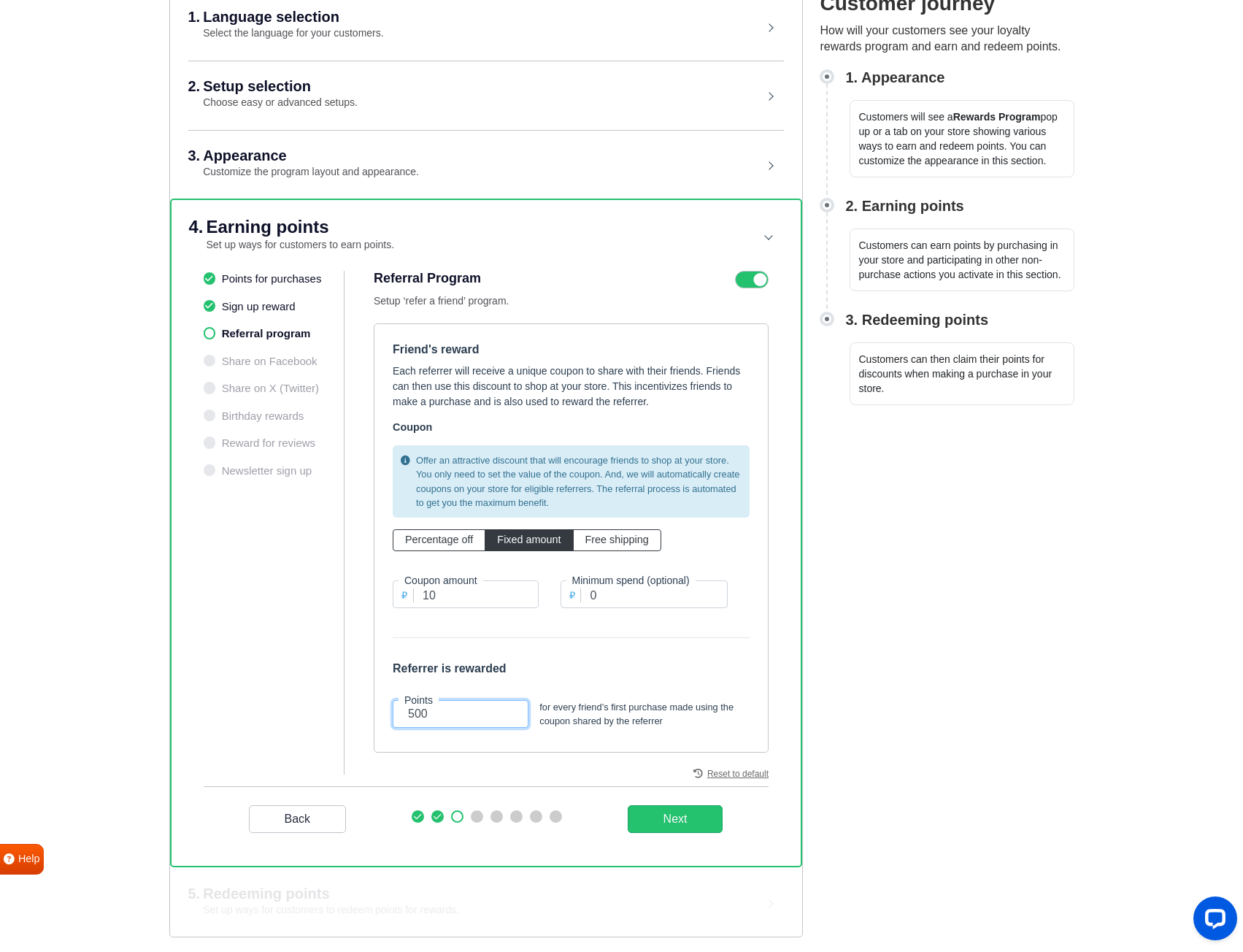
click at [430, 712] on input "500" at bounding box center [460, 714] width 136 height 27
type input "50"
click at [455, 591] on input "10" at bounding box center [465, 594] width 146 height 27
click at [453, 543] on span "Percentage off" at bounding box center [439, 539] width 68 height 12
click at [414, 542] on input "Percentage off" at bounding box center [410, 537] width 10 height 10
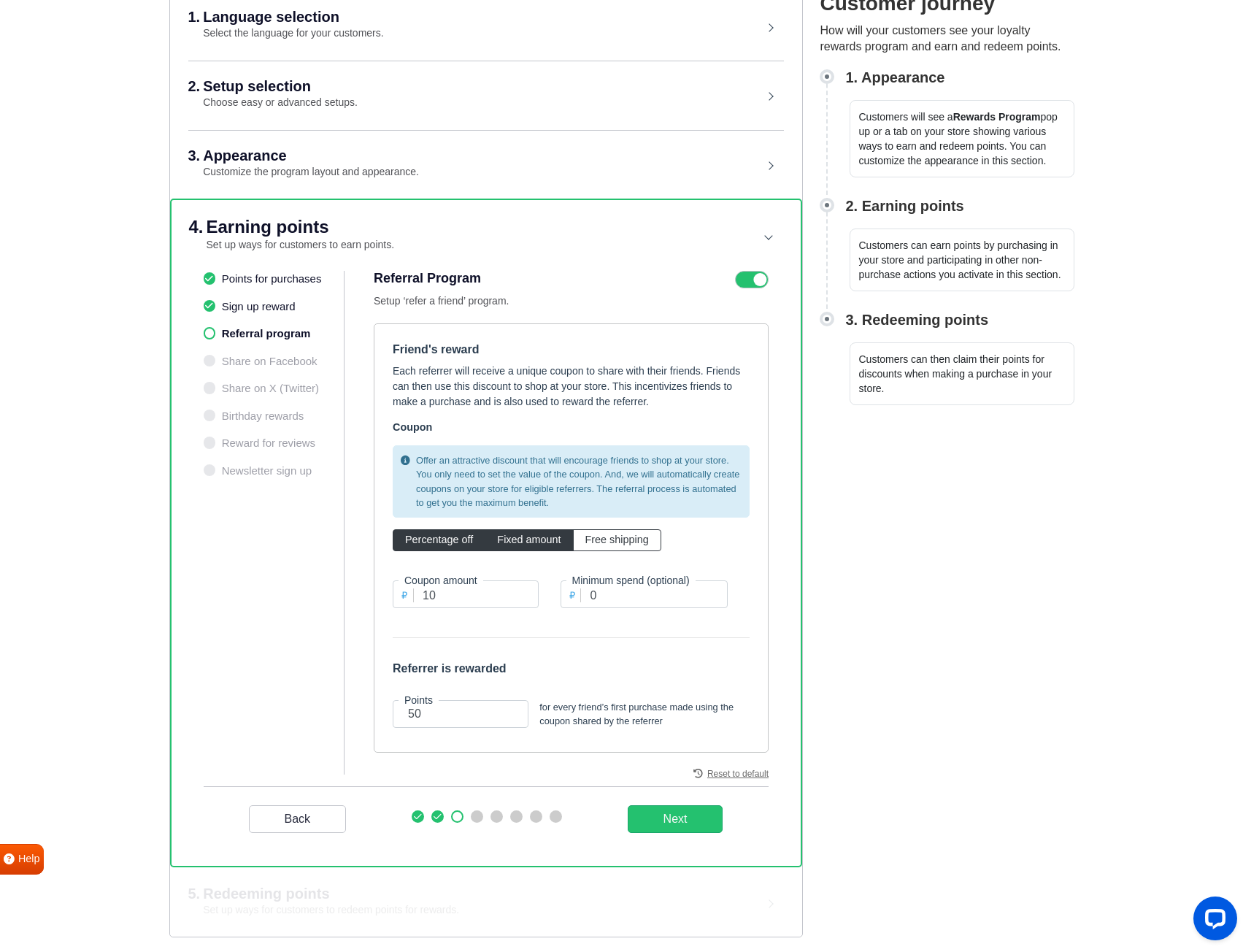
radio input "true"
click at [524, 541] on span "Fixed amount" at bounding box center [529, 539] width 64 height 12
click at [507, 541] on input "Fixed amount" at bounding box center [502, 537] width 10 height 10
radio input "true"
drag, startPoint x: 607, startPoint y: 594, endPoint x: 566, endPoint y: 594, distance: 41.0
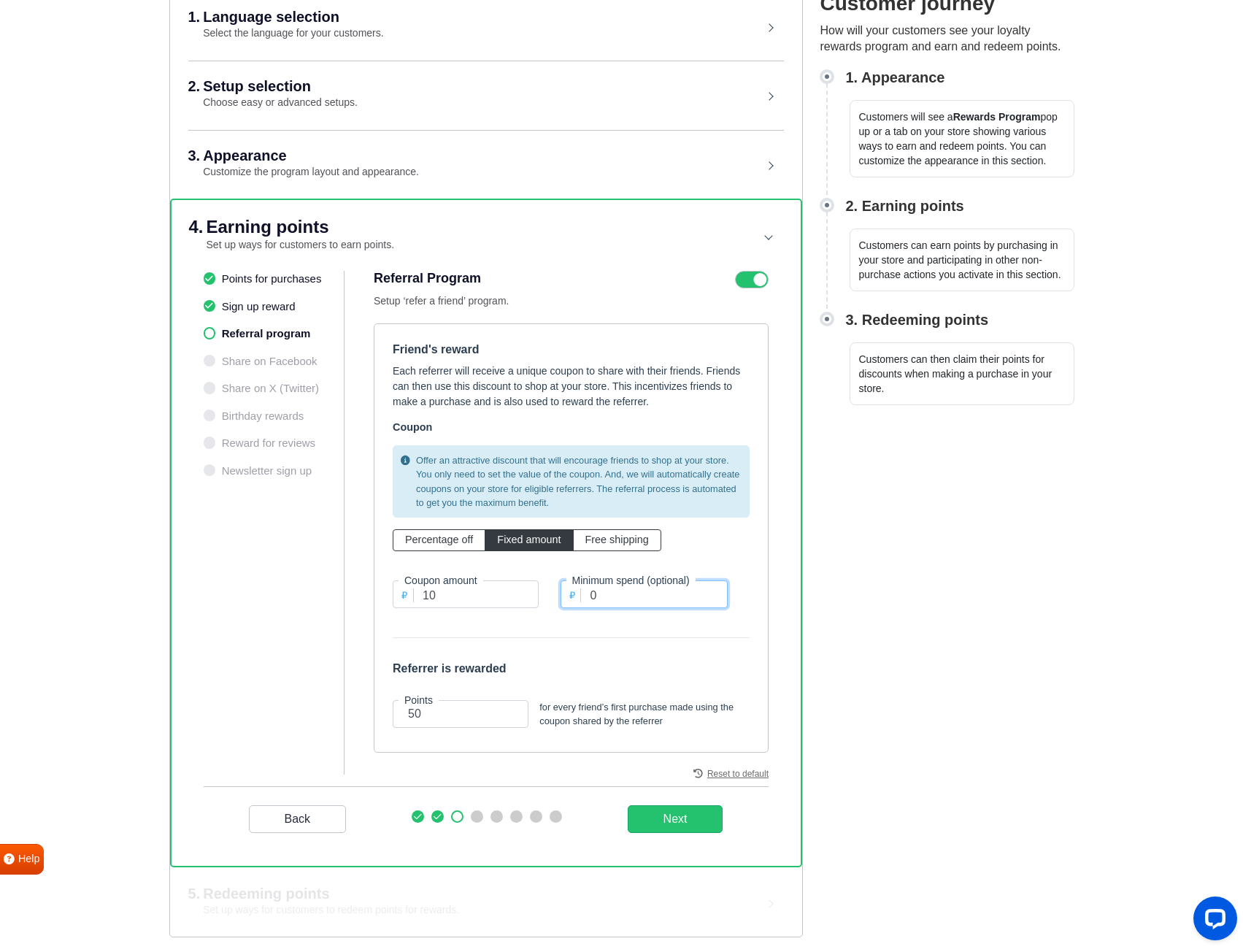
click at [566, 594] on div "₽ Minimum spend (optional) 0" at bounding box center [644, 594] width 168 height 27
click at [556, 633] on form "Friend's reward Each referrer will receive a unique coupon to share with their …" at bounding box center [571, 538] width 357 height 391
drag, startPoint x: 437, startPoint y: 598, endPoint x: 424, endPoint y: 596, distance: 13.2
click at [424, 596] on input "10" at bounding box center [465, 594] width 146 height 27
click at [434, 545] on span "Percentage off" at bounding box center [439, 539] width 68 height 12
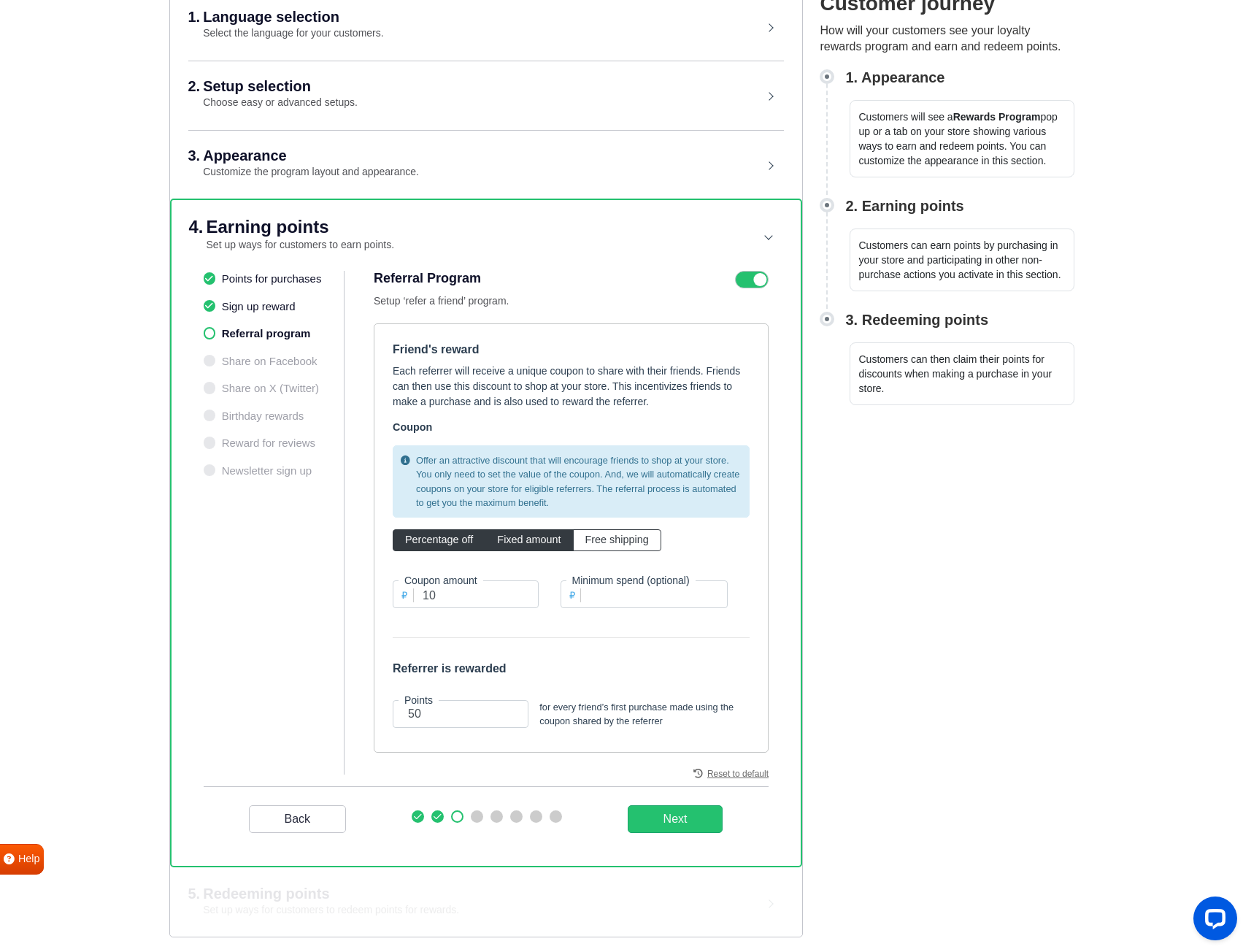
click at [414, 542] on input "Percentage off" at bounding box center [410, 537] width 10 height 10
radio input "true"
type input "11"
click at [666, 612] on div "Offer an attractive discount that will encourage friends to shop at your store.…" at bounding box center [570, 532] width 379 height 186
click at [664, 611] on div "Offer an attractive discount that will encourage friends to shop at your store.…" at bounding box center [570, 532] width 379 height 186
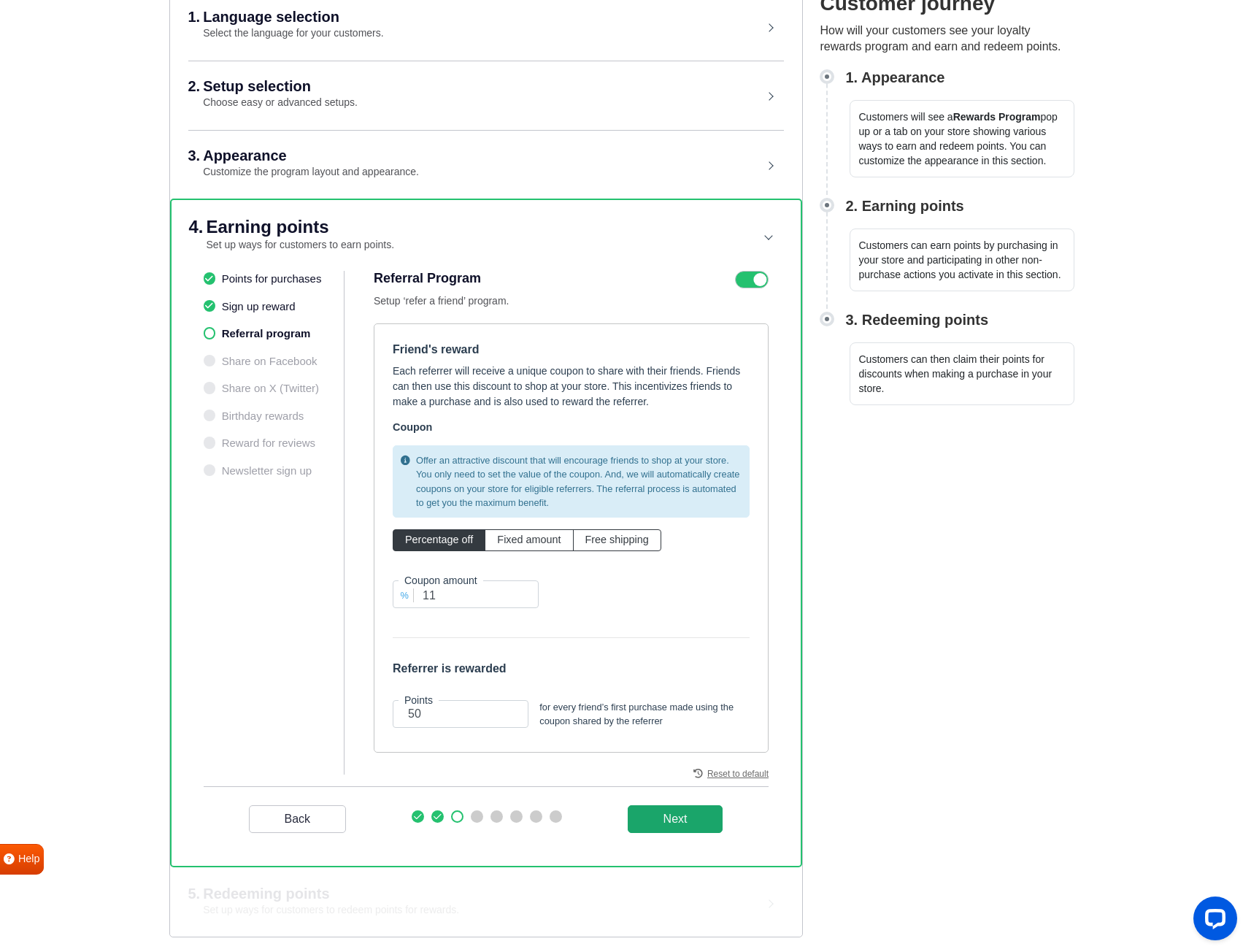
click at [687, 818] on _program "Next" at bounding box center [675, 819] width 96 height 27
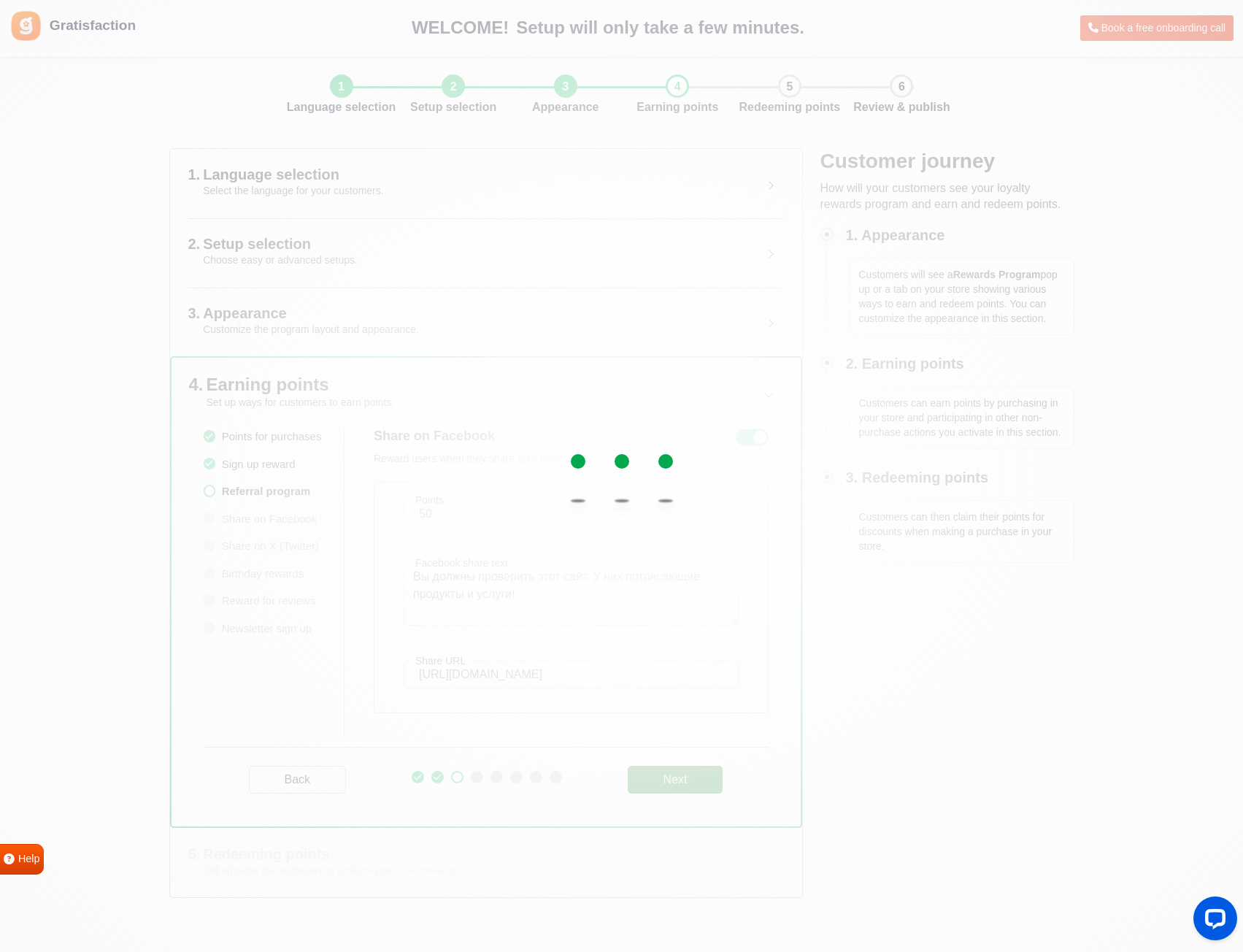
scroll to position [0, 0]
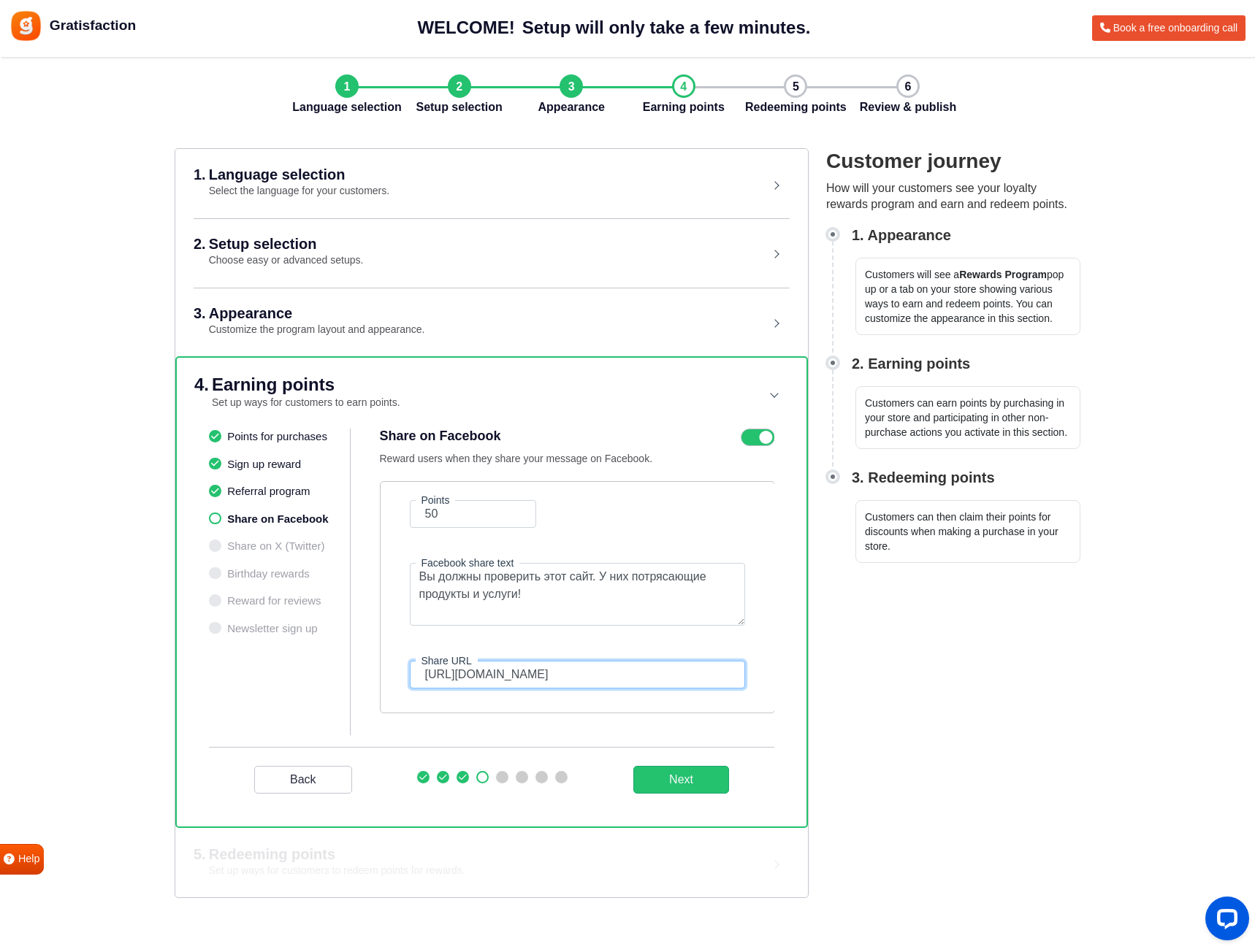
click at [488, 674] on input "https://lightseagreen-leopard-165659.hostingersite.com" at bounding box center [577, 674] width 335 height 27
click at [776, 394] on header "4. Earning points Set up ways for customers to earn points." at bounding box center [491, 394] width 594 height 71
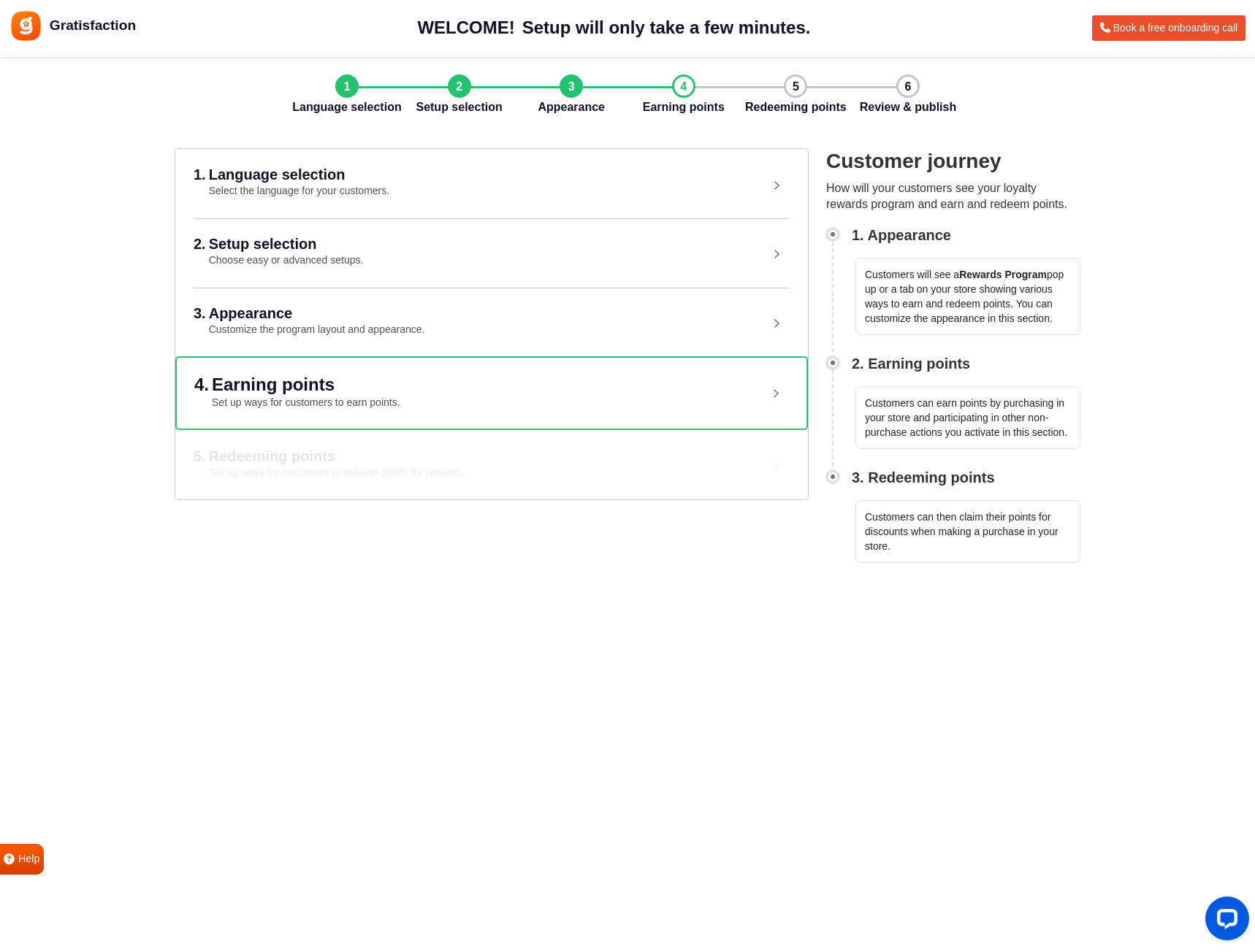
click at [776, 394] on header "4. Earning points Set up ways for customers to earn points." at bounding box center [491, 394] width 594 height 71
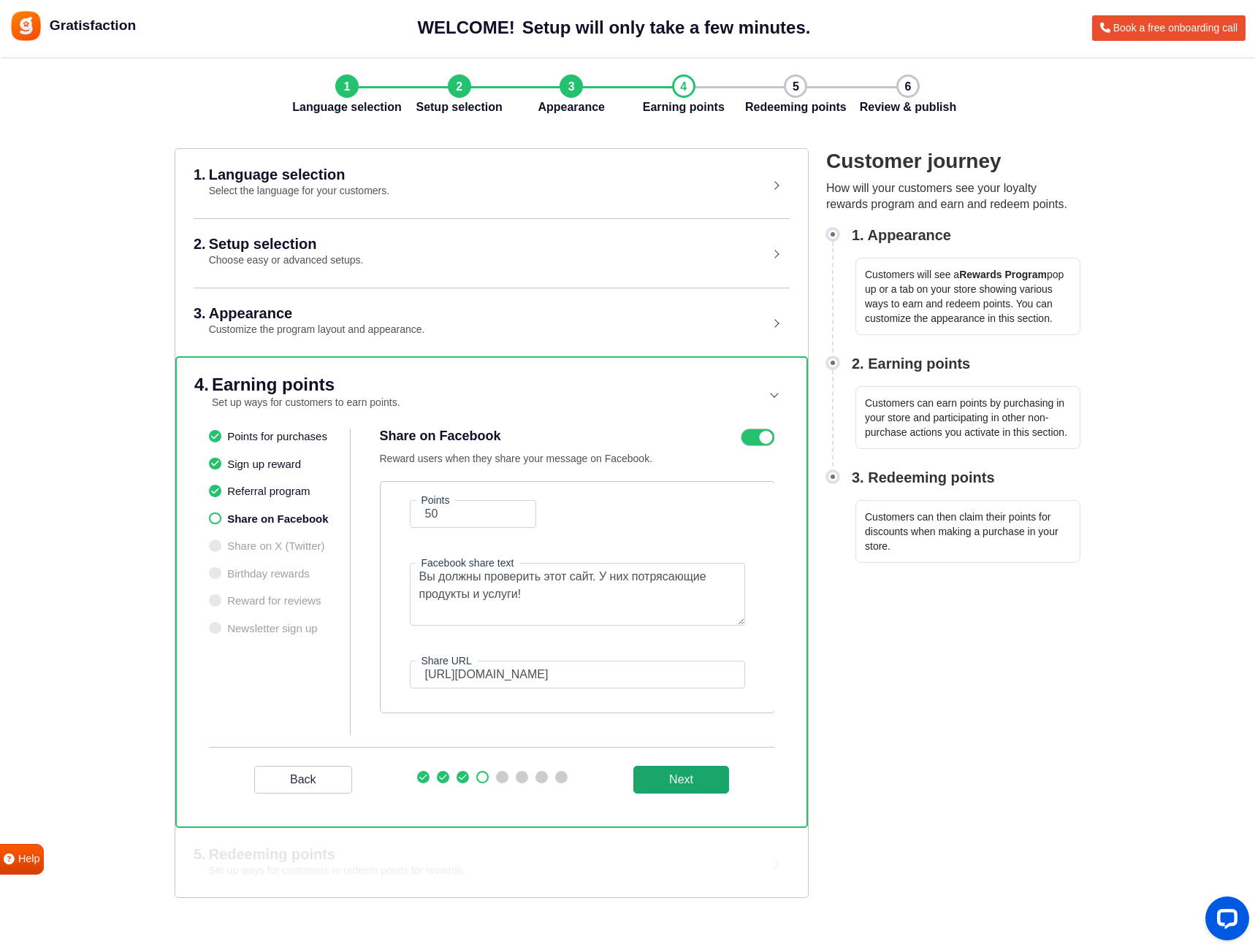
click at [684, 780] on button "Next" at bounding box center [681, 780] width 96 height 27
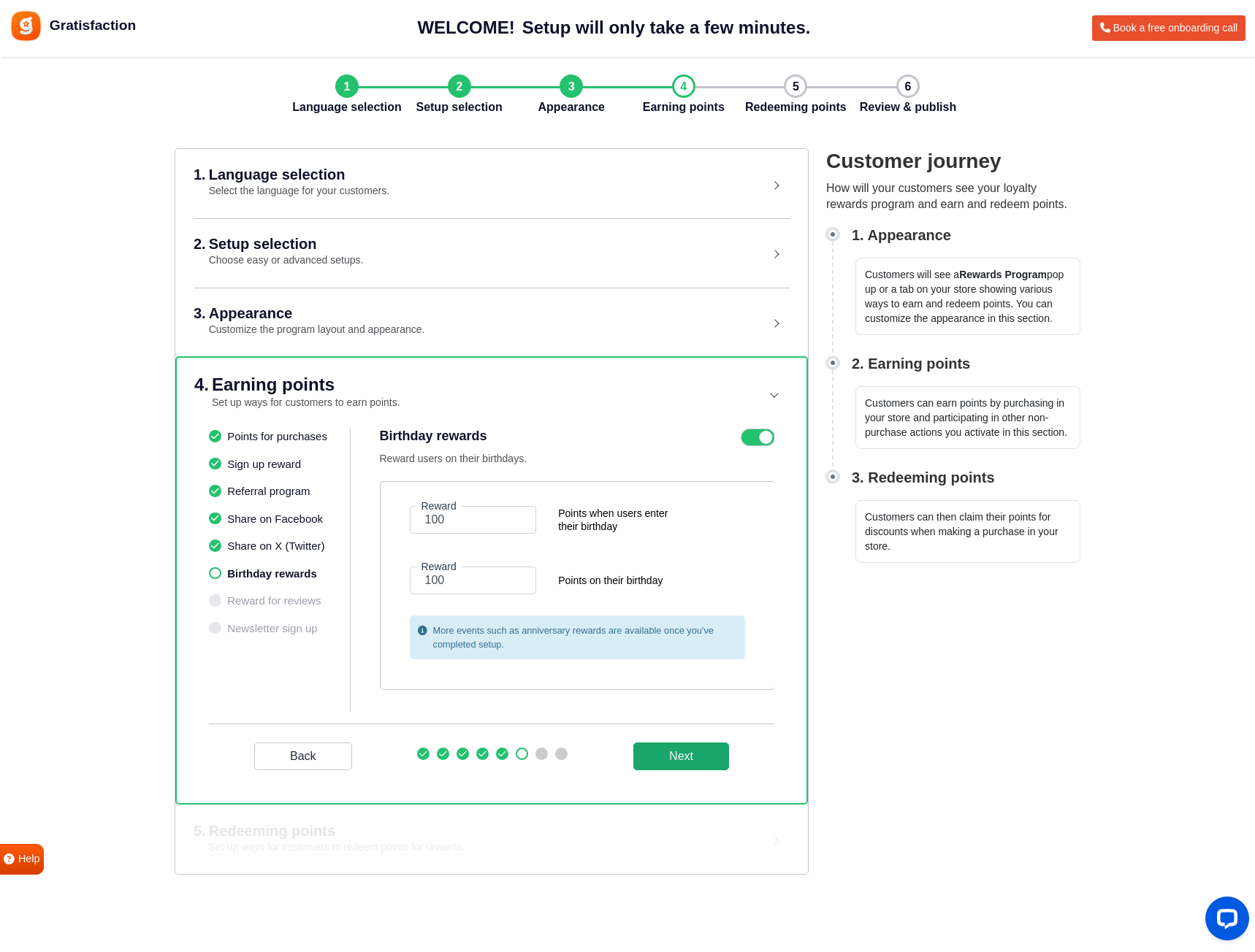
click at [686, 748] on button "Next" at bounding box center [681, 756] width 96 height 27
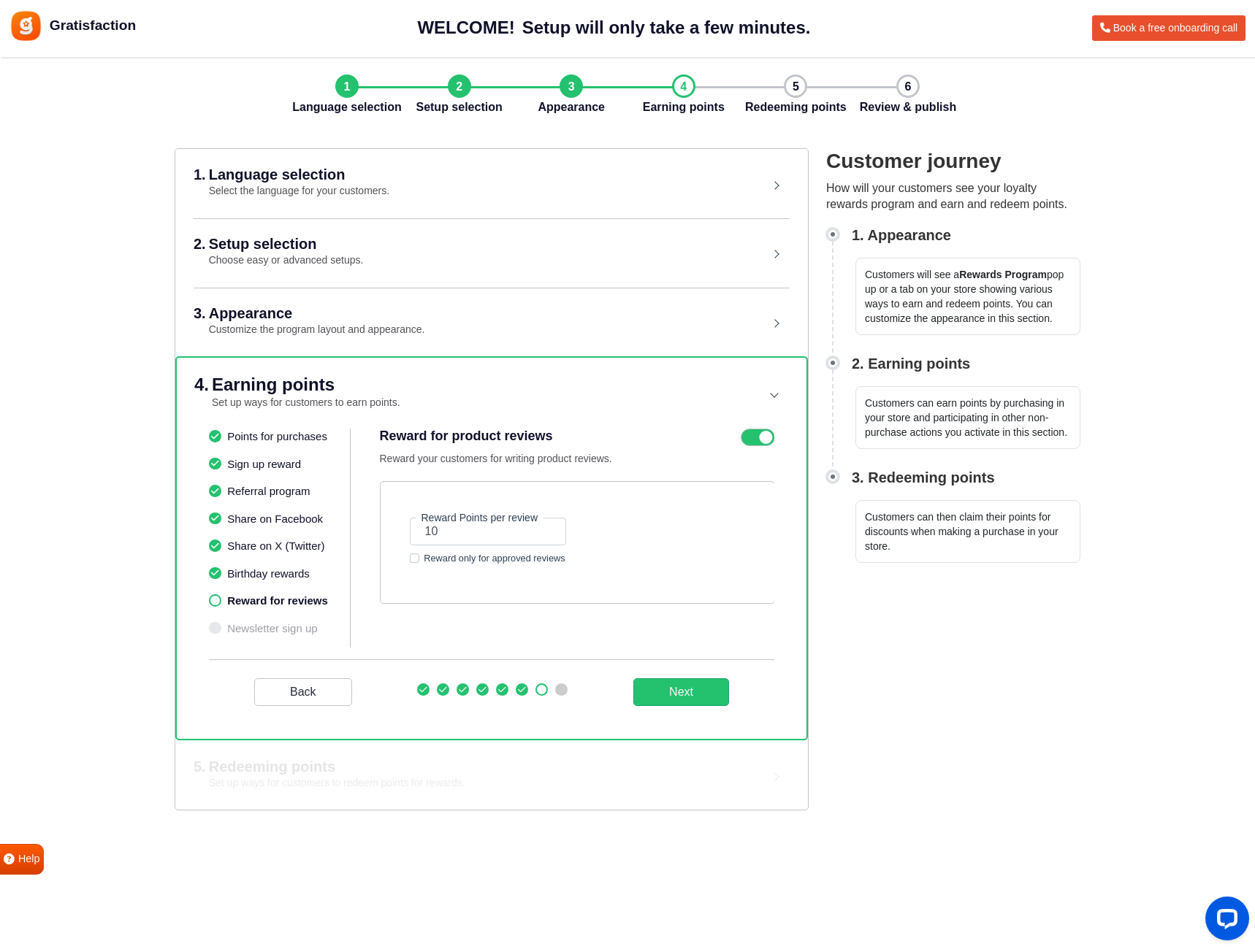
click at [564, 463] on p "Reward your customers for writing product reviews." at bounding box center [526, 459] width 293 height 15
click at [683, 690] on button "Next" at bounding box center [681, 692] width 96 height 27
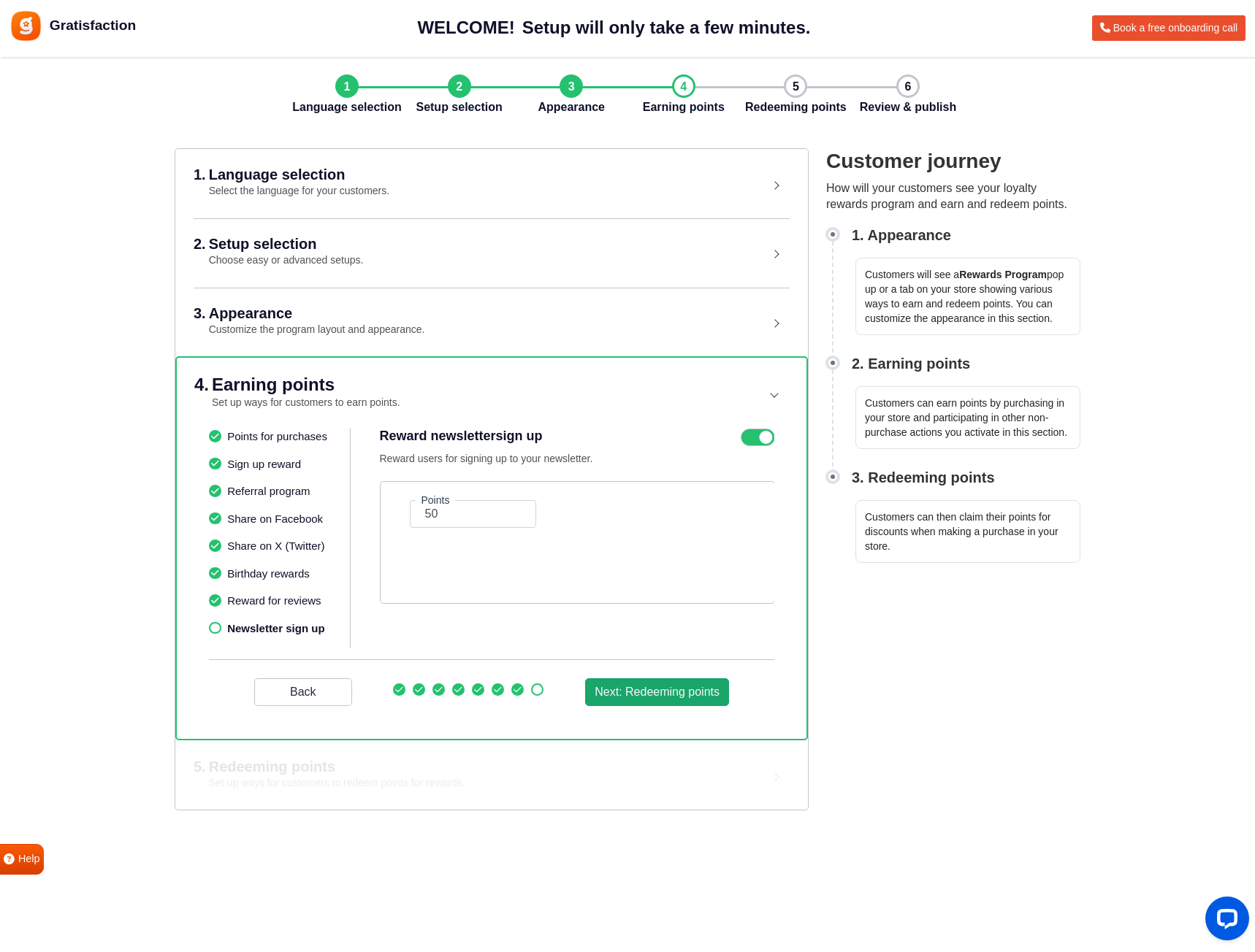
click at [676, 688] on button "Next: Redeeming points" at bounding box center [657, 692] width 144 height 27
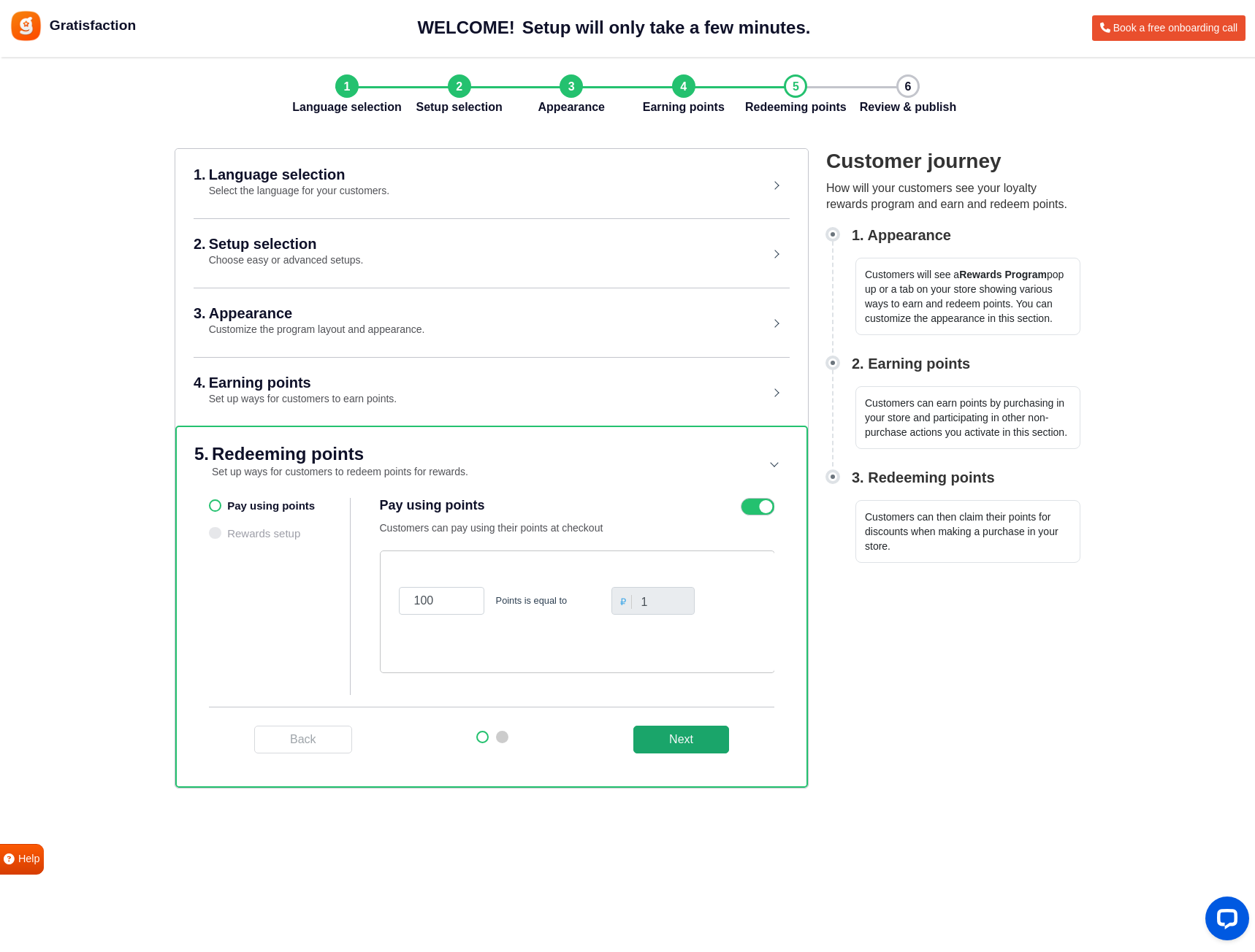
click at [663, 739] on button "Next" at bounding box center [681, 740] width 96 height 27
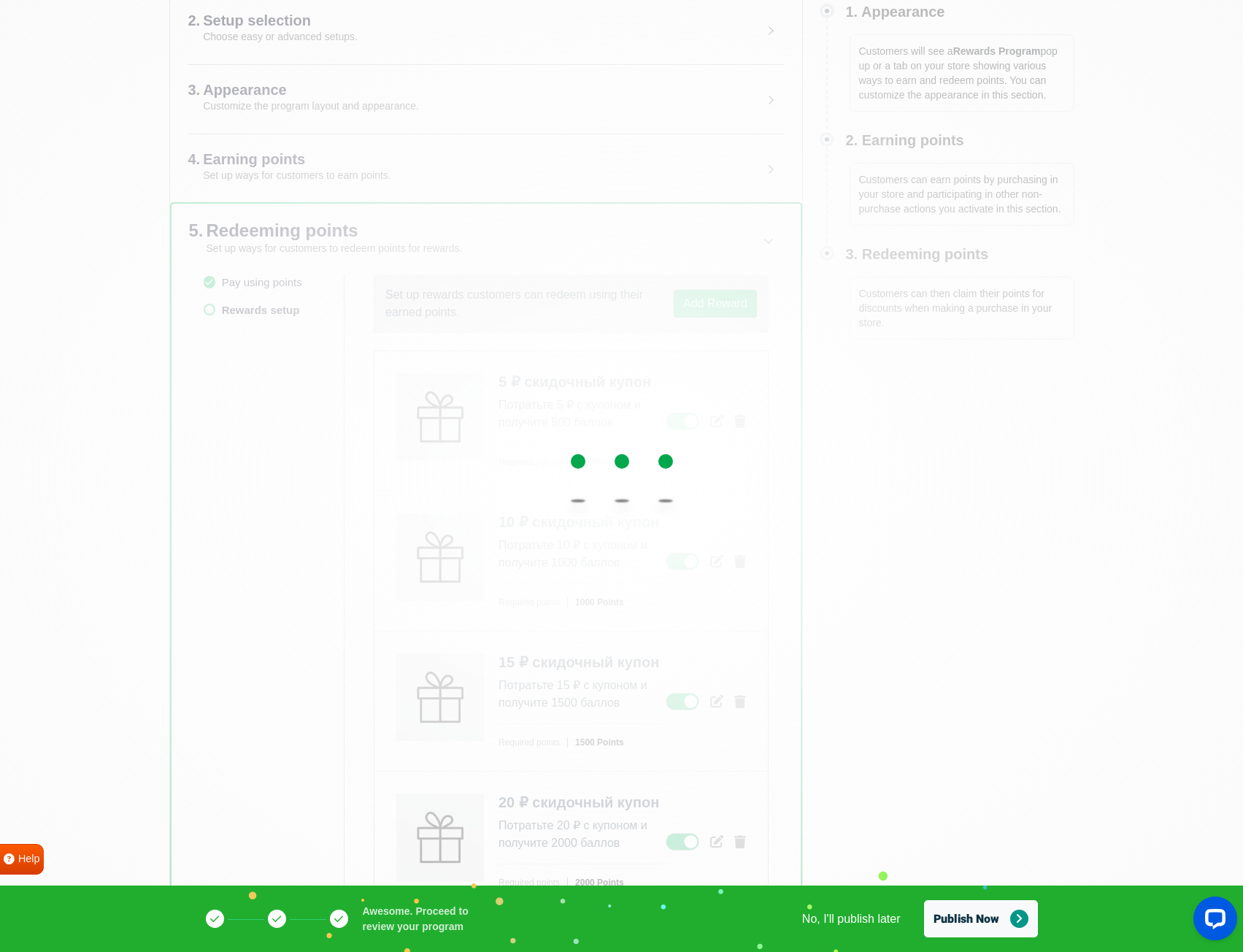
scroll to position [240, 0]
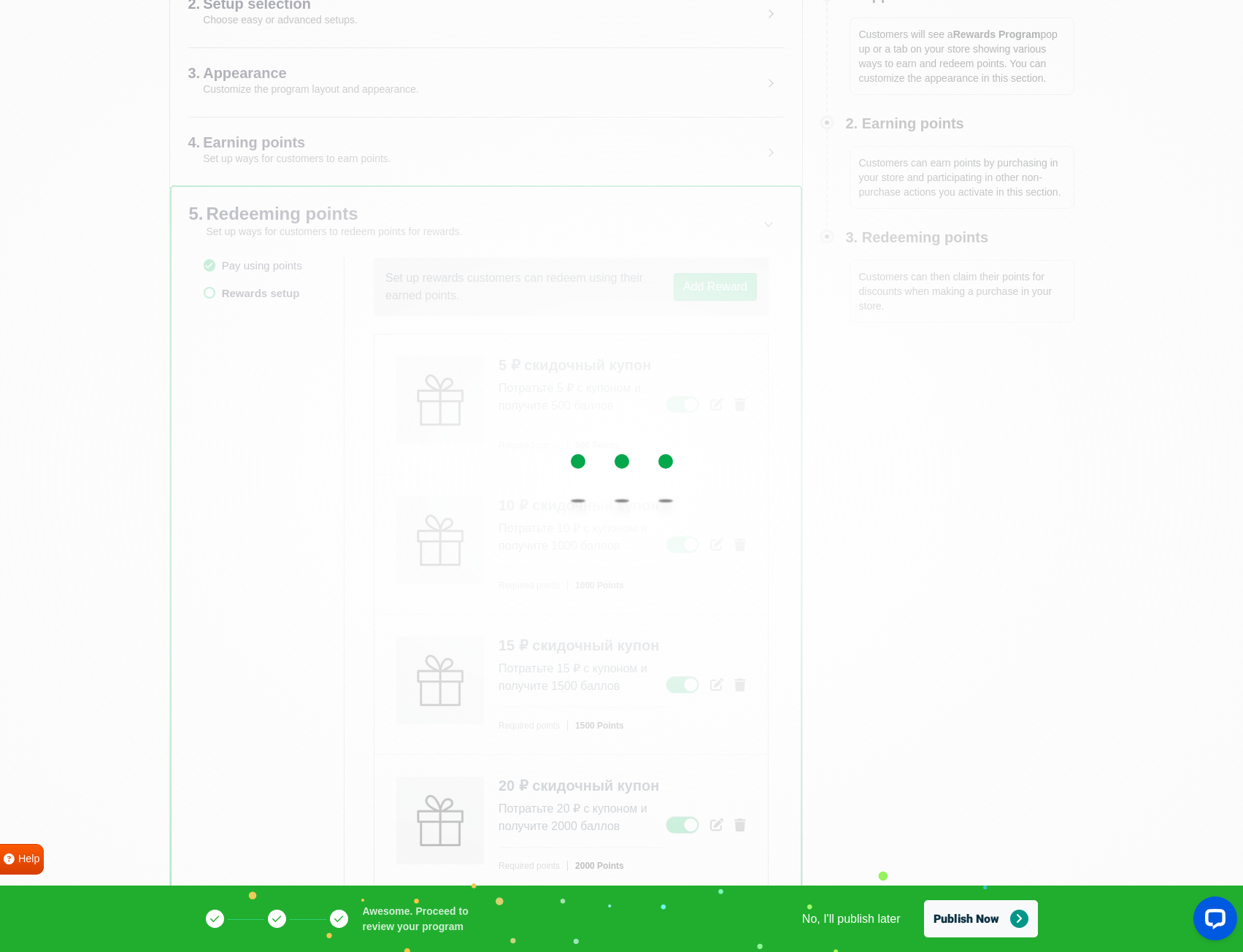
drag, startPoint x: 248, startPoint y: 559, endPoint x: 263, endPoint y: 563, distance: 15.5
click at [248, 562] on div at bounding box center [621, 476] width 1243 height 952
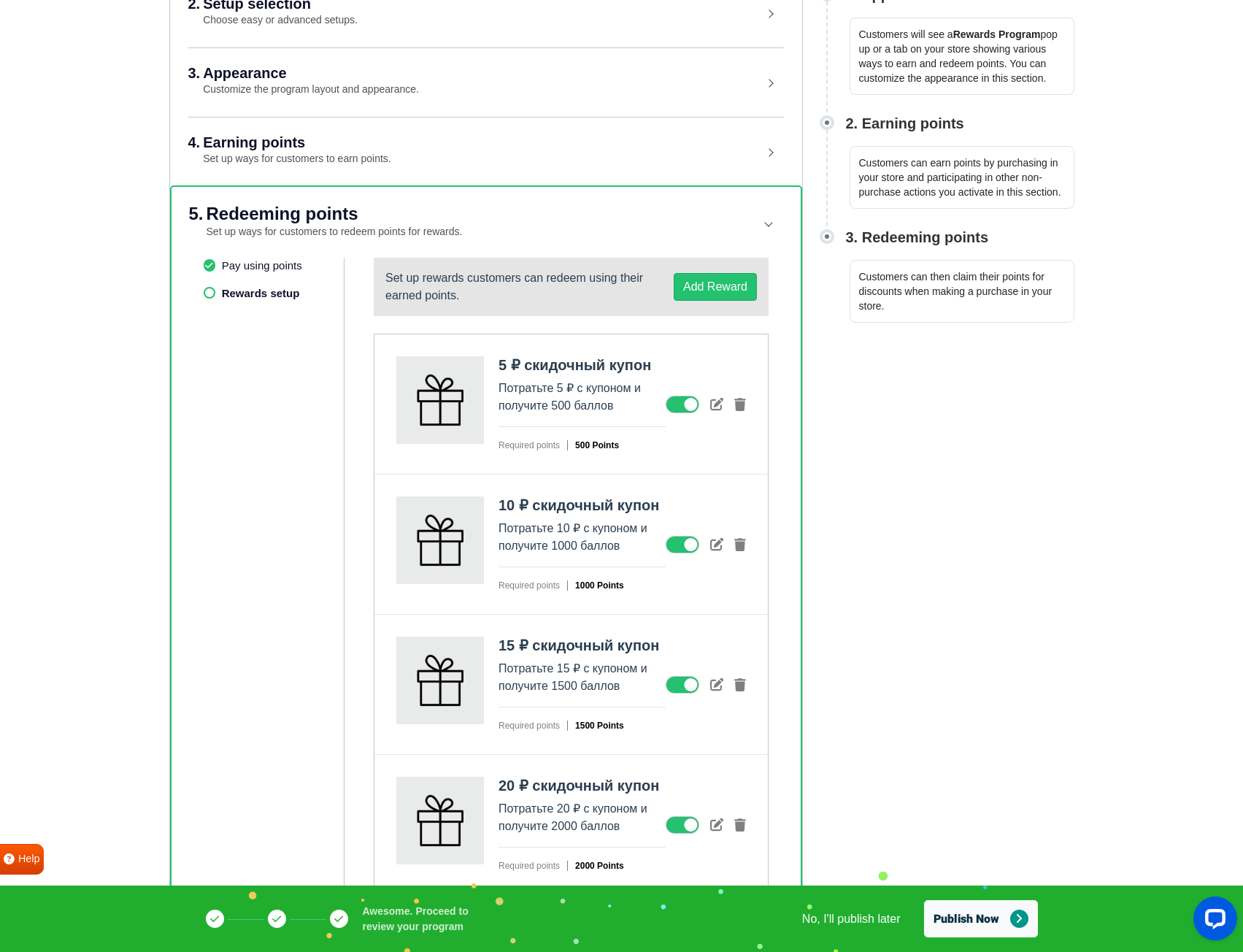
click at [883, 501] on div "Gratisfaction WELCOME! Setup will only take a few minutes. Setup will only take…" at bounding box center [621, 236] width 1243 height 952
click at [913, 569] on div "Gratisfaction WELCOME! Setup will only take a few minutes. Setup will only take…" at bounding box center [621, 236] width 1243 height 952
click at [963, 922] on button "Publish Now" at bounding box center [982, 919] width 114 height 37
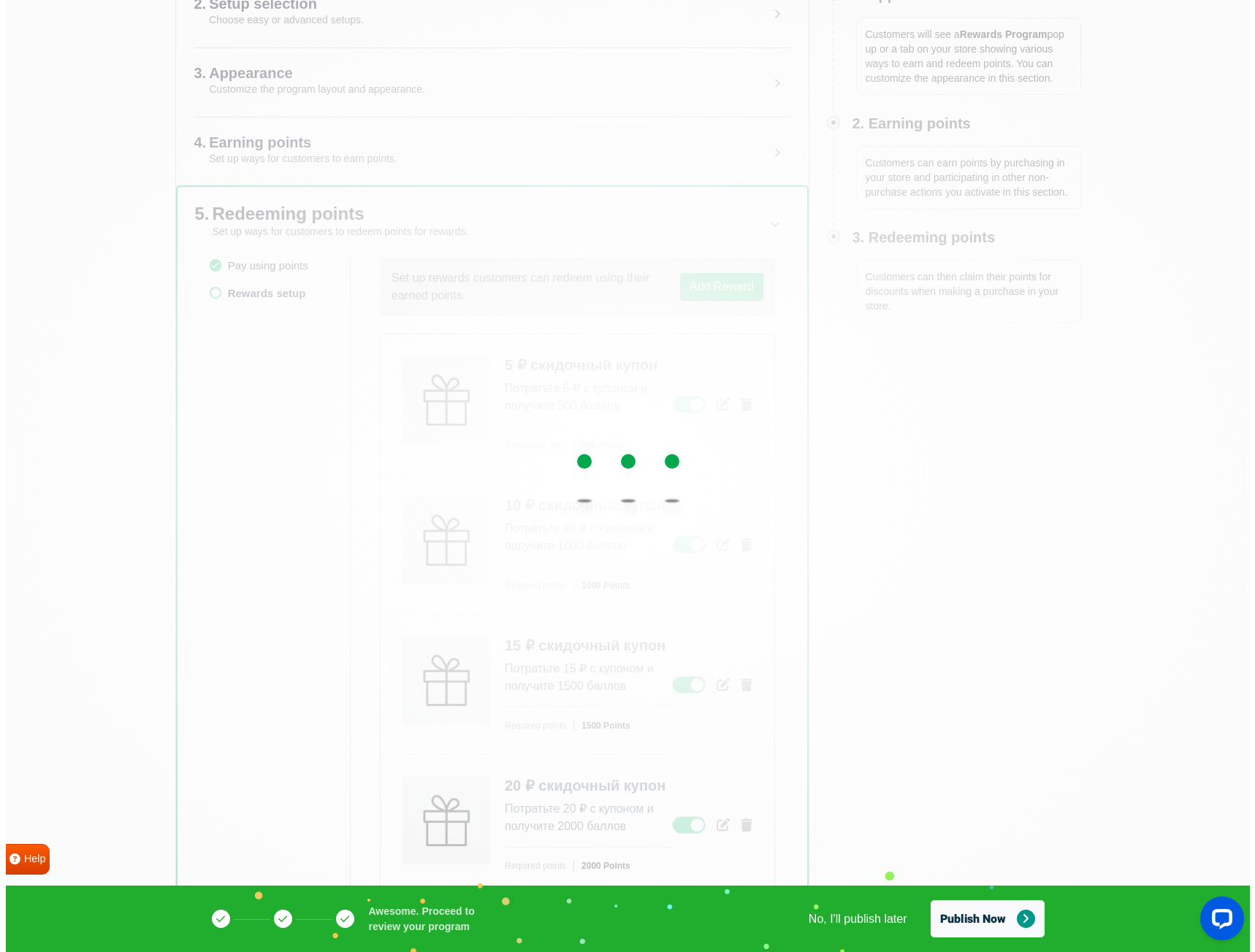
scroll to position [0, 0]
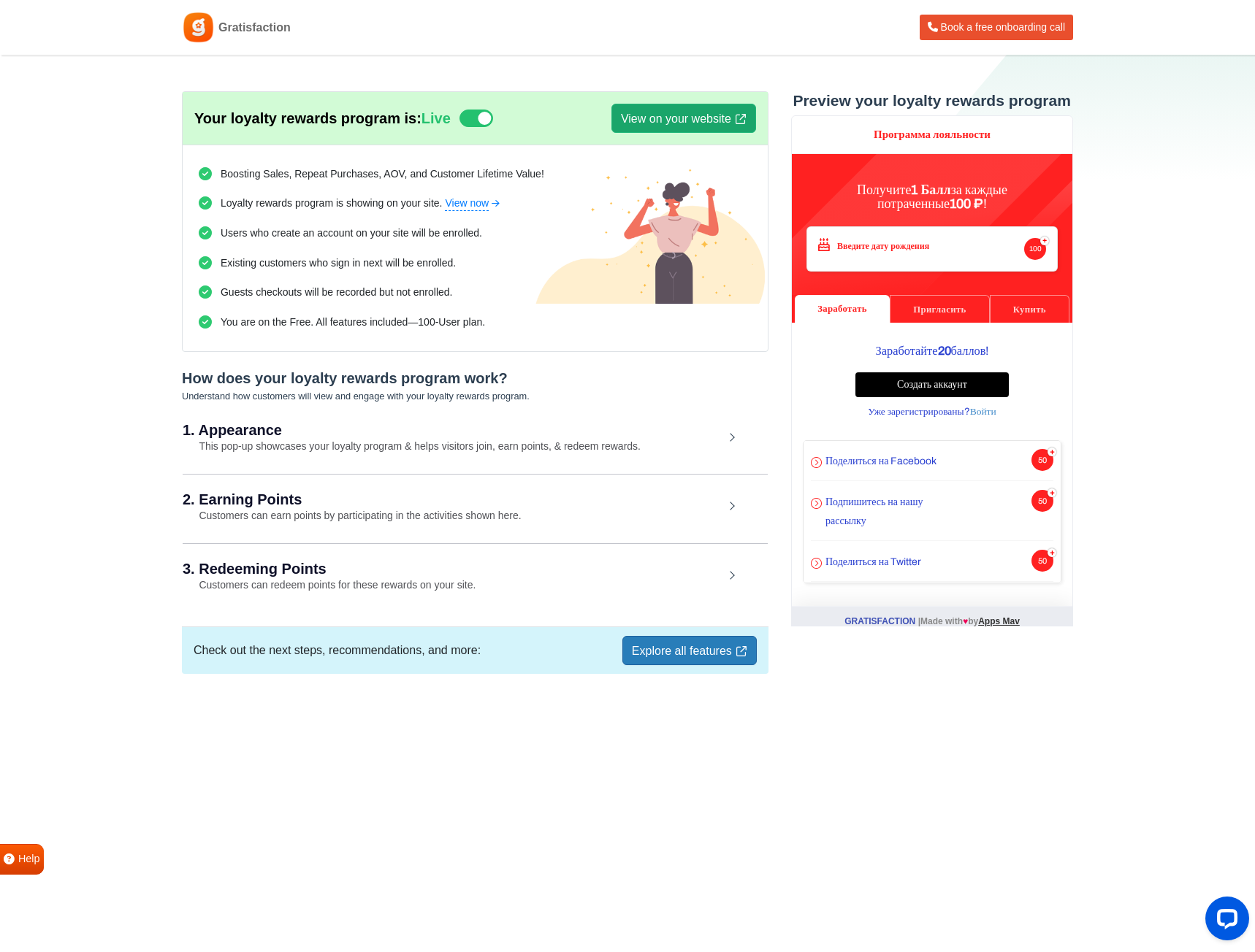
click at [668, 121] on link "View on your website" at bounding box center [683, 118] width 145 height 29
click at [339, 502] on h2 "2. Earning Points" at bounding box center [453, 499] width 541 height 14
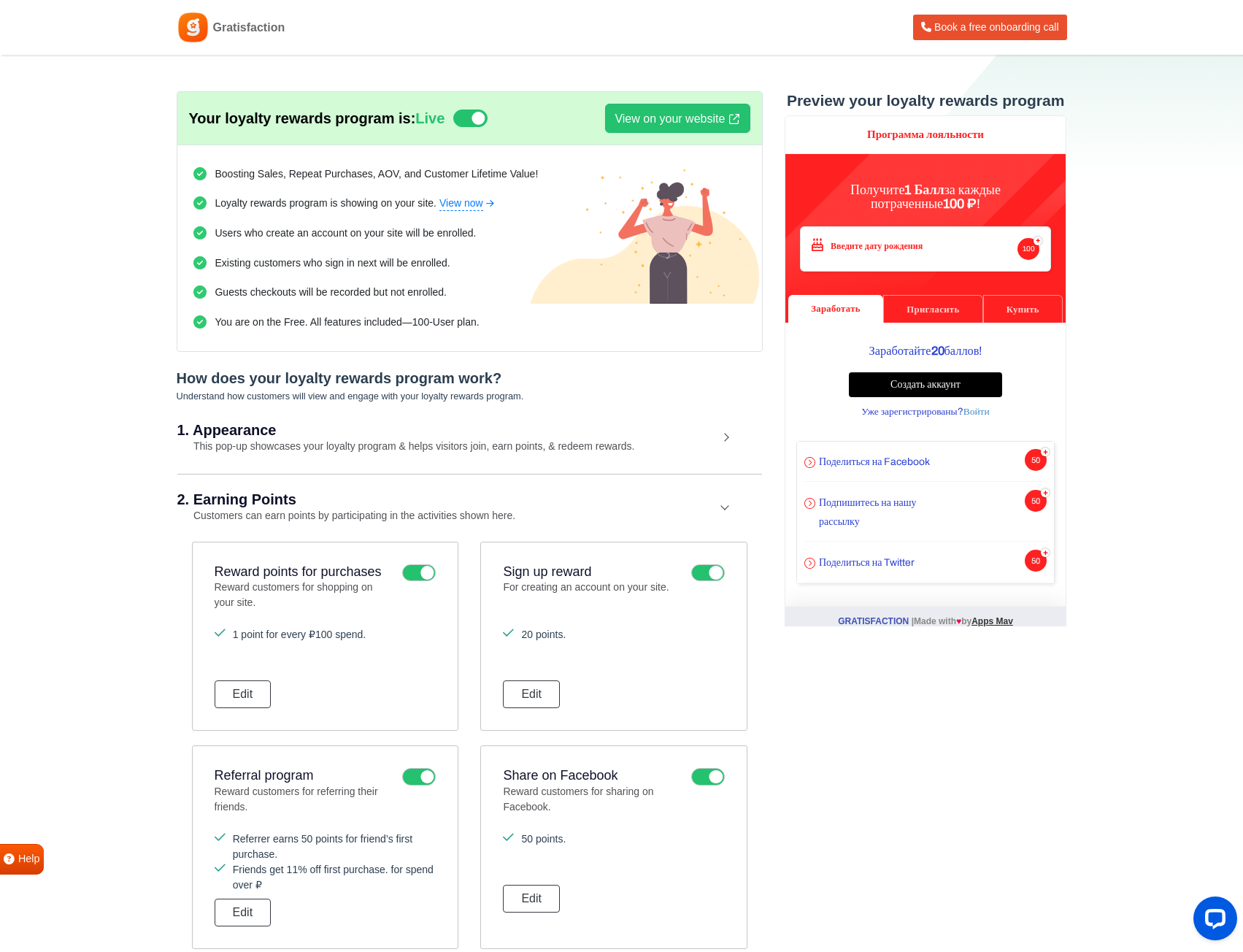
click at [339, 502] on h2 "2. Earning Points" at bounding box center [447, 499] width 541 height 14
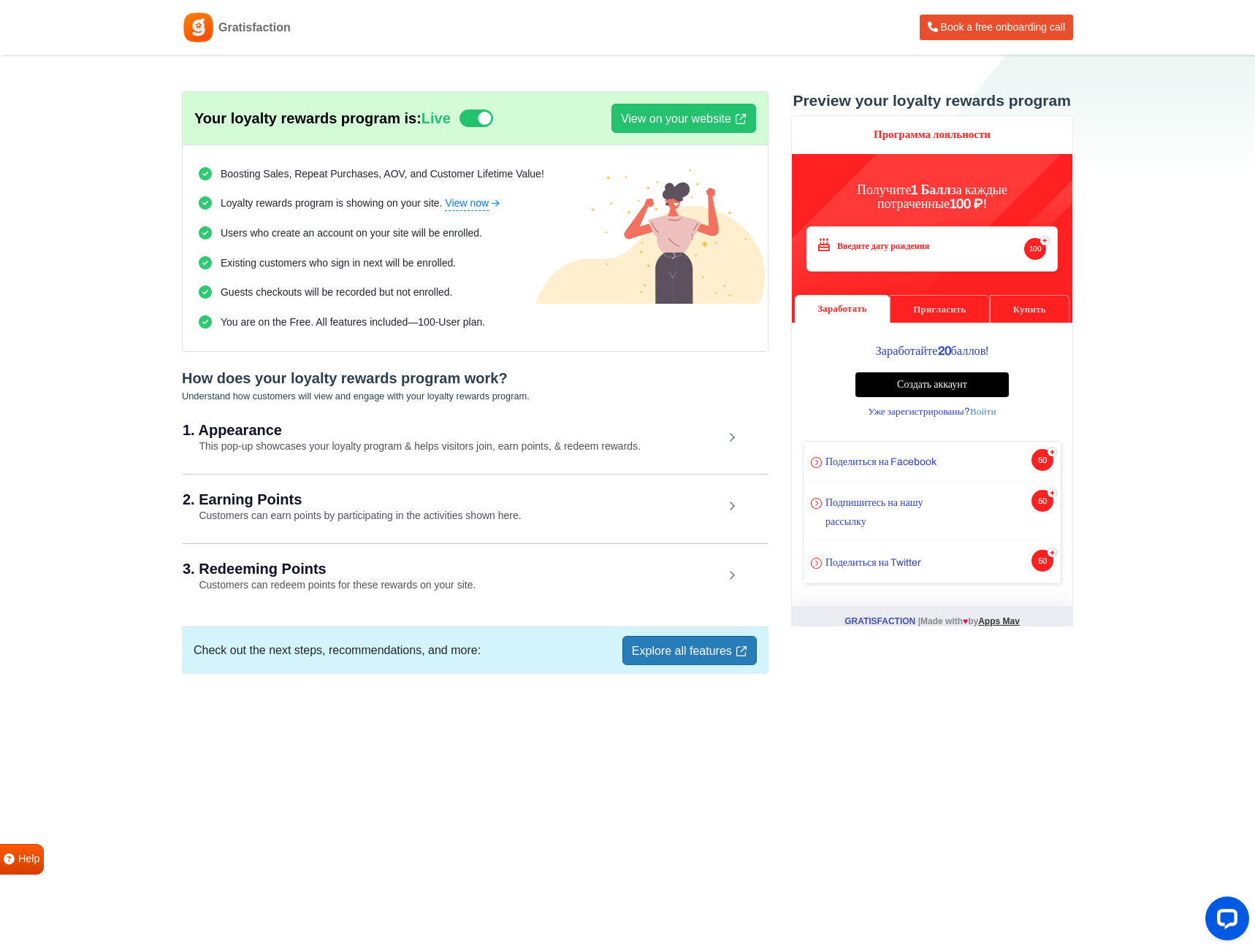
click at [662, 651] on link "Explore all features" at bounding box center [689, 650] width 134 height 29
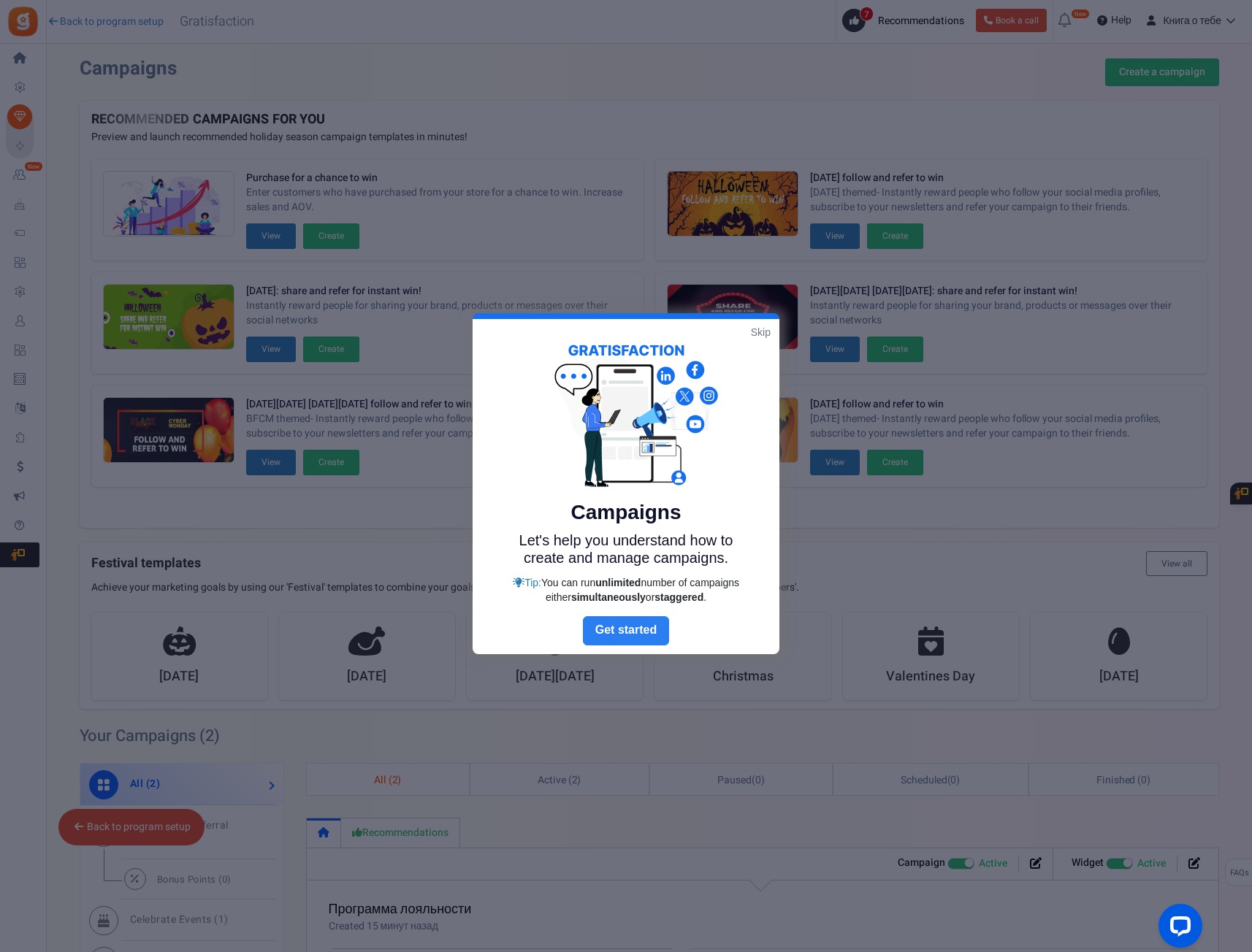
click at [622, 627] on link "Next" at bounding box center [626, 631] width 86 height 29
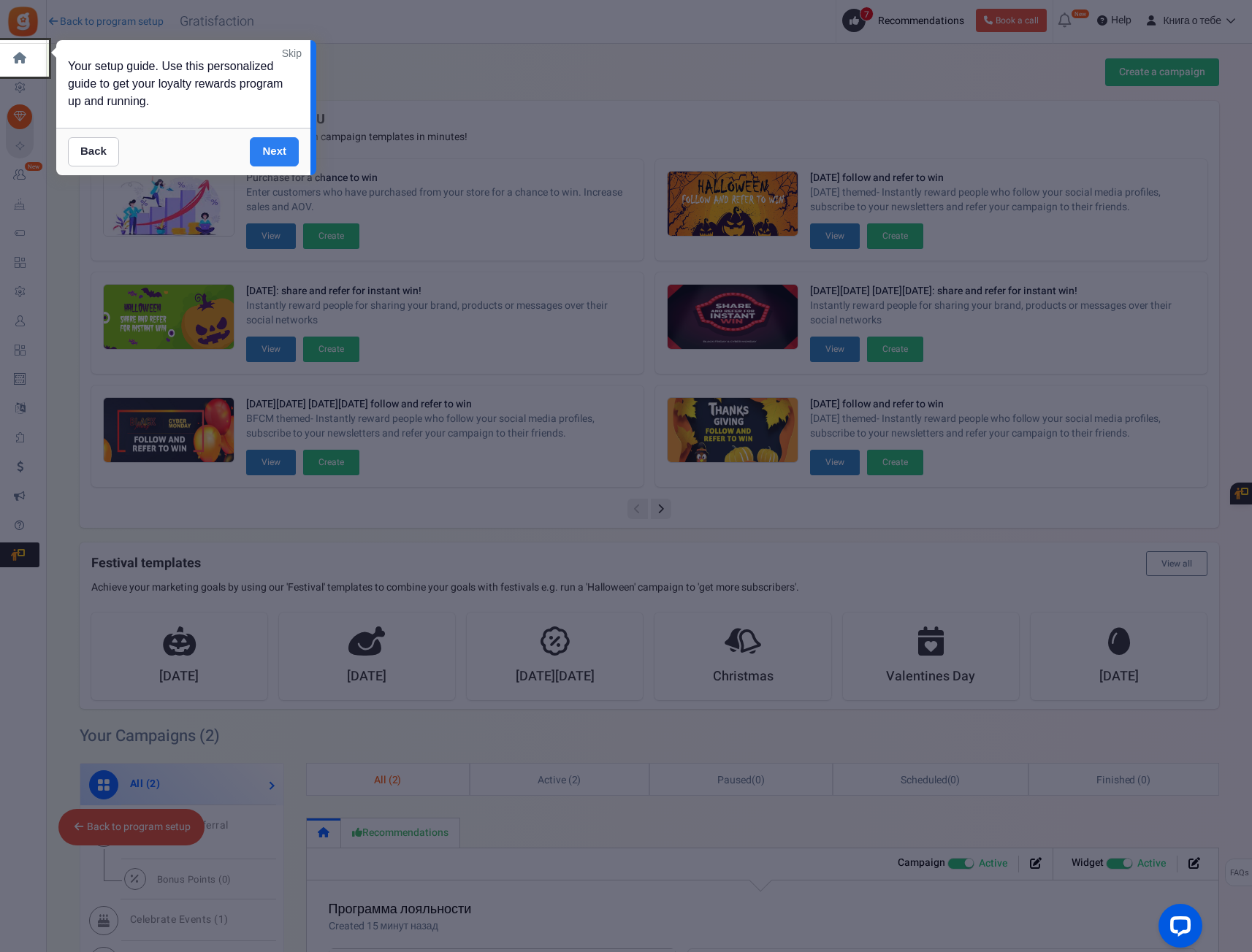
click at [271, 151] on link "Next" at bounding box center [274, 152] width 49 height 29
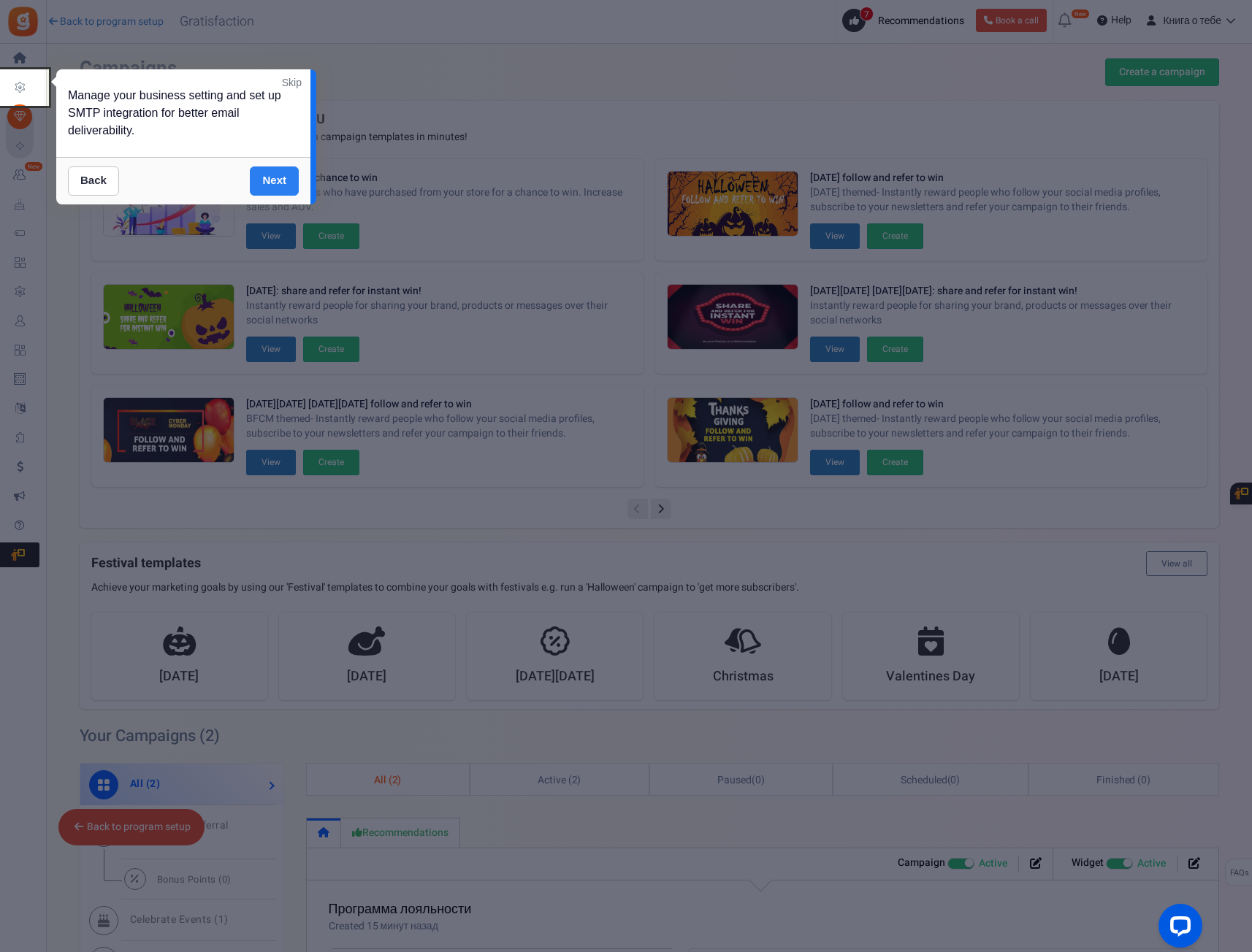
click at [270, 191] on link "Next" at bounding box center [274, 181] width 49 height 29
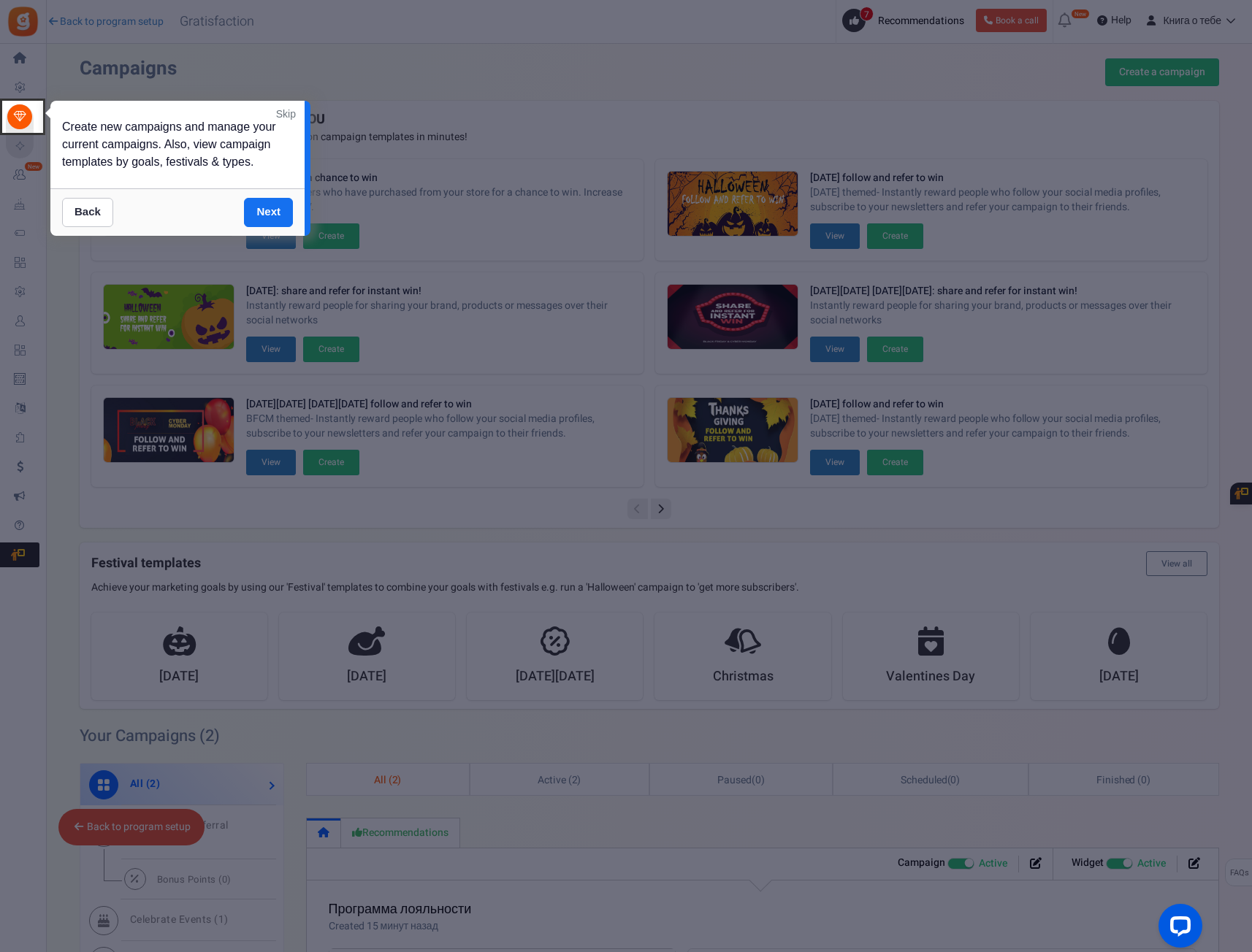
click at [271, 232] on div "Back Next" at bounding box center [178, 212] width 254 height 47
click at [264, 220] on link "Next" at bounding box center [268, 212] width 49 height 29
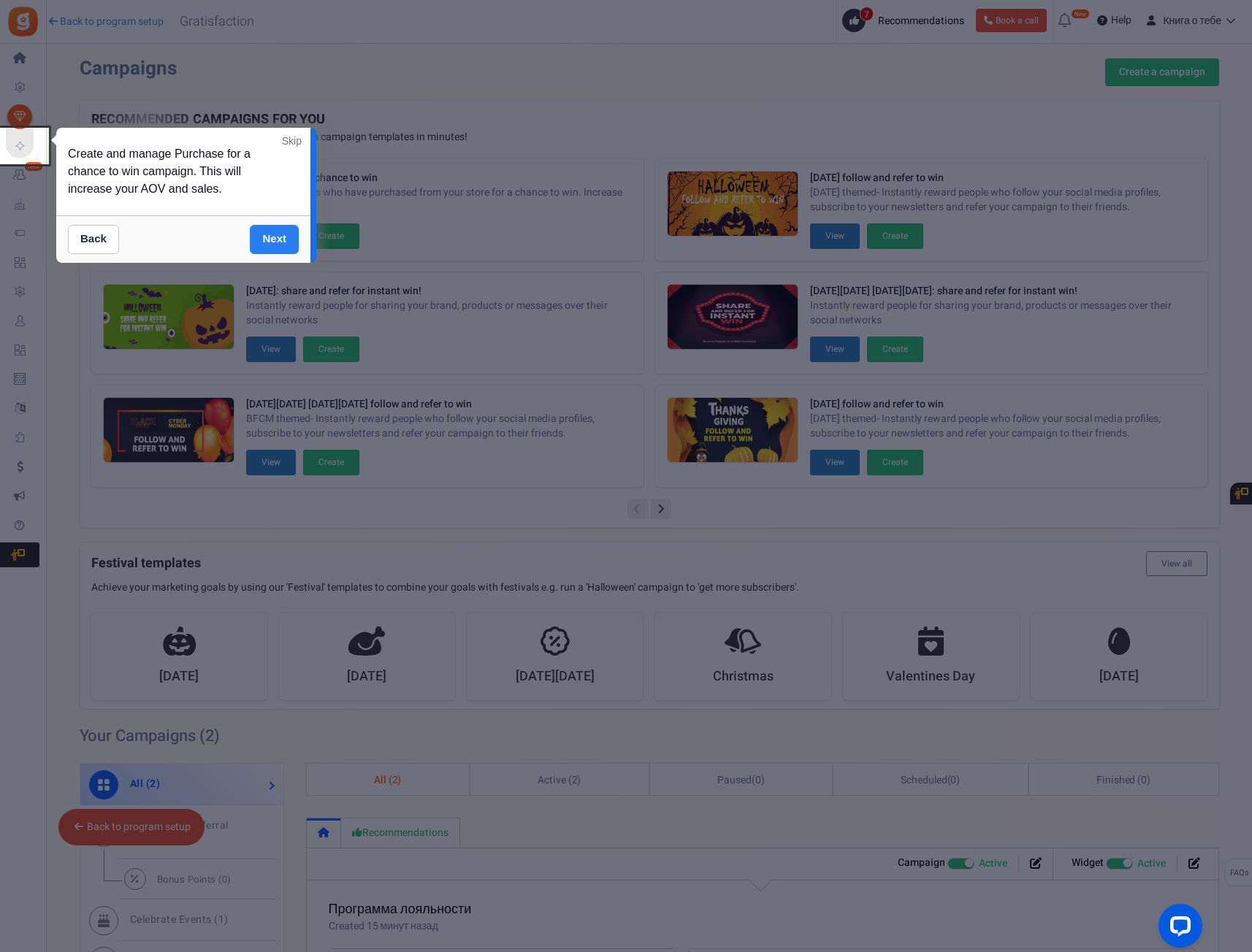
click at [263, 251] on link "Next" at bounding box center [274, 239] width 49 height 29
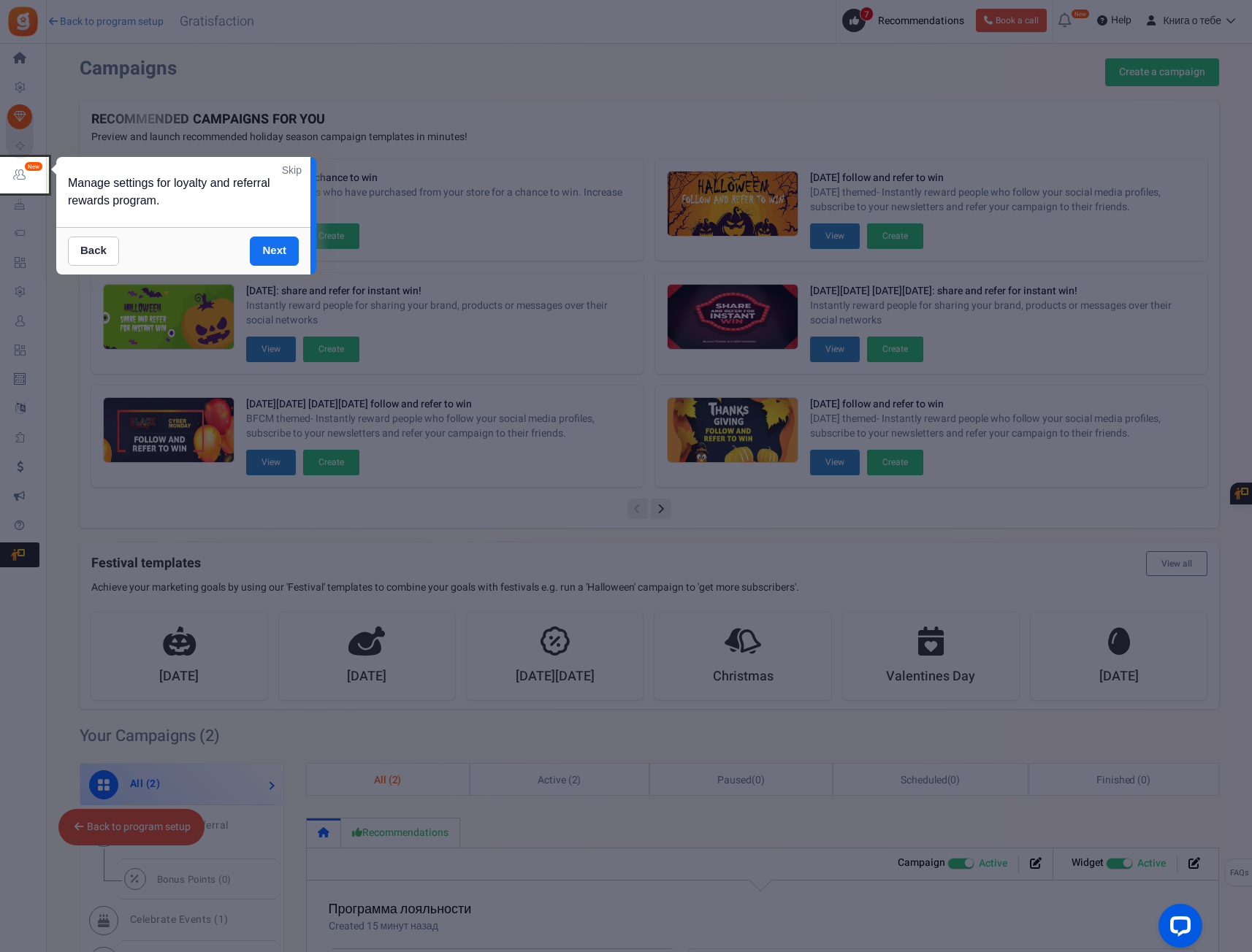
click at [265, 266] on div "Back Next" at bounding box center [184, 250] width 254 height 47
click at [270, 261] on link "Next" at bounding box center [274, 251] width 49 height 29
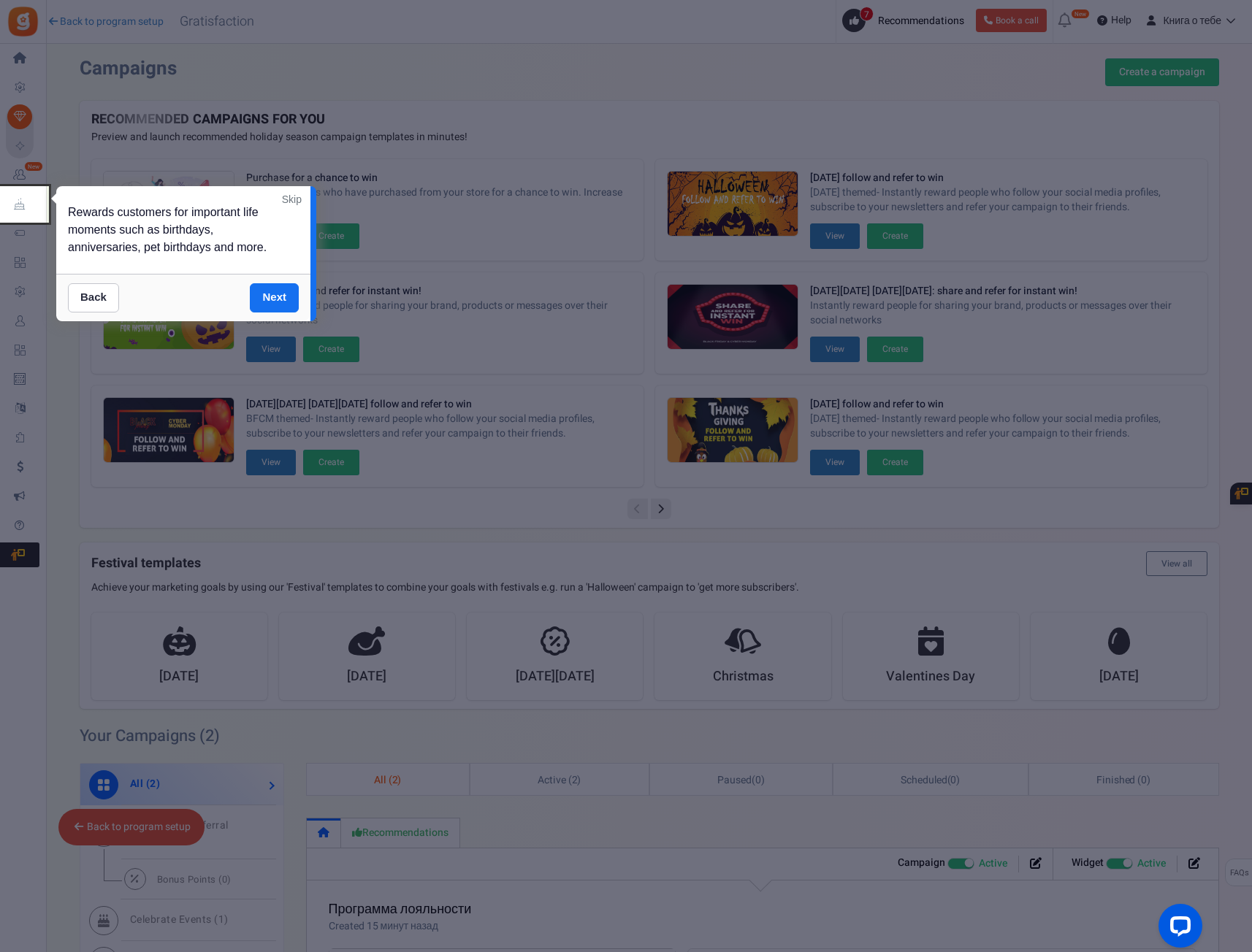
click at [275, 296] on link "Next" at bounding box center [274, 298] width 49 height 29
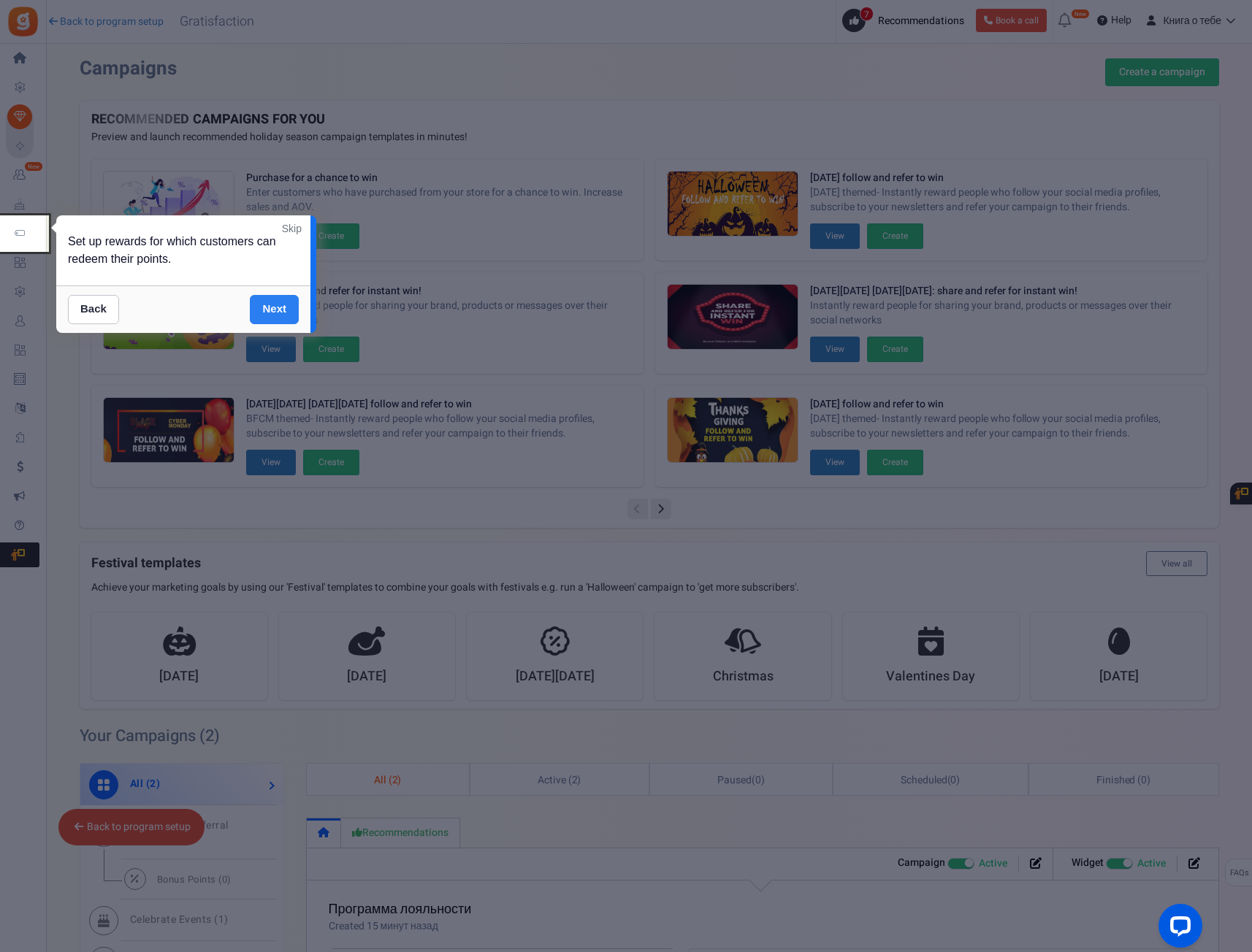
click at [270, 310] on link "Next" at bounding box center [274, 310] width 49 height 29
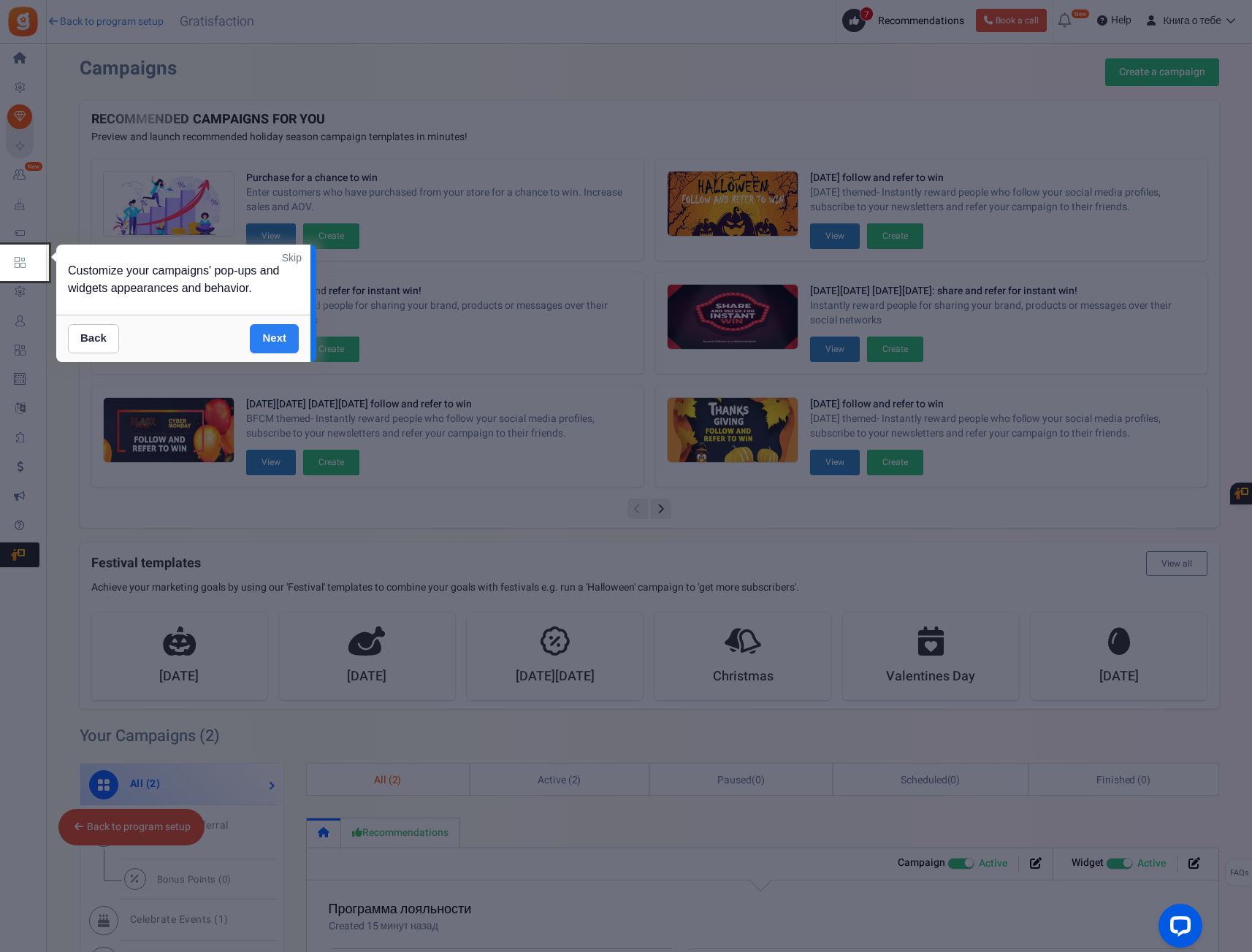
click at [275, 339] on link "Next" at bounding box center [274, 339] width 49 height 29
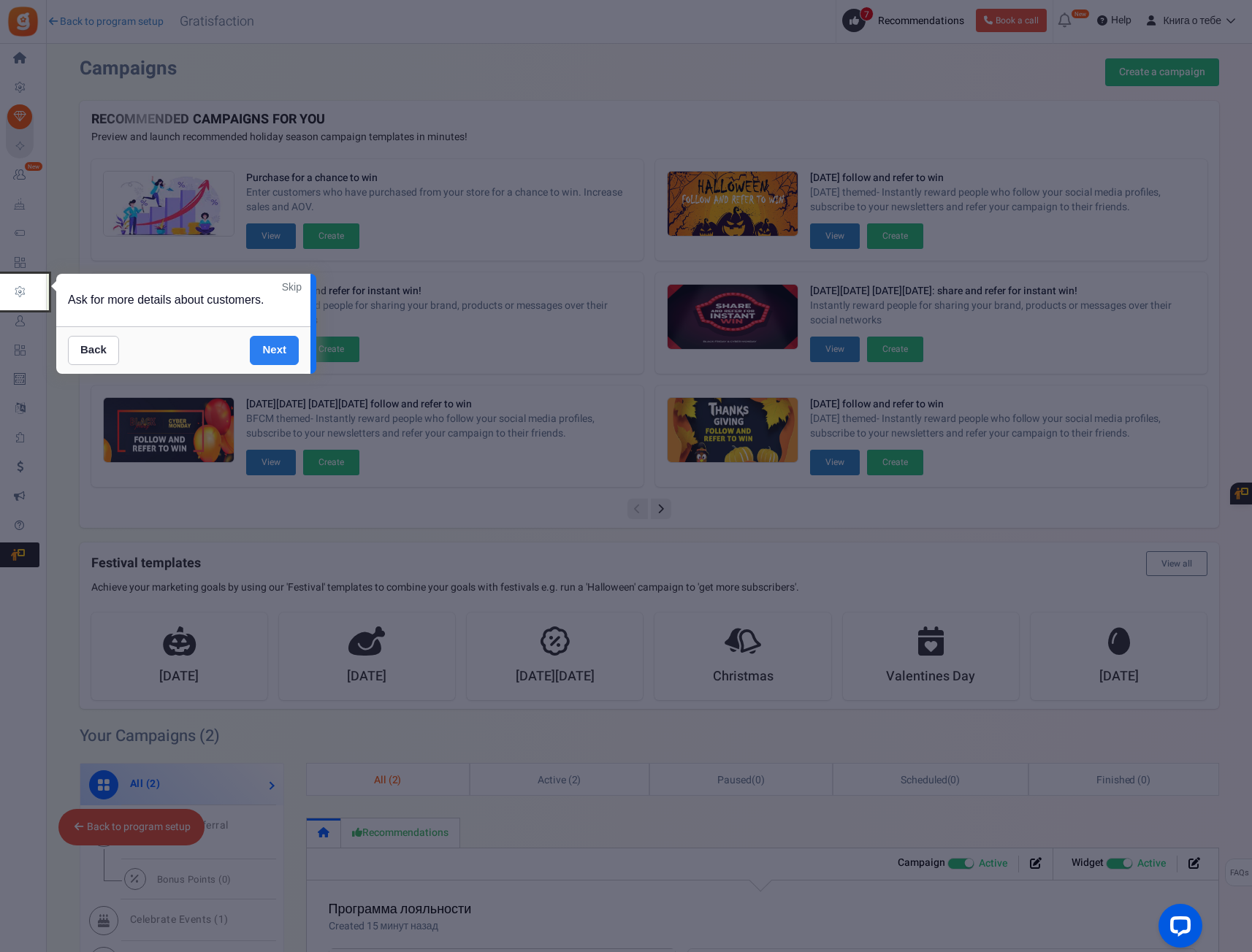
click at [287, 359] on link "Next" at bounding box center [274, 350] width 49 height 29
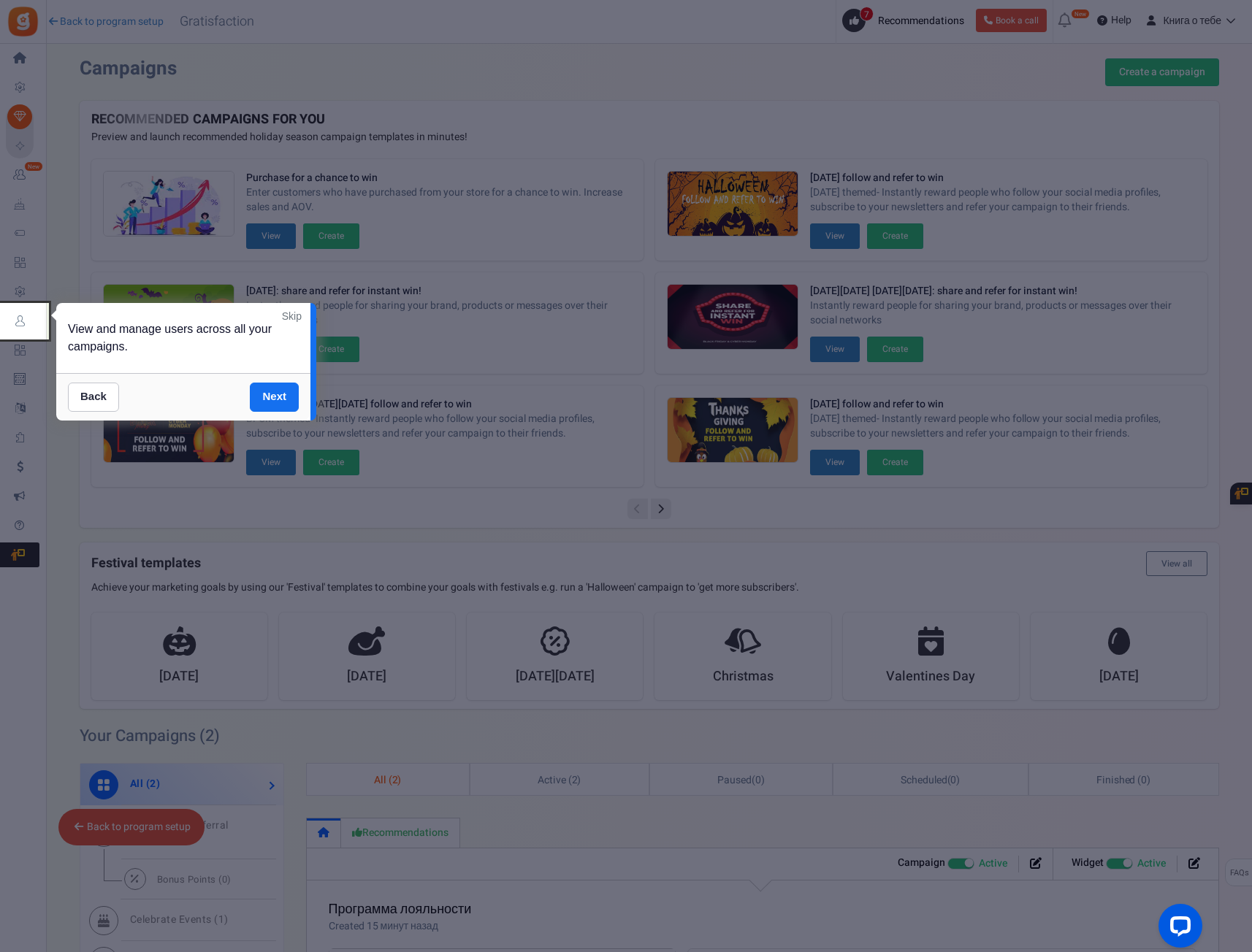
click at [290, 315] on link "Skip" at bounding box center [291, 316] width 19 height 14
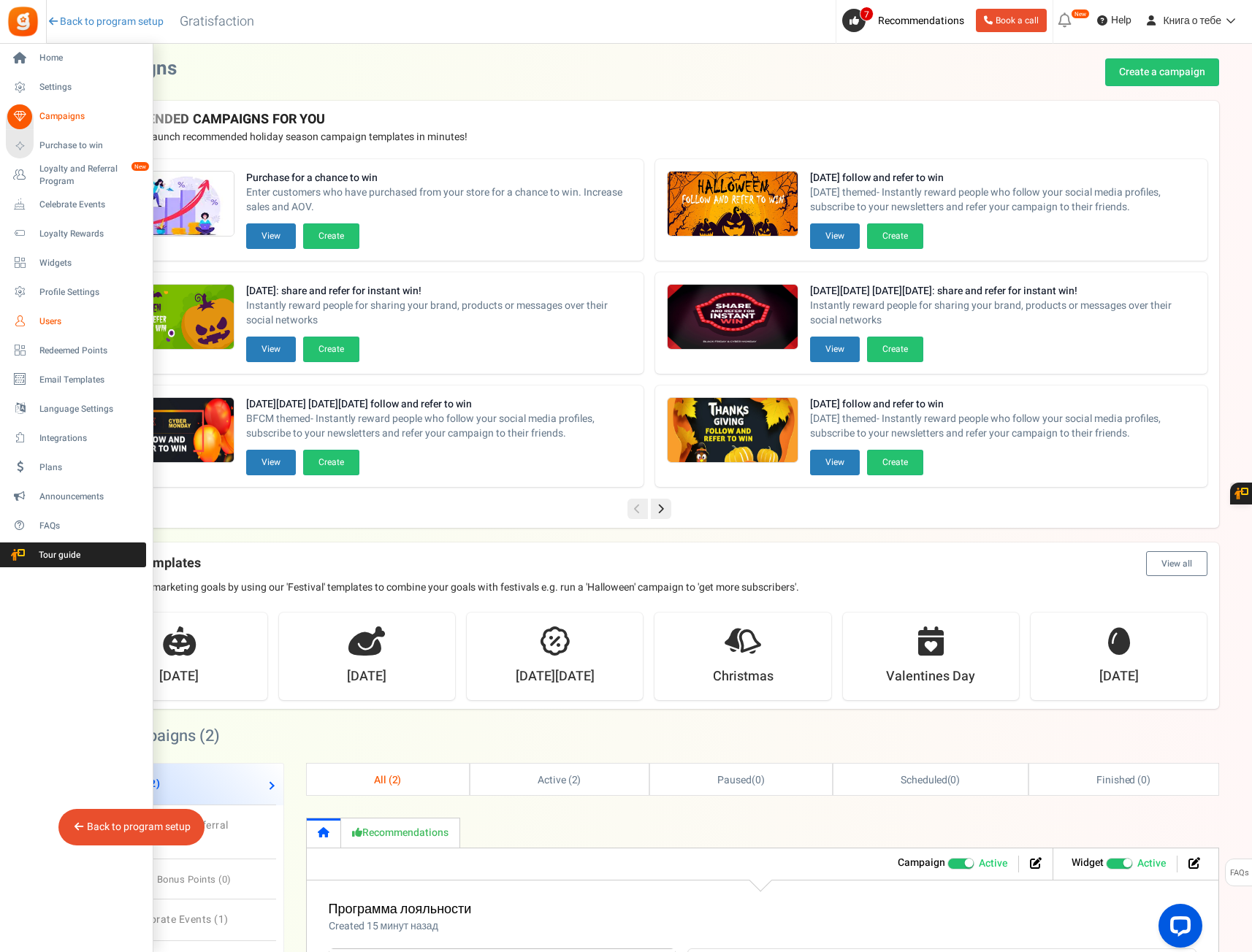
click at [13, 319] on icon at bounding box center [19, 321] width 25 height 25
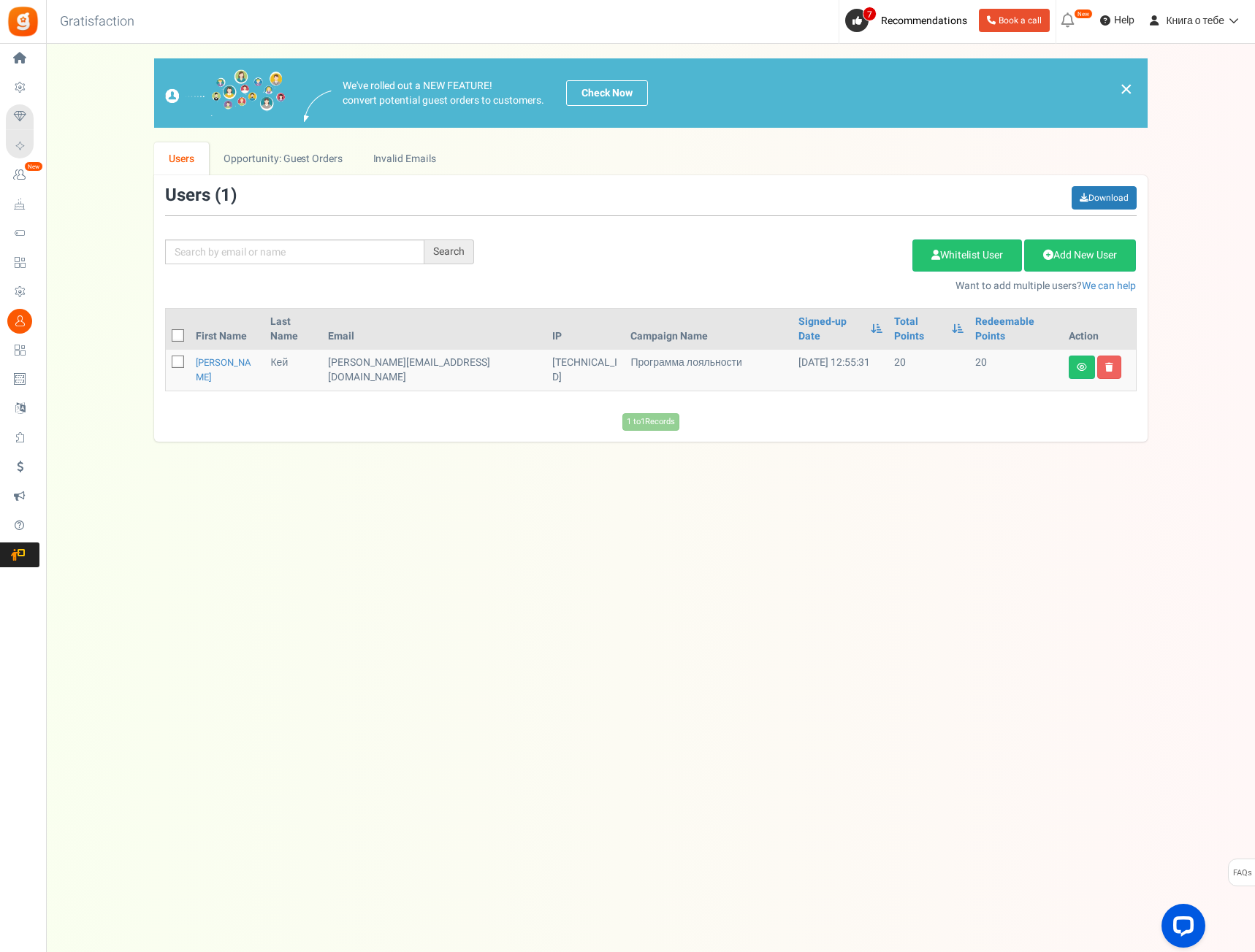
click at [337, 413] on div "1 to 1 Records Loading..." at bounding box center [650, 422] width 993 height 18
click at [264, 165] on link "Opportunity: Guest Orders" at bounding box center [283, 159] width 148 height 33
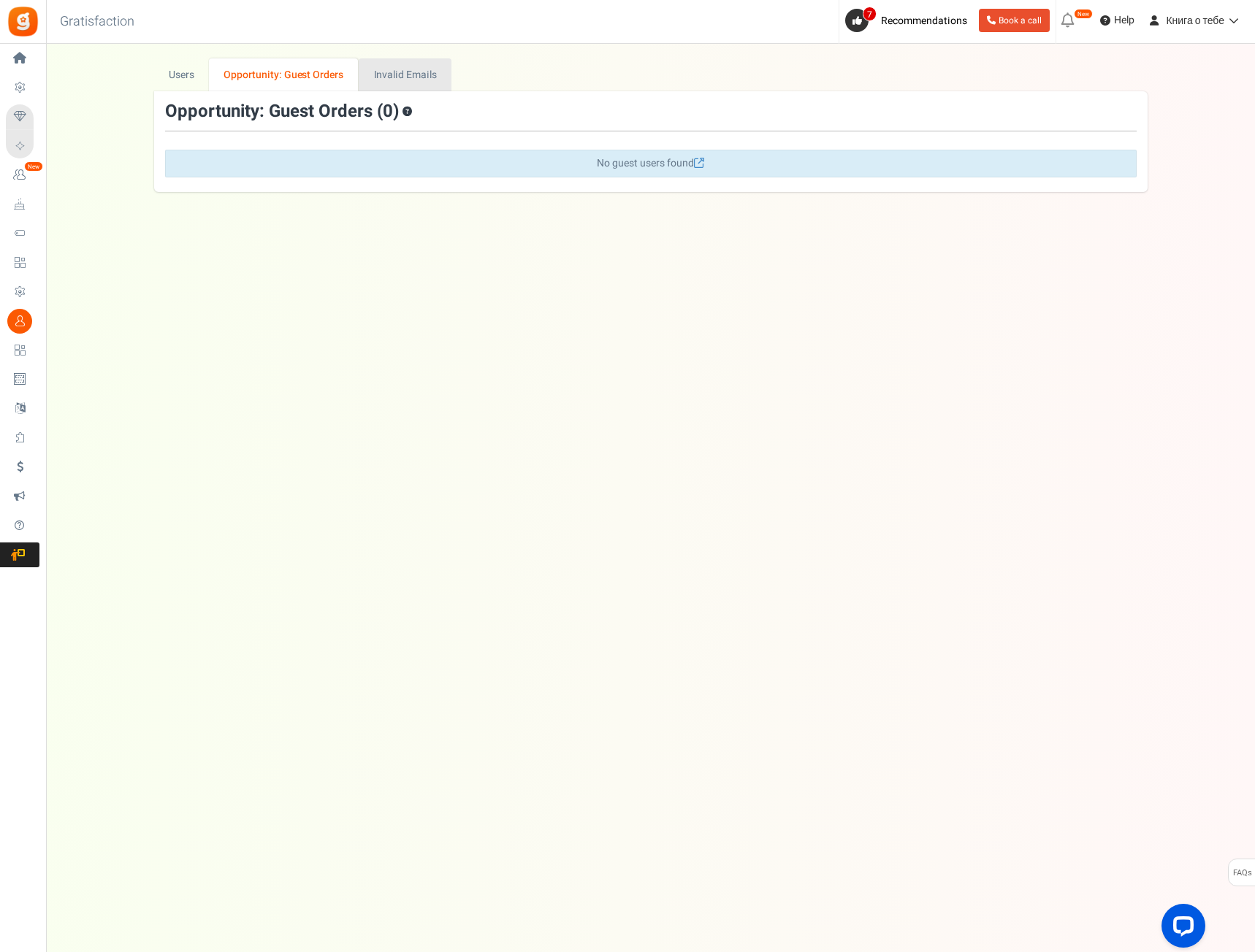
click at [393, 76] on link "Invalid Emails" at bounding box center [404, 75] width 93 height 33
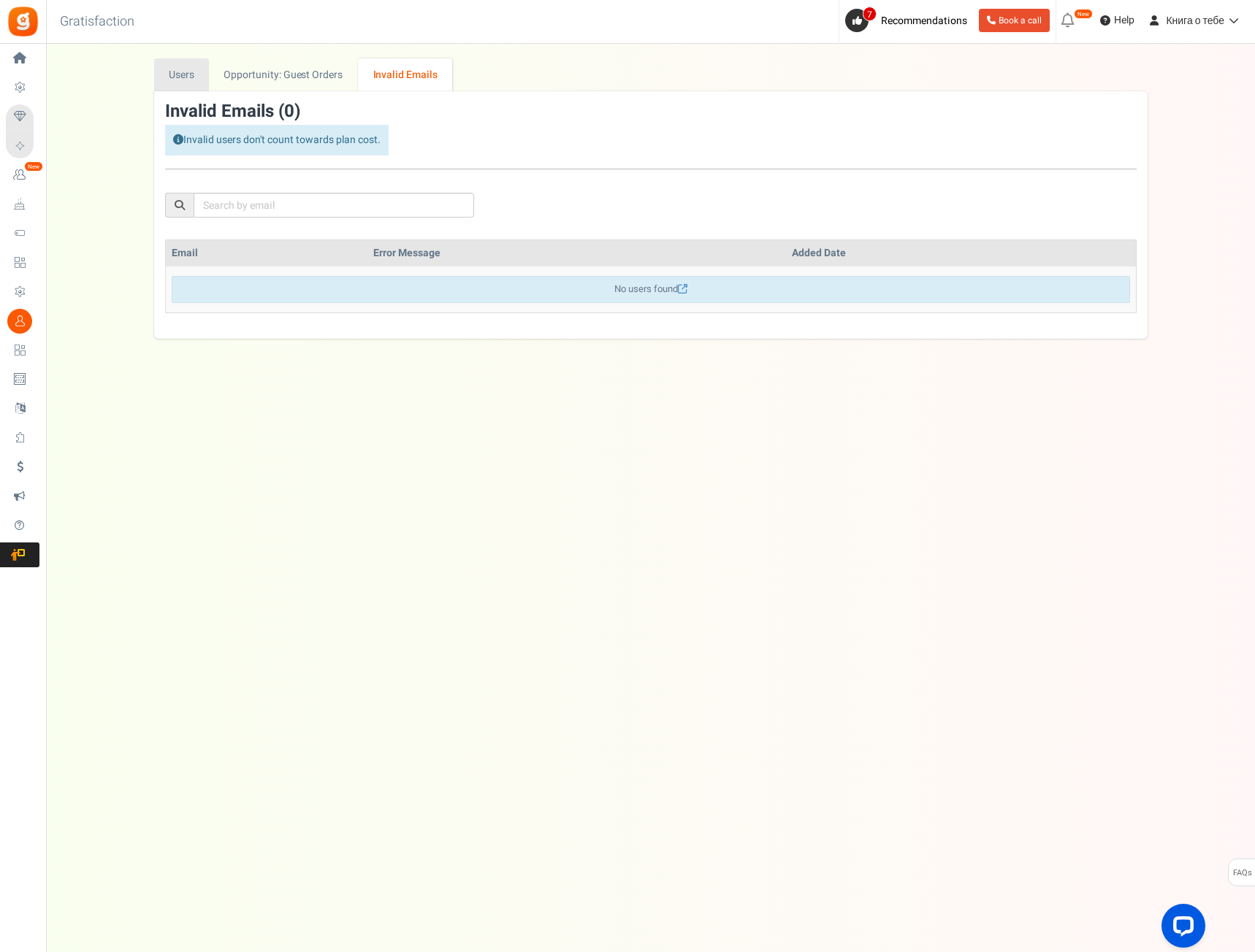
click at [193, 90] on link "Users" at bounding box center [181, 75] width 56 height 33
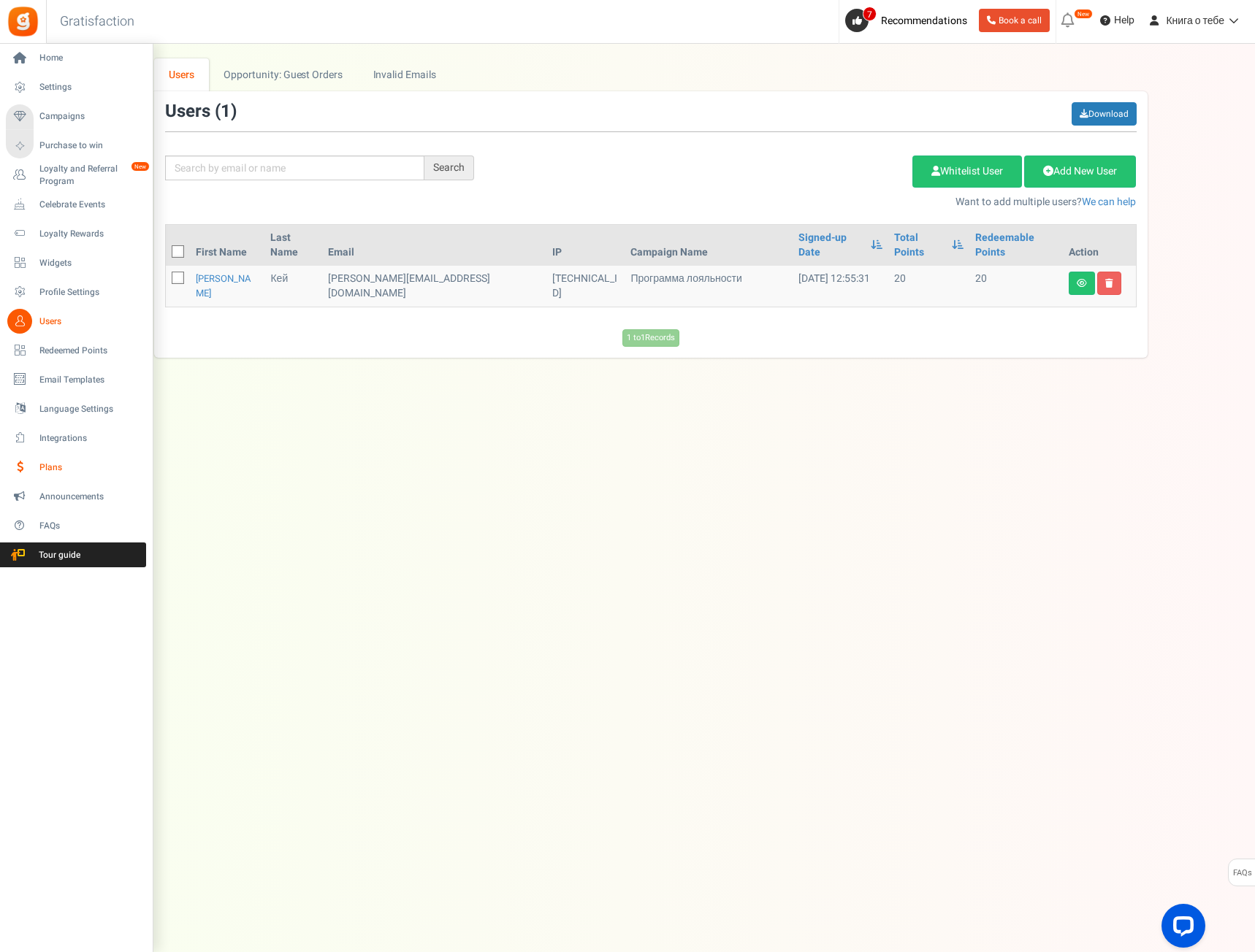
click at [43, 467] on span "Plans" at bounding box center [90, 467] width 102 height 12
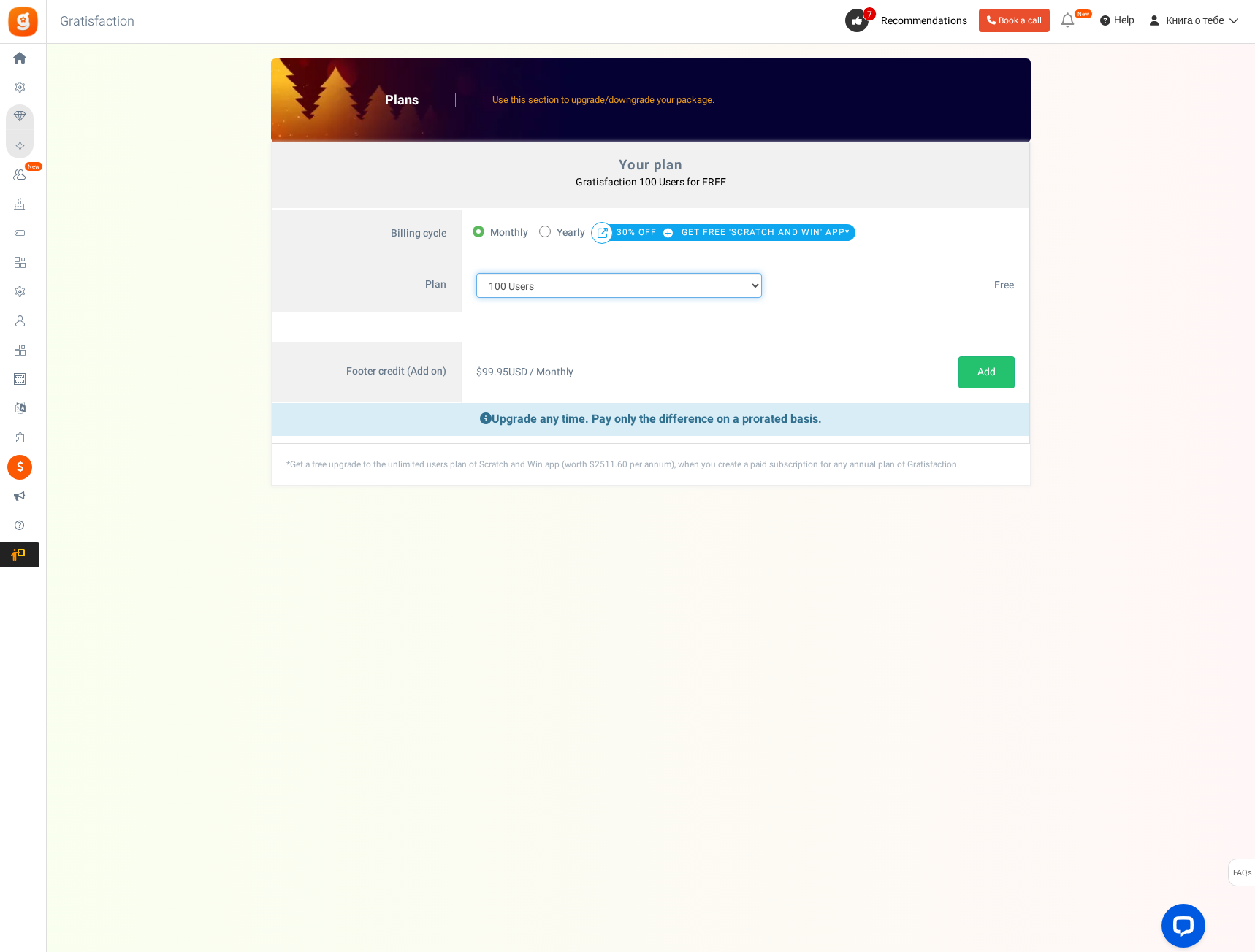
click at [563, 282] on select "100 Users 200 Users 500 Users 1000 Users 2000 Users 3000 Users 4000 Users 5000 …" at bounding box center [620, 285] width 287 height 25
drag, startPoint x: 477, startPoint y: 370, endPoint x: 584, endPoint y: 369, distance: 107.0
click at [584, 369] on div "$ 99.95 USD / Monthly" at bounding box center [619, 373] width 316 height 61
copy span "$ 99.95 USD / Monthly"
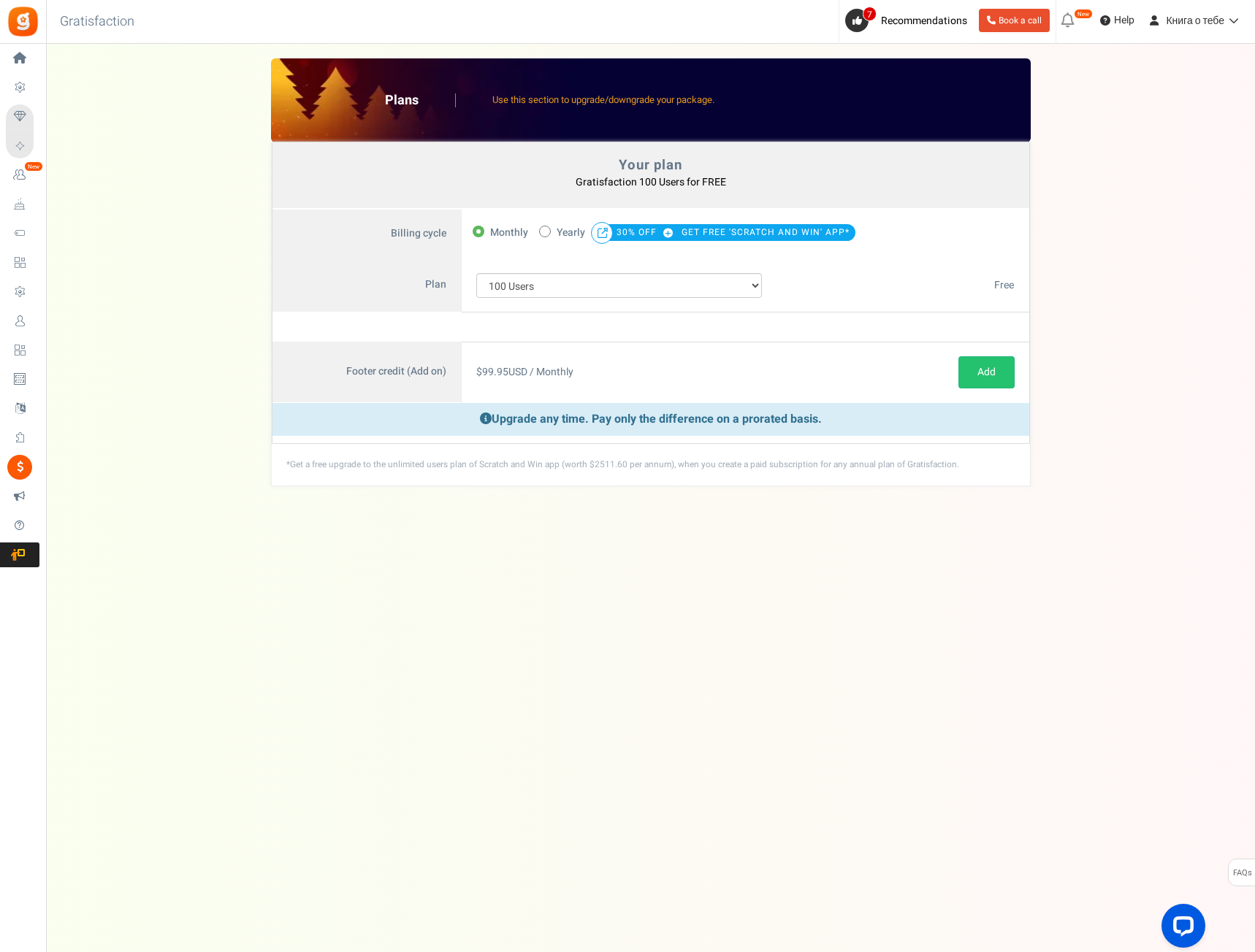
click at [1063, 481] on div "Your plan - Gratisfaction 100 Users : FREE Coupon [[]] Plans Use this section t…" at bounding box center [650, 273] width 1179 height 428
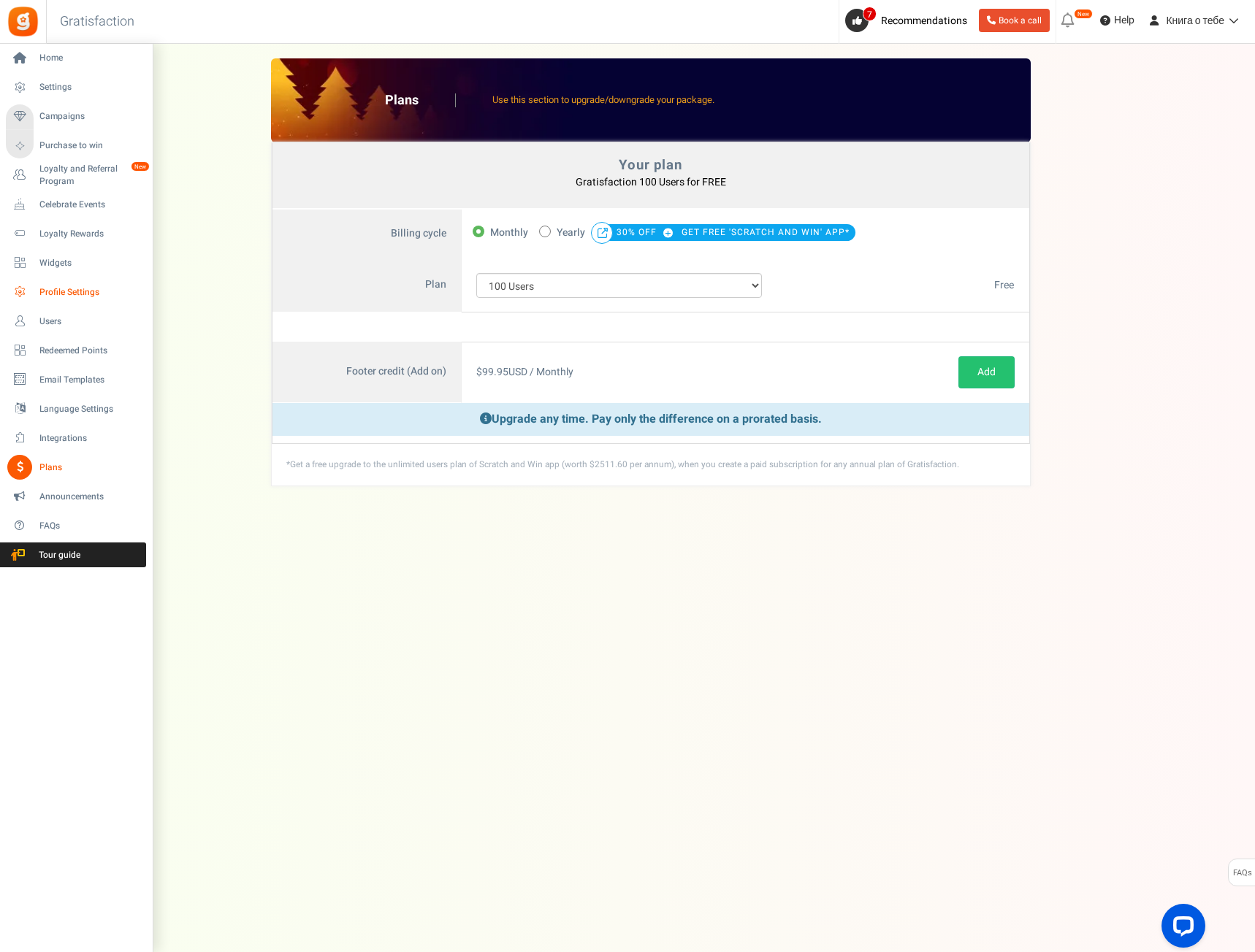
click at [81, 290] on span "Profile Settings" at bounding box center [90, 292] width 102 height 12
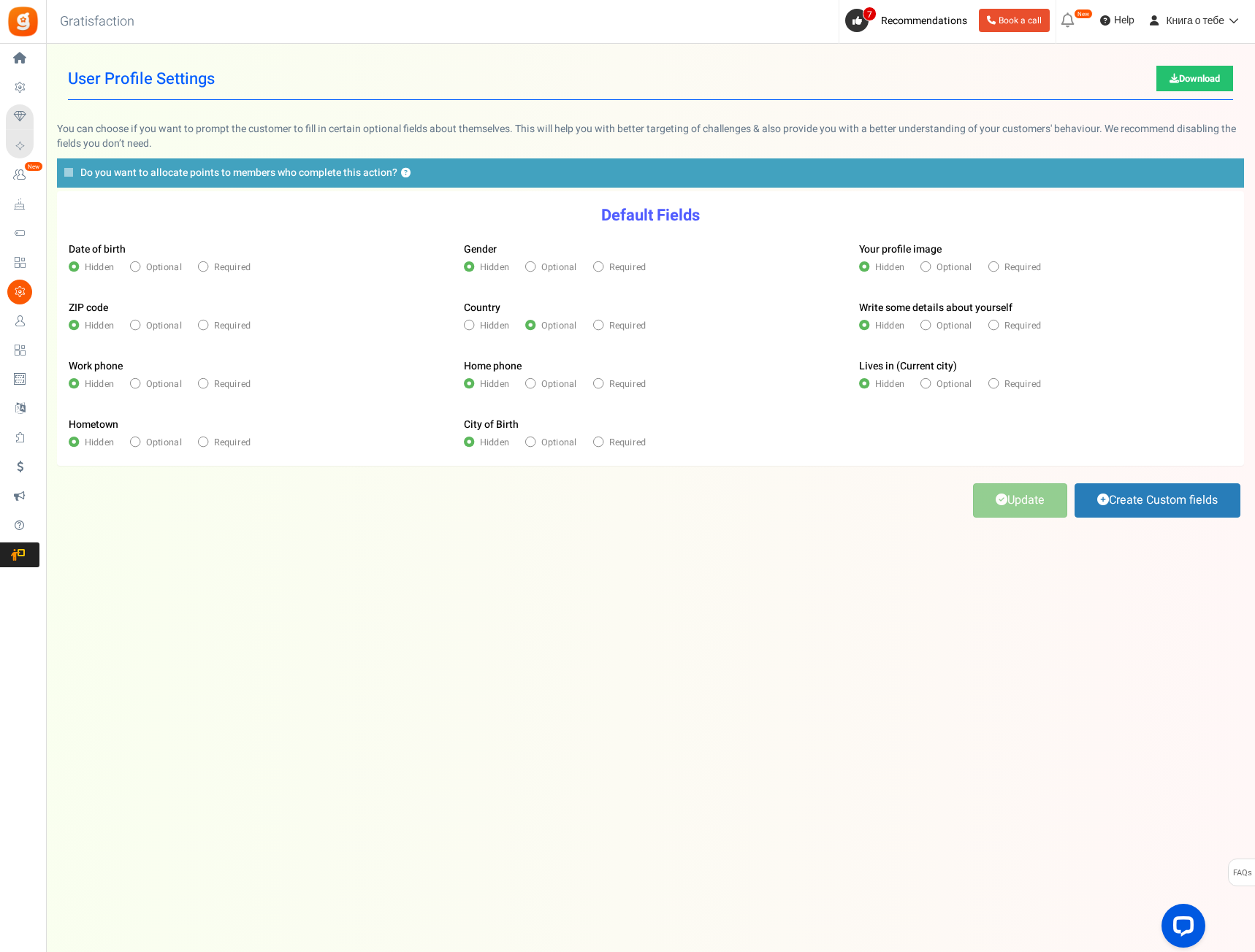
click at [398, 596] on div "Under maintenance we will be back soon We apologize for any inconvenience. The …" at bounding box center [650, 447] width 1208 height 806
